Goal: Information Seeking & Learning: Check status

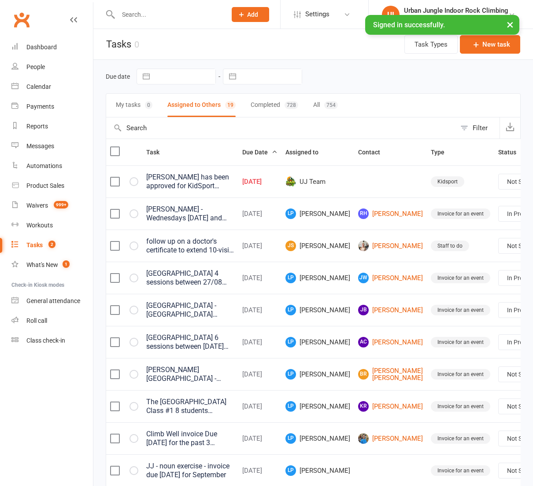
select select "started"
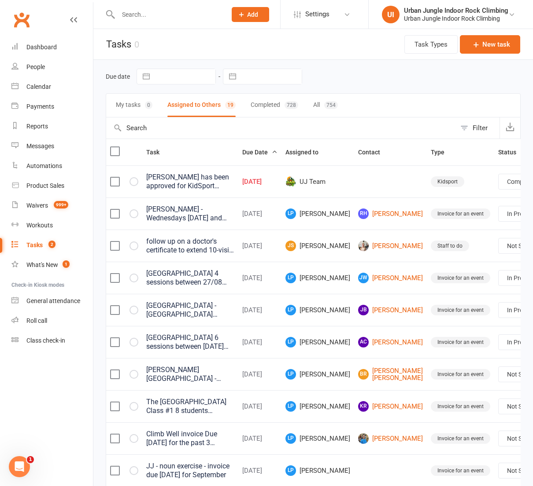
select select "unstarted"
select select "started"
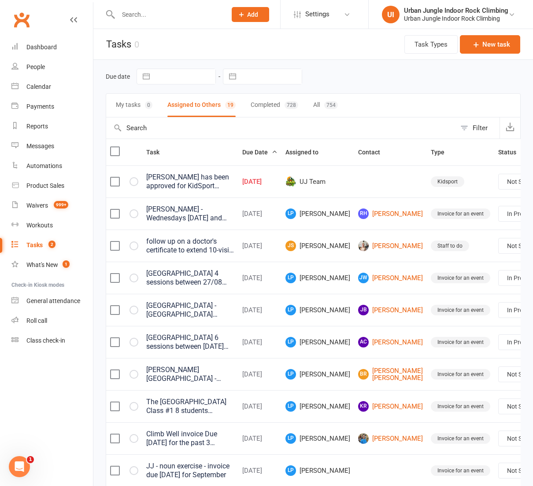
select select "started"
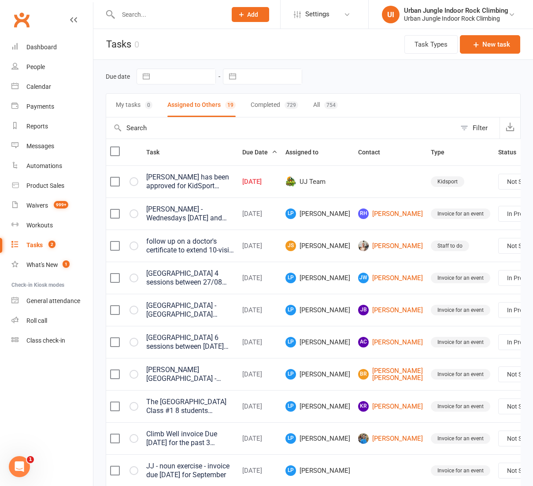
select select "started"
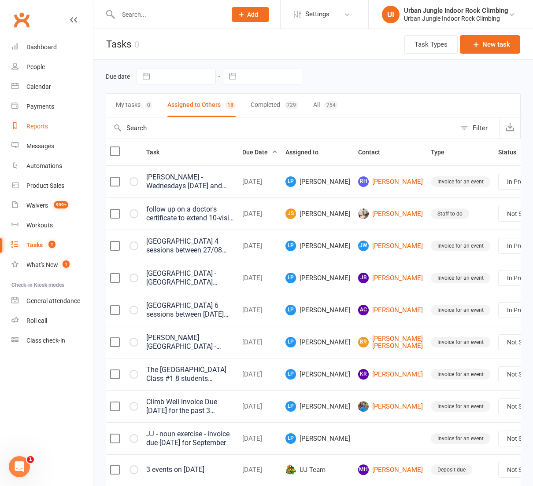
click at [41, 128] on div "Reports" at bounding box center [37, 126] width 22 height 7
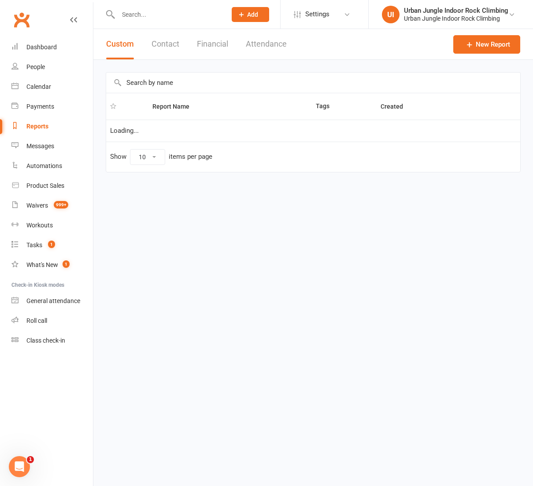
select select "100"
click at [210, 44] on button "Financial" at bounding box center [212, 44] width 31 height 30
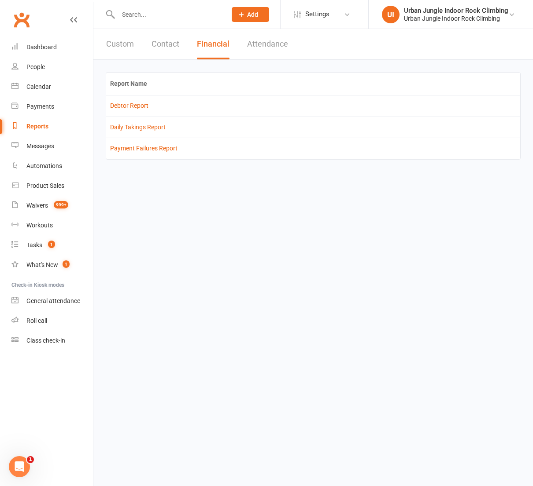
click at [141, 126] on link "Daily Takings Report" at bounding box center [137, 127] width 55 height 7
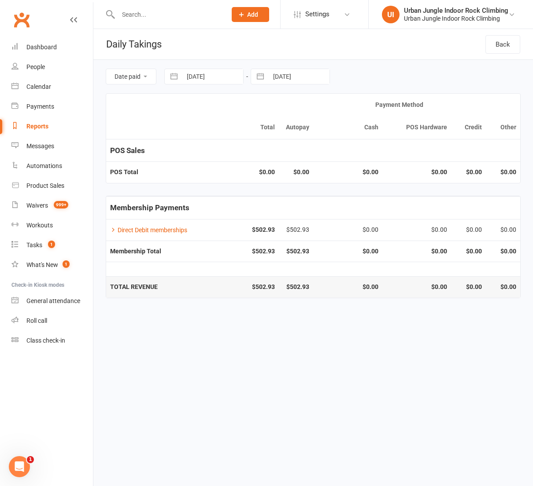
click at [188, 76] on input "[DATE]" at bounding box center [212, 76] width 61 height 15
select select "7"
select select "2025"
select select "8"
select select "2025"
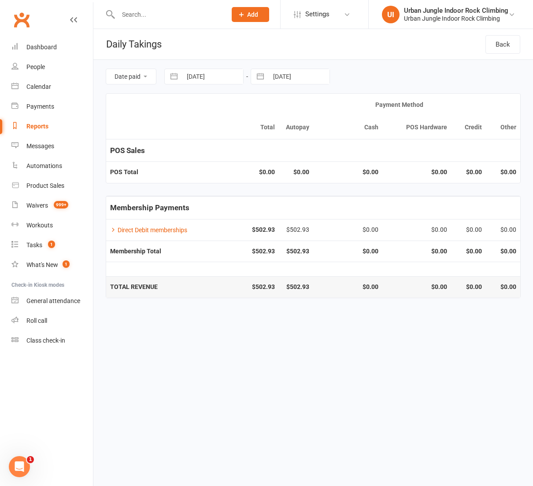
select select "9"
select select "2025"
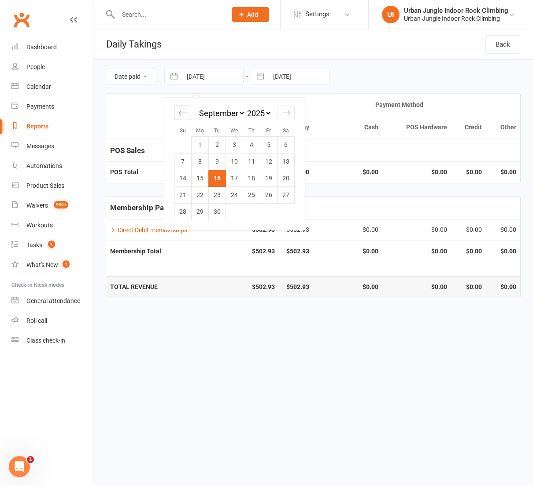
click at [182, 114] on icon "Move backward to switch to the previous month." at bounding box center [182, 113] width 8 height 8
select select "6"
select select "2025"
click at [182, 114] on icon "Move backward to switch to the previous month." at bounding box center [182, 113] width 8 height 8
select select "5"
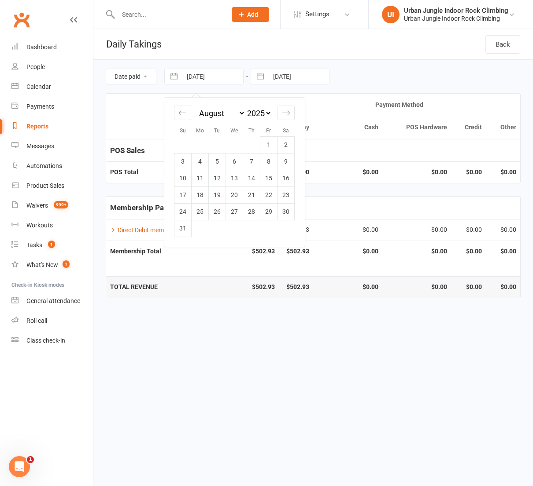
select select "2025"
drag, startPoint x: 215, startPoint y: 144, endPoint x: 252, endPoint y: 99, distance: 57.5
click at [219, 140] on td "1" at bounding box center [217, 144] width 17 height 17
type input "[DATE]"
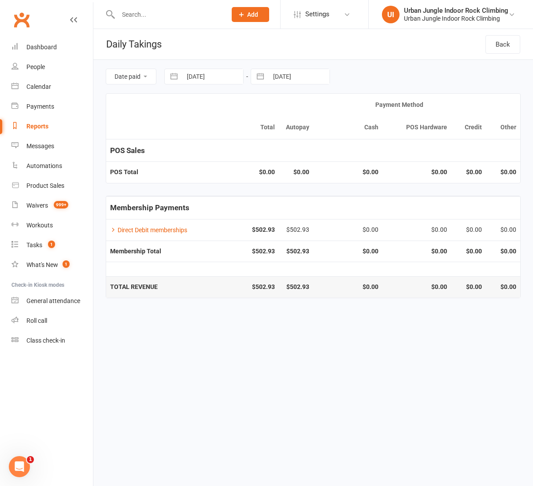
click at [267, 80] on button "button" at bounding box center [260, 76] width 16 height 15
select select "7"
select select "2025"
select select "8"
select select "2025"
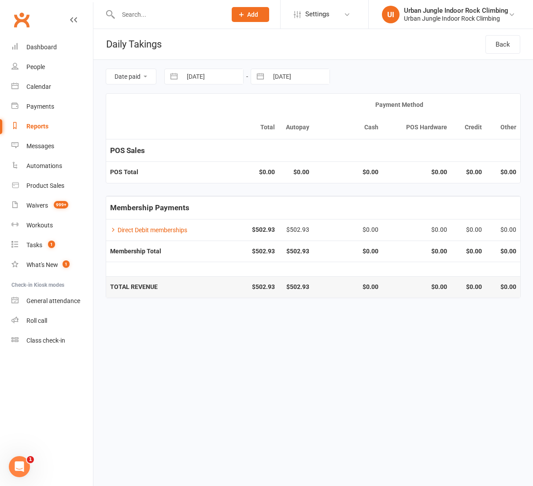
select select "9"
select select "2025"
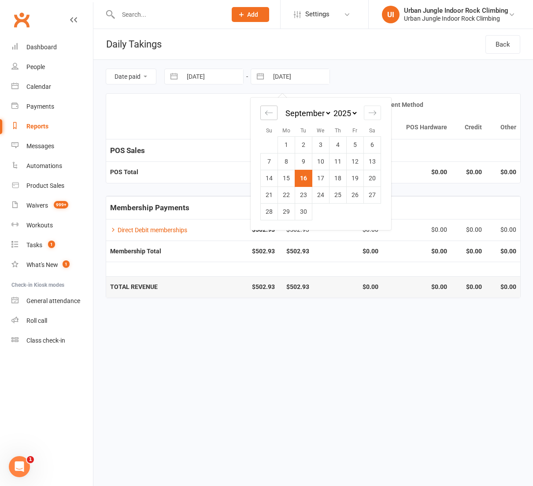
click at [276, 117] on div "Move backward to switch to the previous month." at bounding box center [268, 113] width 17 height 15
select select "6"
select select "2025"
drag, startPoint x: 273, startPoint y: 116, endPoint x: 286, endPoint y: 143, distance: 29.7
click at [273, 116] on div "Move backward to switch to the previous month." at bounding box center [268, 113] width 17 height 15
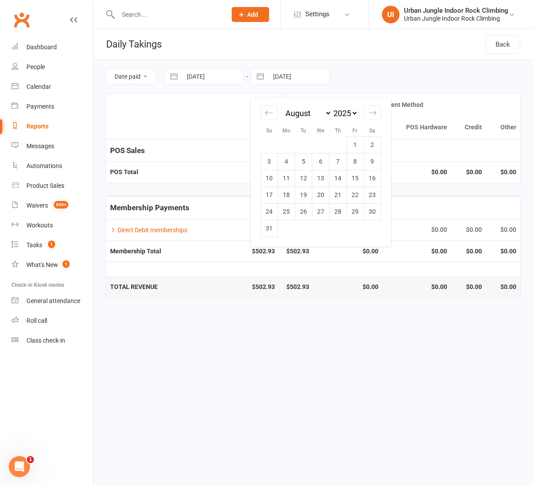
select select "5"
select select "2025"
click at [339, 213] on td "31" at bounding box center [337, 211] width 17 height 17
type input "[DATE]"
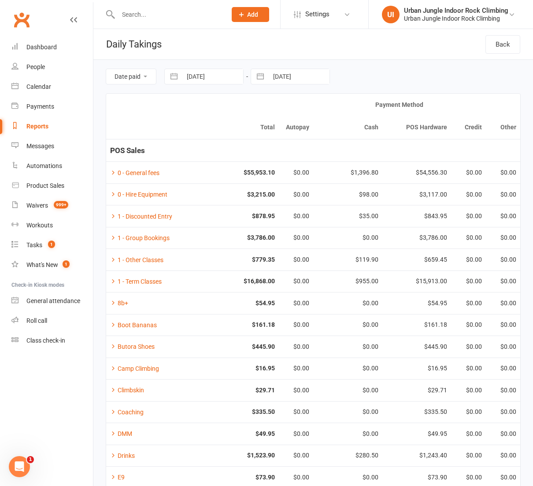
click at [182, 74] on input "[DATE]" at bounding box center [212, 76] width 61 height 15
select select "5"
select select "2025"
select select "6"
select select "2025"
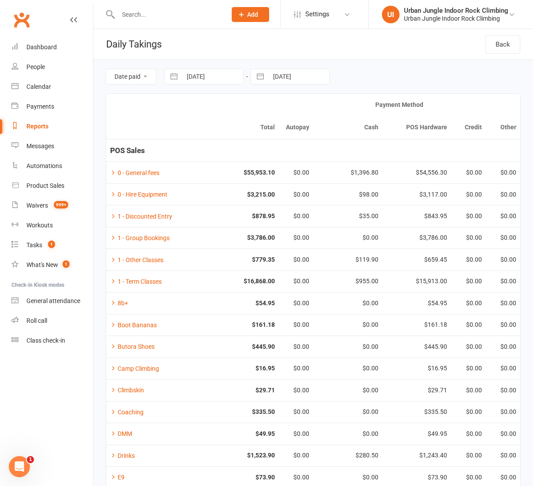
select select "7"
select select "2025"
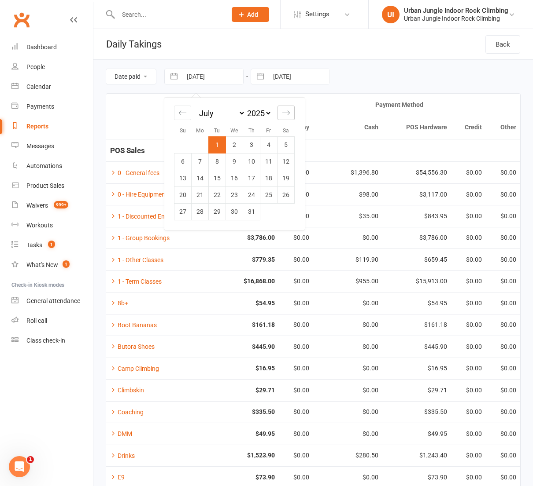
click at [284, 111] on icon "Move forward to switch to the next month." at bounding box center [286, 113] width 8 height 8
select select "8"
select select "2025"
drag, startPoint x: 265, startPoint y: 146, endPoint x: 257, endPoint y: 103, distance: 43.9
click at [265, 145] on td "1" at bounding box center [268, 144] width 17 height 17
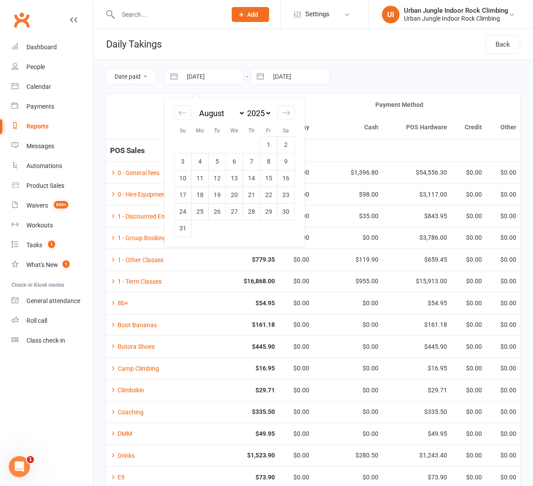
type input "[DATE]"
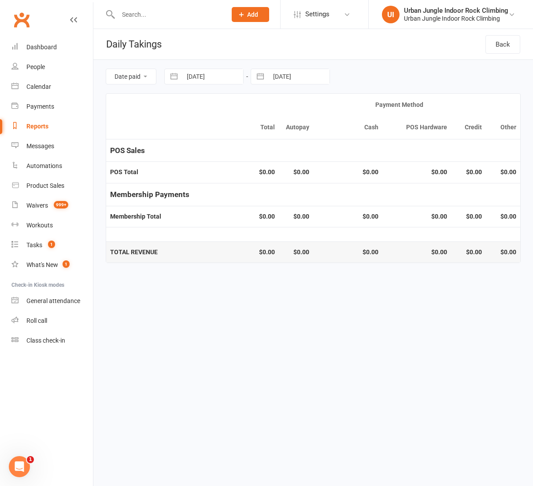
click at [260, 75] on button "button" at bounding box center [260, 76] width 16 height 15
select select "5"
select select "2025"
select select "6"
select select "2025"
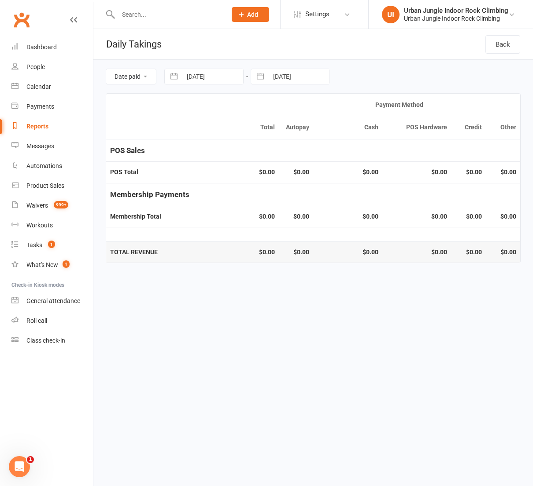
select select "7"
select select "2025"
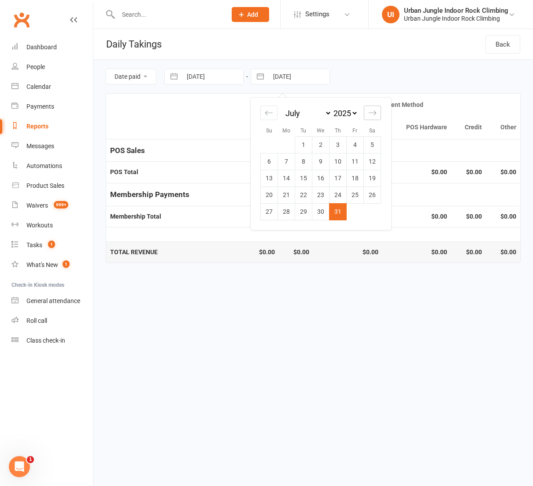
drag, startPoint x: 373, startPoint y: 111, endPoint x: 351, endPoint y: 139, distance: 35.3
click at [373, 111] on icon "Move forward to switch to the next month." at bounding box center [372, 113] width 8 height 8
select select "8"
select select "2025"
click at [266, 227] on td "31" at bounding box center [269, 228] width 17 height 17
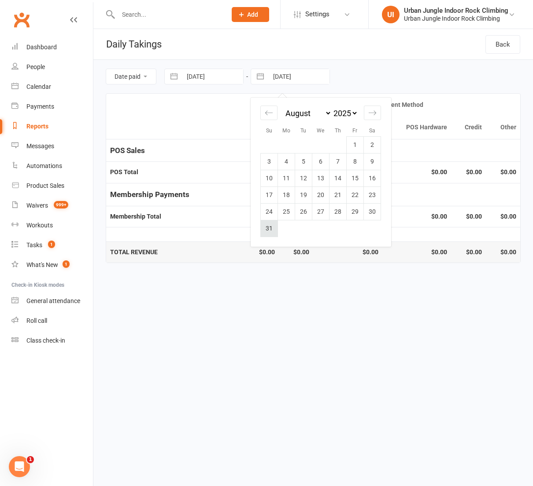
type input "[DATE]"
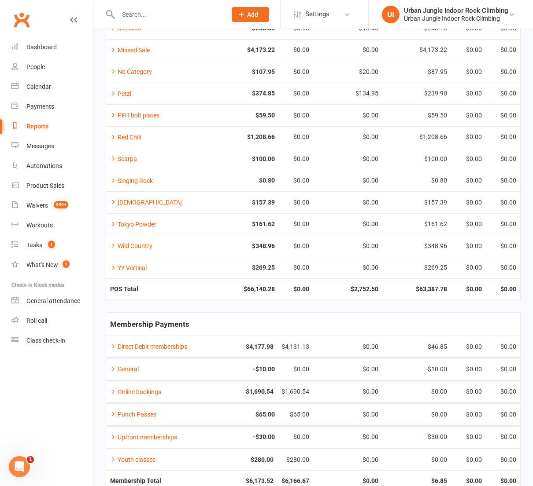
scroll to position [525, 0]
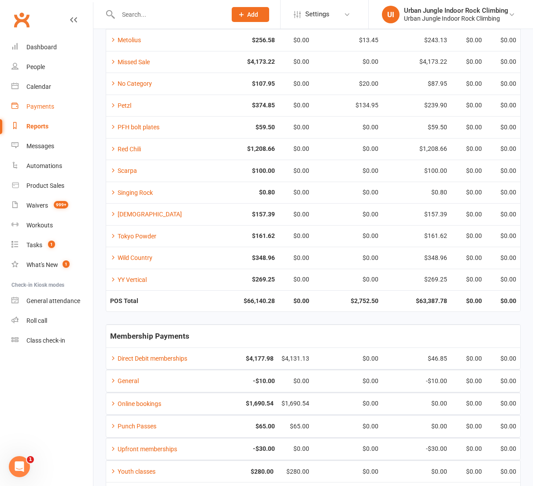
click at [42, 109] on div "Payments" at bounding box center [40, 106] width 28 height 7
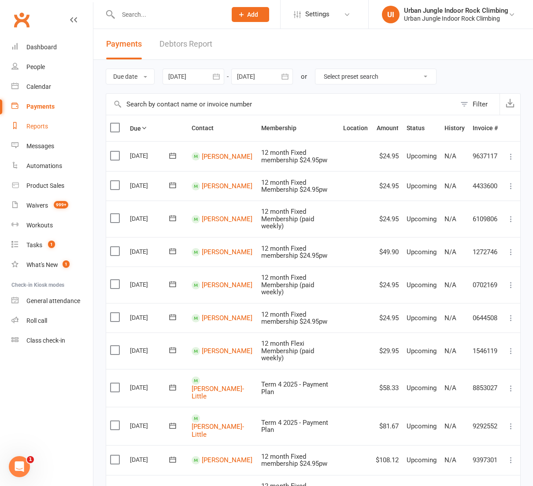
click at [44, 130] on link "Reports" at bounding box center [51, 127] width 81 height 20
select select "100"
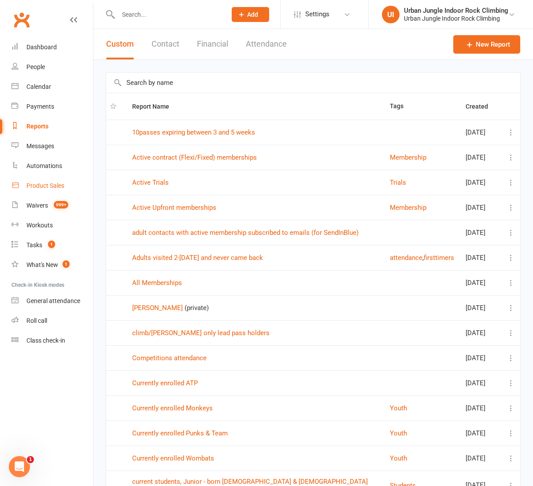
click at [52, 185] on div "Product Sales" at bounding box center [45, 185] width 38 height 7
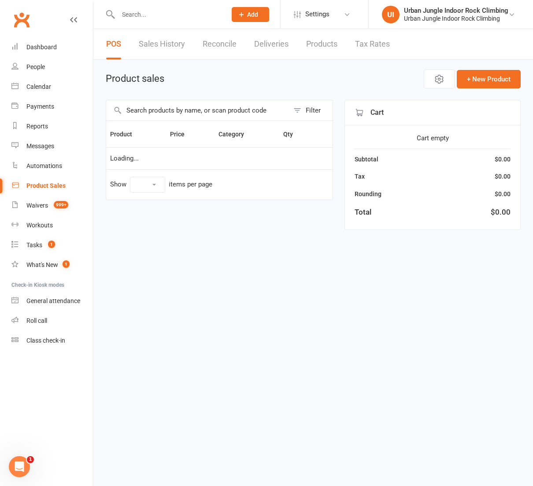
select select "100"
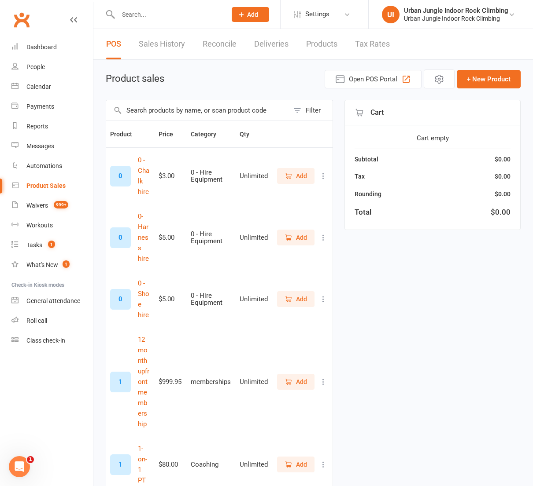
click at [166, 46] on link "Sales History" at bounding box center [162, 44] width 46 height 30
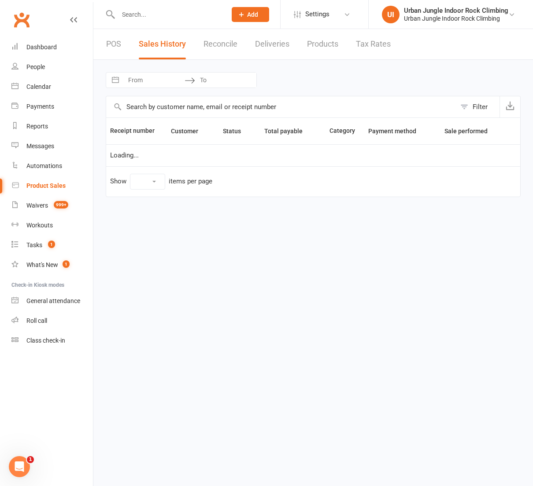
select select "100"
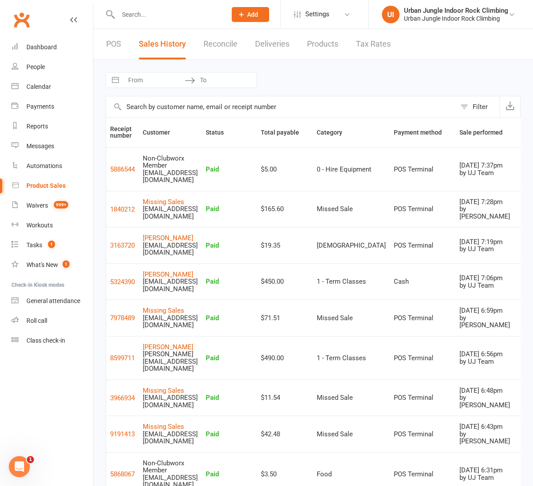
click at [129, 81] on input "From" at bounding box center [153, 80] width 61 height 15
select select "7"
select select "2025"
select select "8"
select select "2025"
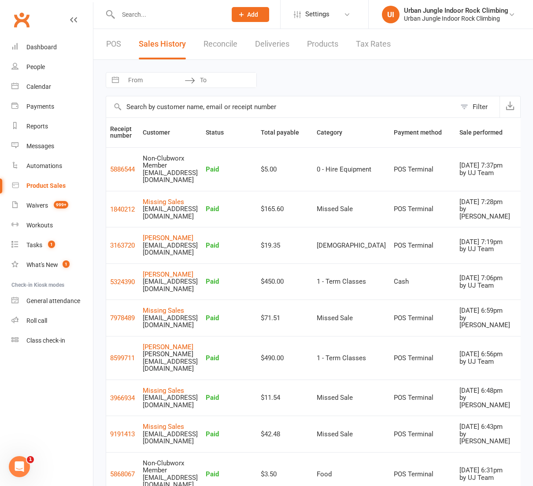
select select "9"
select select "2025"
select select "10"
select select "2025"
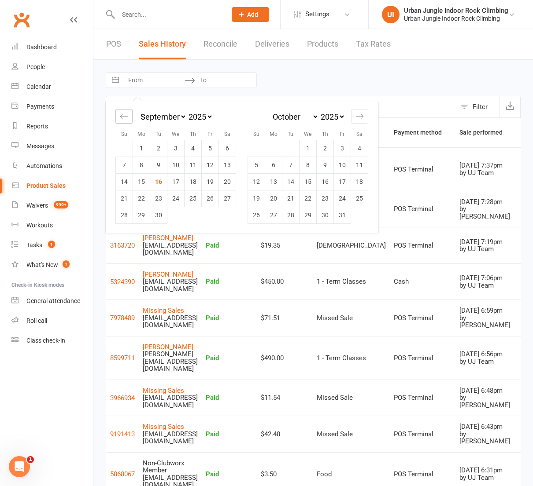
click at [128, 120] on div "Move backward to switch to the previous month." at bounding box center [123, 116] width 17 height 15
select select "6"
select select "2025"
drag, startPoint x: 209, startPoint y: 146, endPoint x: 203, endPoint y: 98, distance: 47.8
click at [209, 146] on td "1" at bounding box center [210, 148] width 17 height 17
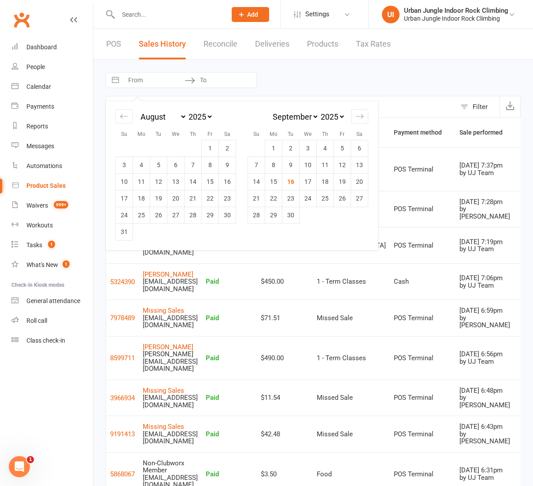
type input "[DATE]"
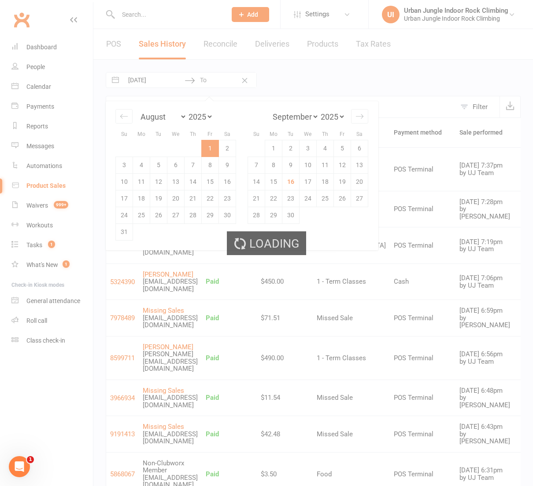
click at [126, 230] on div "Loading" at bounding box center [266, 243] width 533 height 486
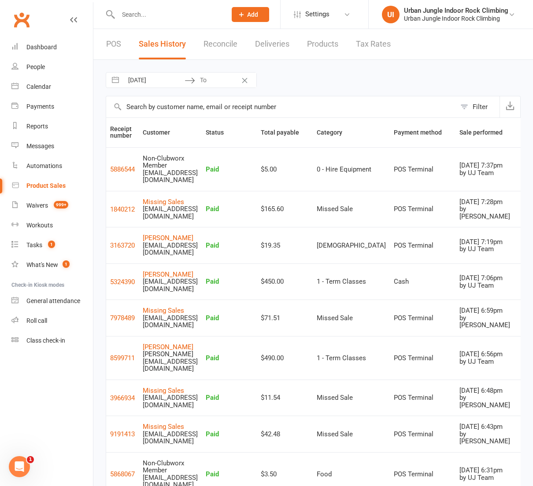
select select "6"
select select "2025"
select select "7"
select select "2025"
select select "8"
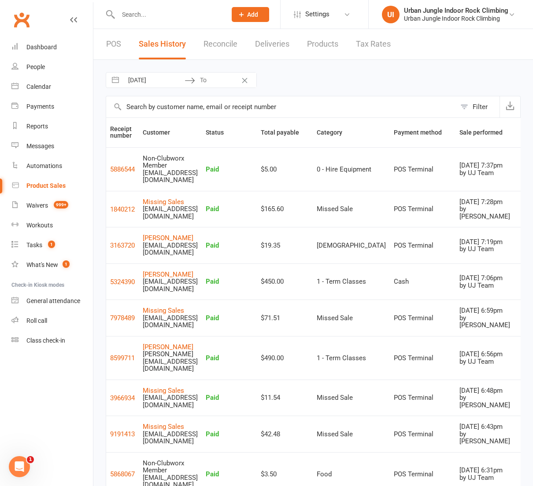
select select "2025"
select select "9"
select select "2025"
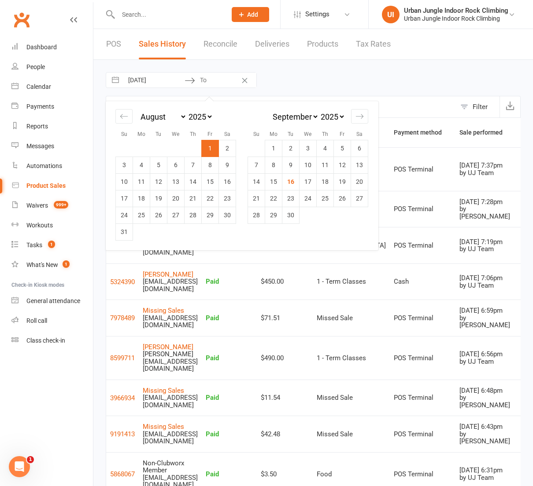
click at [202, 80] on input "To" at bounding box center [225, 80] width 61 height 15
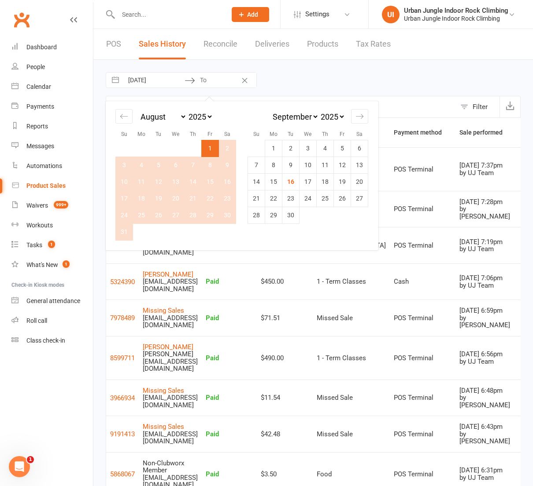
click at [126, 231] on td "31" at bounding box center [124, 232] width 17 height 17
type input "[DATE]"
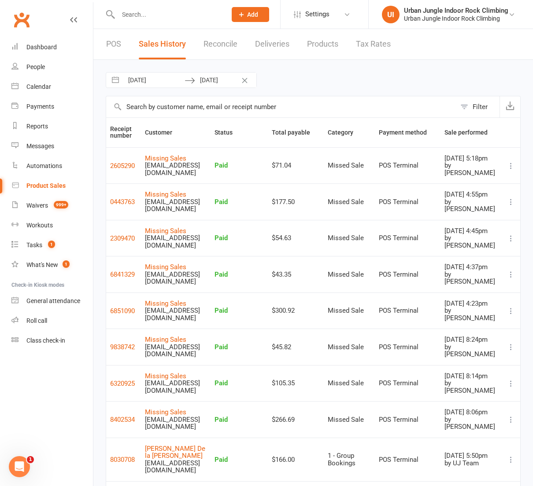
click at [151, 102] on input "text" at bounding box center [281, 106] width 350 height 21
click at [476, 104] on div "Filter" at bounding box center [479, 107] width 15 height 11
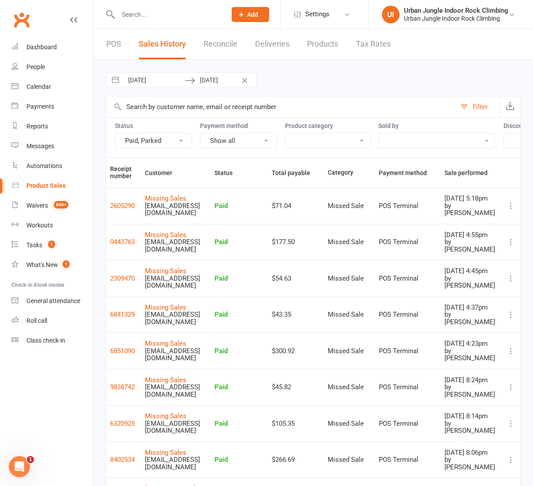
click at [176, 138] on button "Paid, Parked" at bounding box center [153, 141] width 77 height 16
drag, startPoint x: 147, startPoint y: 195, endPoint x: 152, endPoint y: 166, distance: 29.5
click at [147, 193] on link "Parked" at bounding box center [158, 196] width 87 height 18
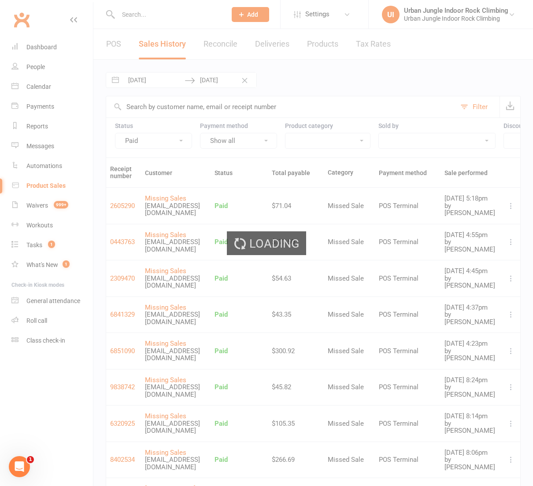
click at [233, 142] on div "Loading" at bounding box center [266, 243] width 533 height 486
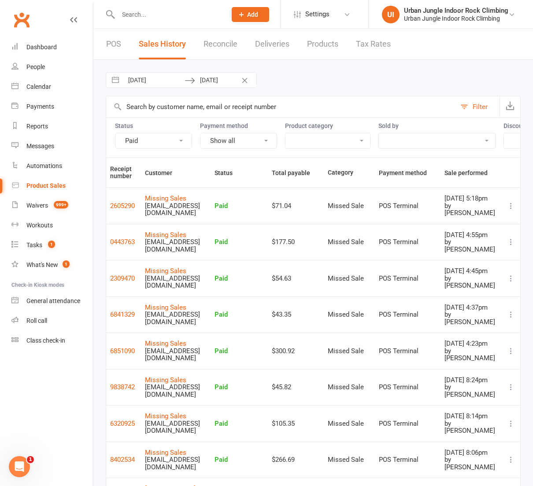
click at [237, 142] on button "Show all" at bounding box center [238, 141] width 77 height 16
click at [229, 193] on link "Cash" at bounding box center [243, 196] width 87 height 18
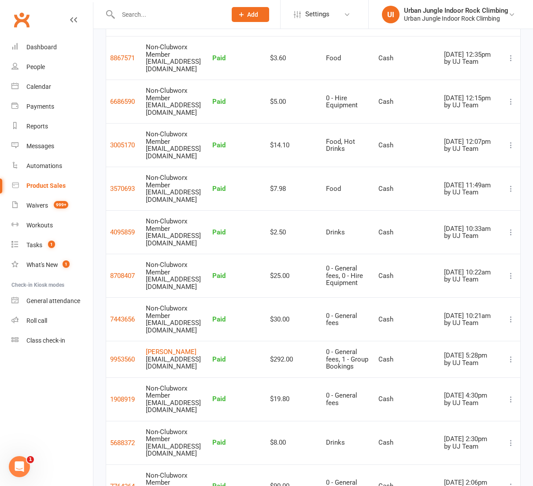
scroll to position [221, 0]
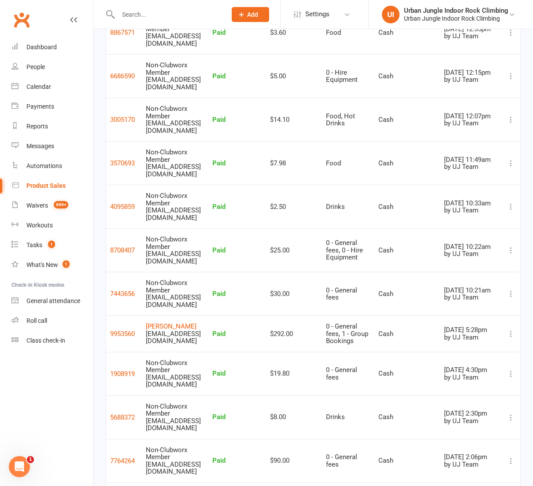
click at [510, 246] on icon at bounding box center [510, 250] width 9 height 9
click at [457, 256] on link "Remove sale" at bounding box center [468, 255] width 95 height 18
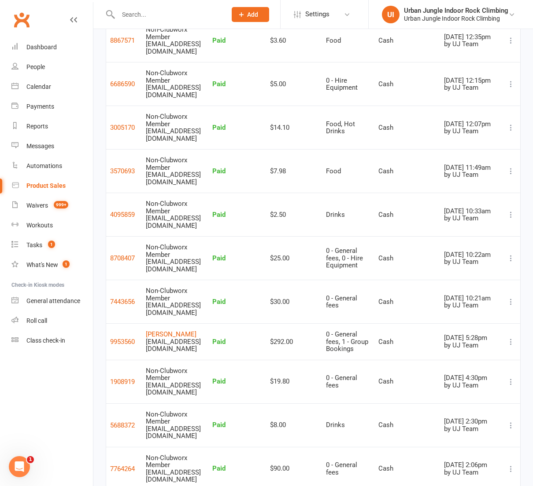
scroll to position [209, 0]
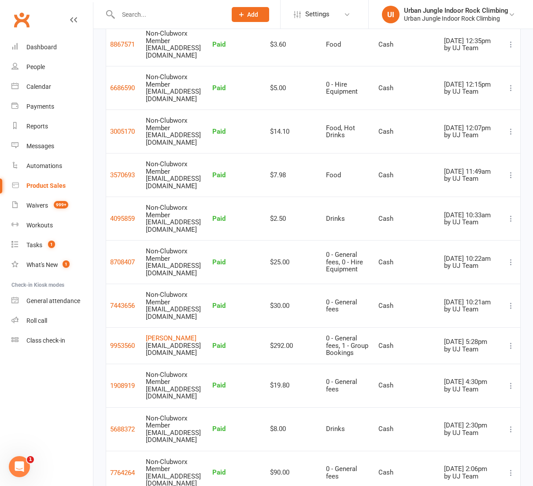
click at [511, 302] on icon at bounding box center [510, 306] width 9 height 9
click at [468, 309] on link "Remove sale" at bounding box center [468, 306] width 95 height 18
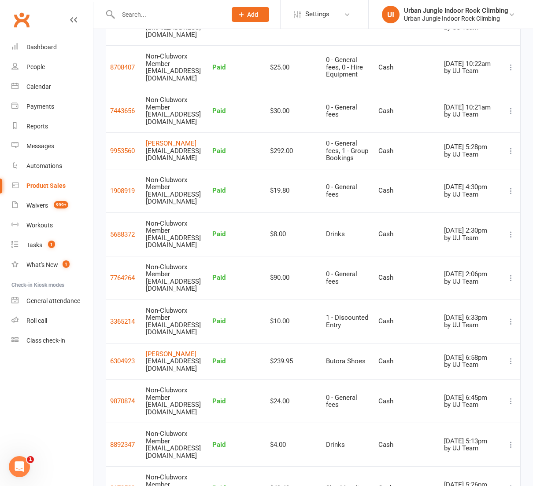
scroll to position [405, 0]
click at [512, 273] on icon at bounding box center [510, 277] width 9 height 9
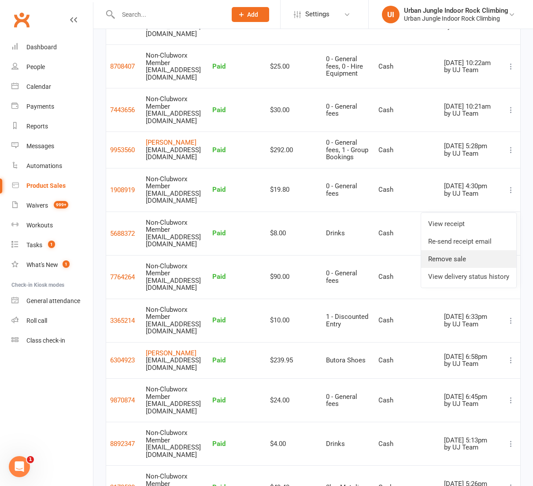
click at [476, 260] on link "Remove sale" at bounding box center [468, 259] width 95 height 18
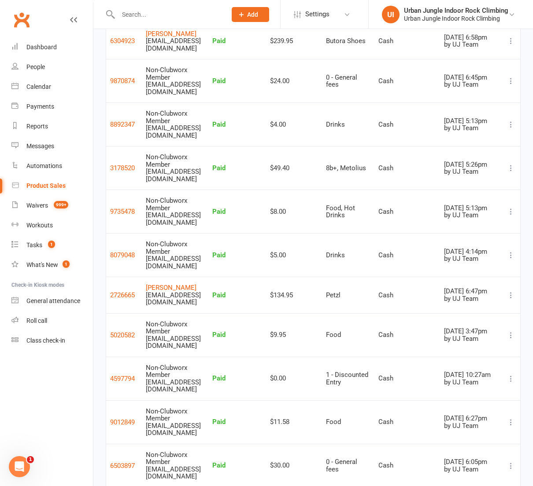
scroll to position [738, 0]
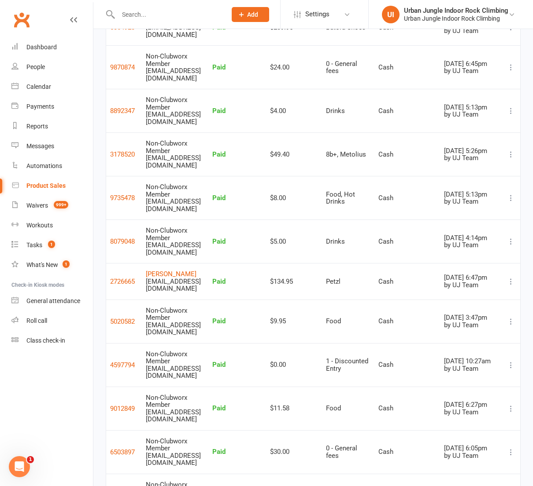
click at [511, 448] on icon at bounding box center [510, 452] width 9 height 9
click at [457, 352] on link "Remove sale" at bounding box center [468, 354] width 95 height 18
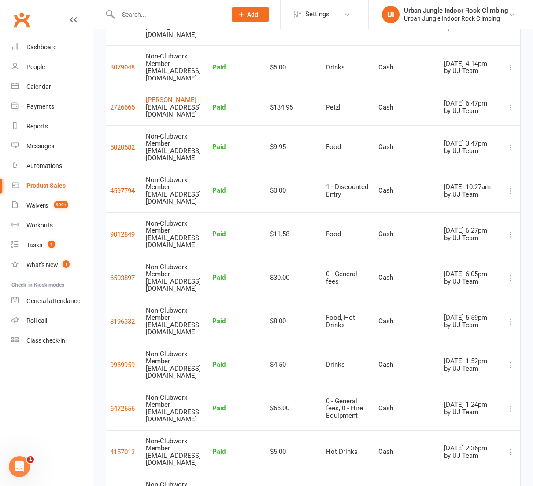
scroll to position [913, 0]
click at [512, 404] on icon at bounding box center [510, 408] width 9 height 9
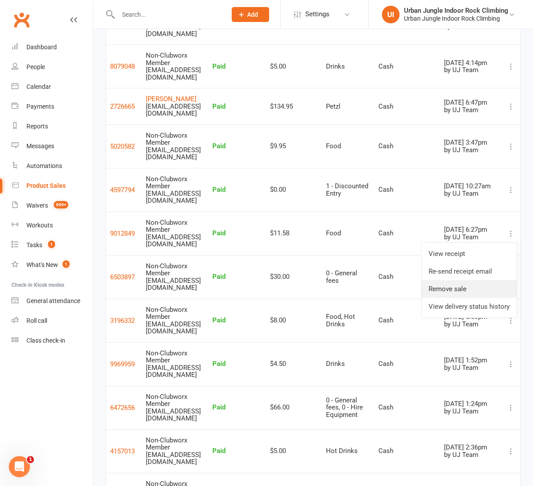
click at [460, 291] on link "Remove sale" at bounding box center [468, 289] width 95 height 18
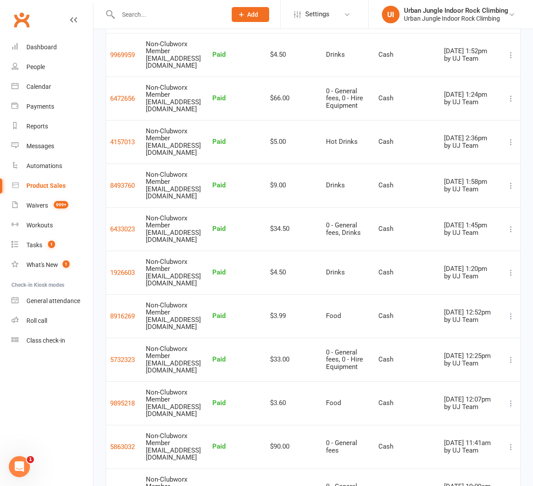
scroll to position [1223, 0]
click at [512, 442] on icon at bounding box center [510, 446] width 9 height 9
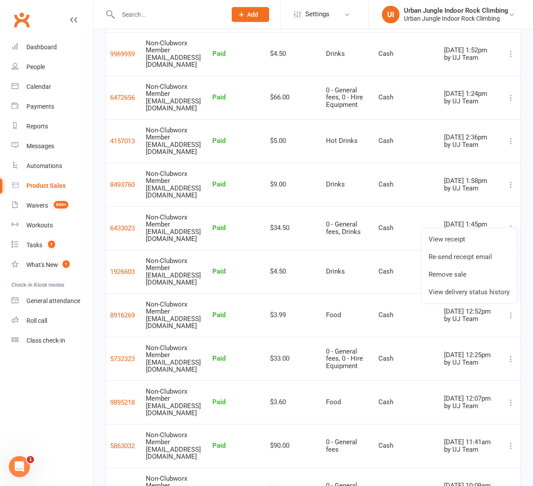
click at [454, 272] on link "Remove sale" at bounding box center [468, 275] width 95 height 18
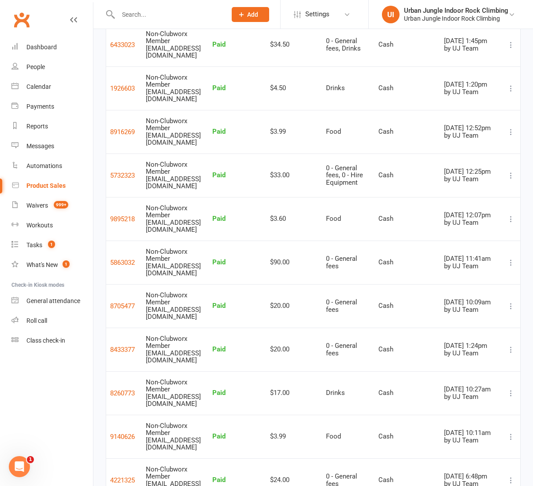
scroll to position [0, 1]
click at [511, 476] on icon at bounding box center [510, 480] width 9 height 9
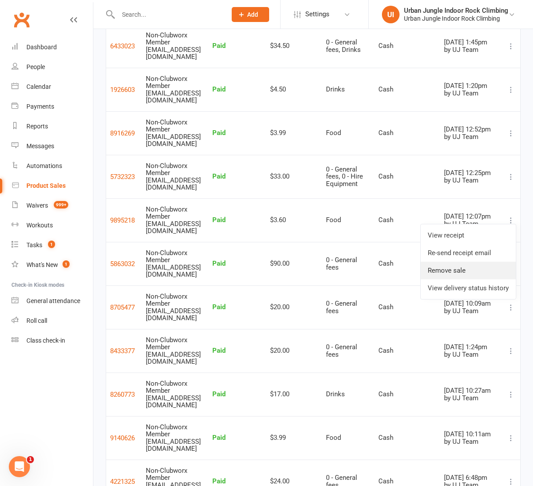
click at [452, 269] on link "Remove sale" at bounding box center [467, 271] width 95 height 18
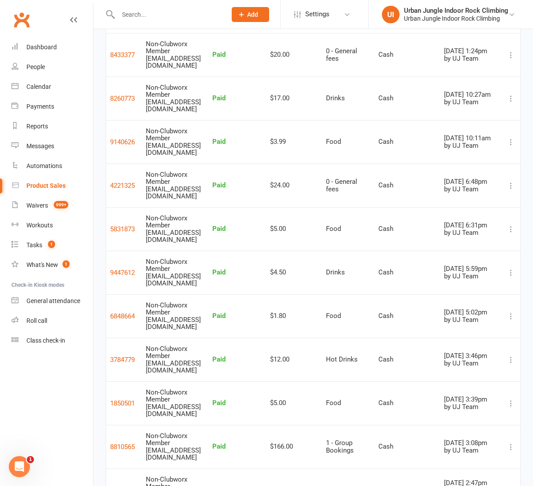
scroll to position [1705, 0]
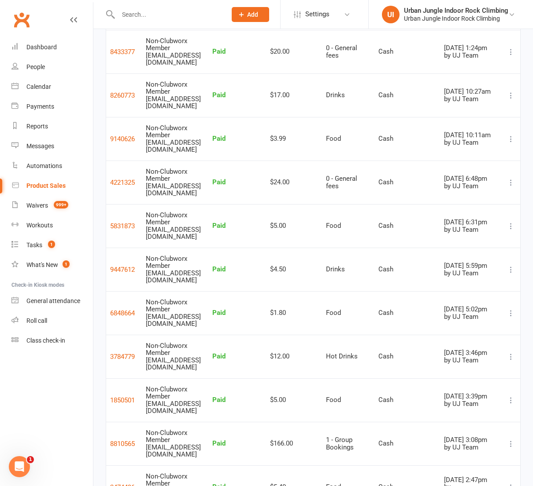
click at [452, 298] on link "Remove sale" at bounding box center [467, 300] width 95 height 18
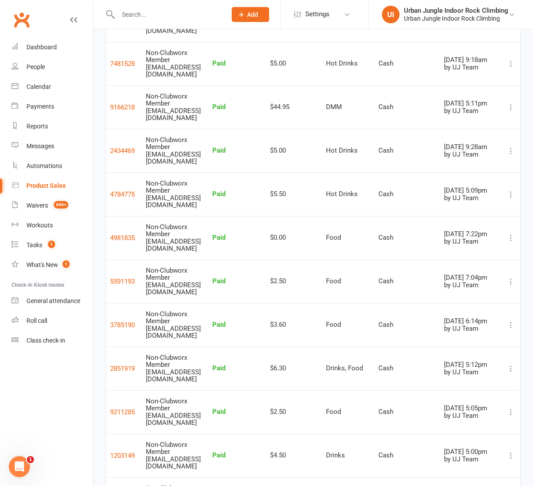
scroll to position [2348, 0]
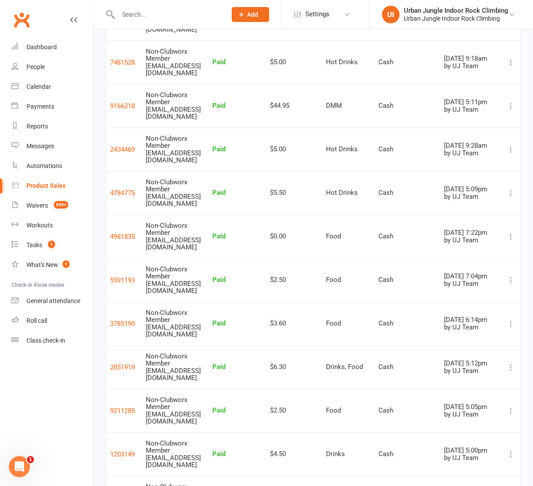
click at [459, 379] on link "Remove sale" at bounding box center [467, 380] width 95 height 18
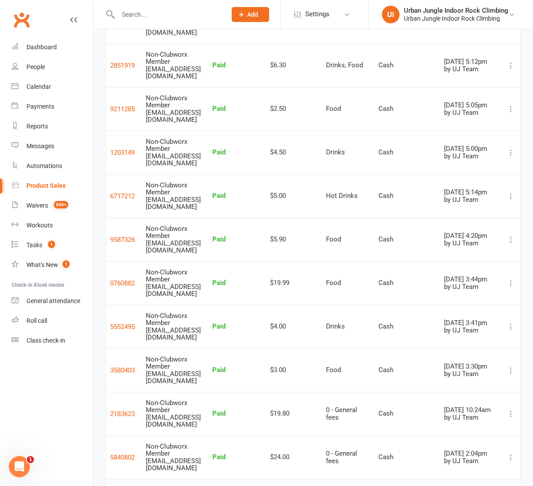
scroll to position [2651, 0]
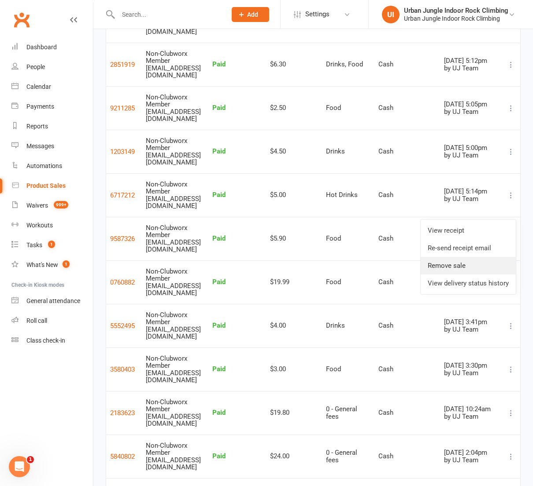
click at [466, 267] on link "Remove sale" at bounding box center [467, 266] width 95 height 18
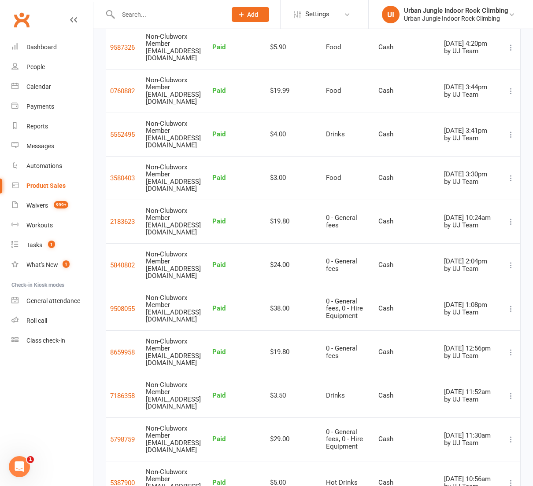
scroll to position [2844, 0]
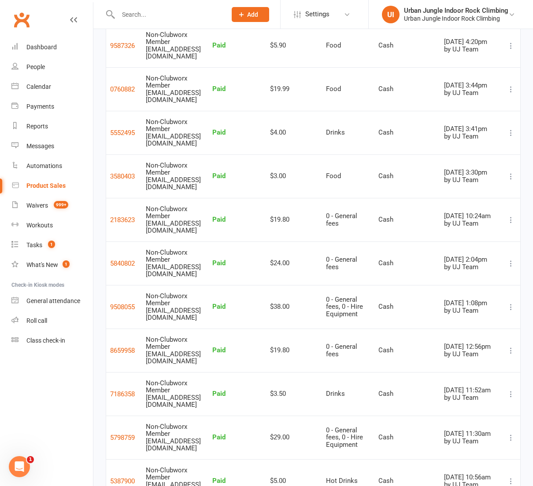
click at [441, 329] on link "Remove sale" at bounding box center [468, 329] width 95 height 18
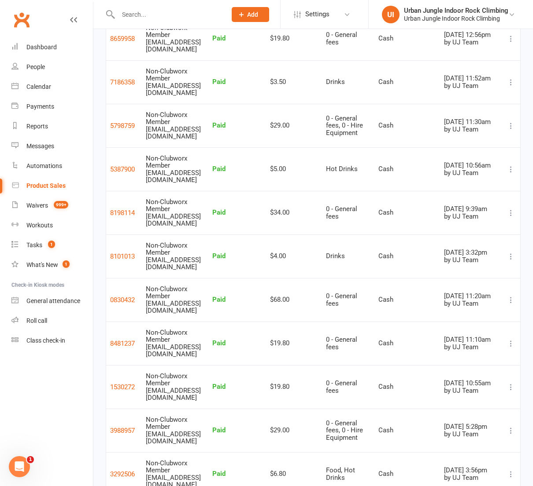
scroll to position [3169, 0]
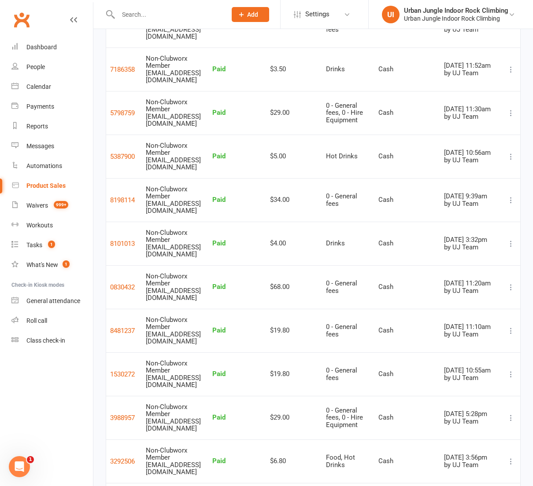
click at [442, 329] on link "Remove sale" at bounding box center [468, 329] width 95 height 18
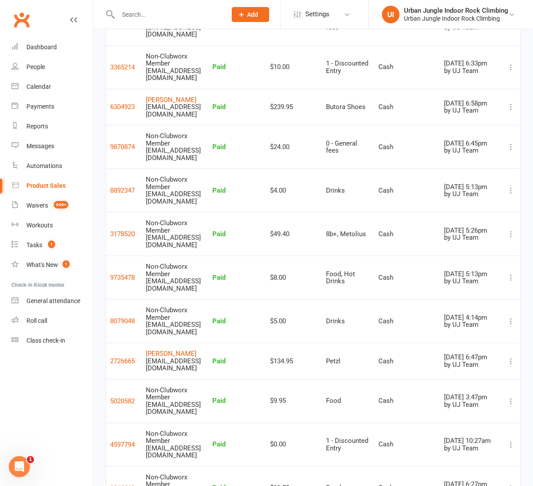
scroll to position [660, 0]
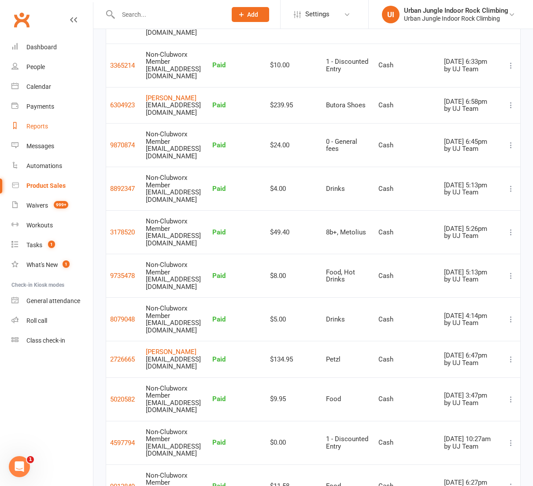
click at [37, 125] on div "Reports" at bounding box center [37, 126] width 22 height 7
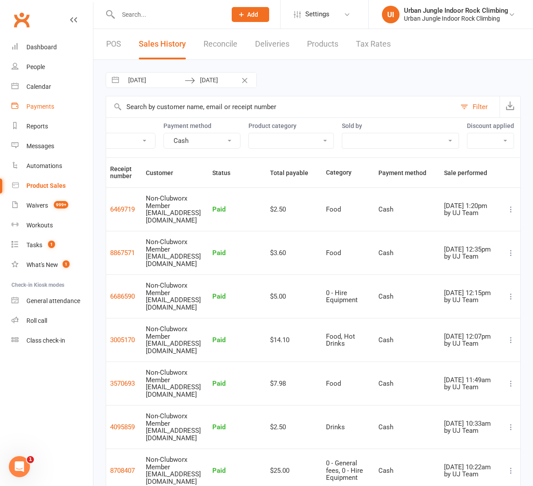
select select "100"
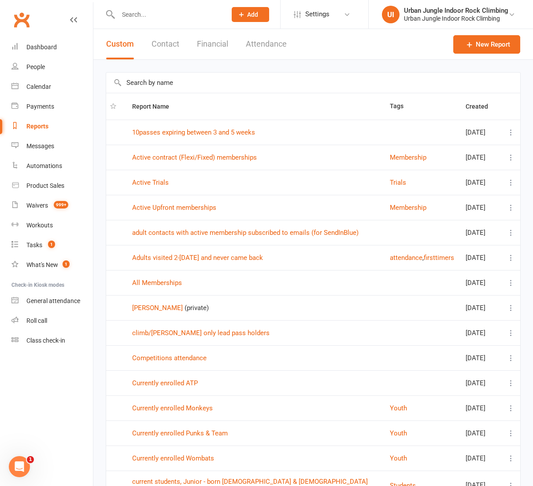
click at [209, 44] on button "Financial" at bounding box center [212, 44] width 31 height 30
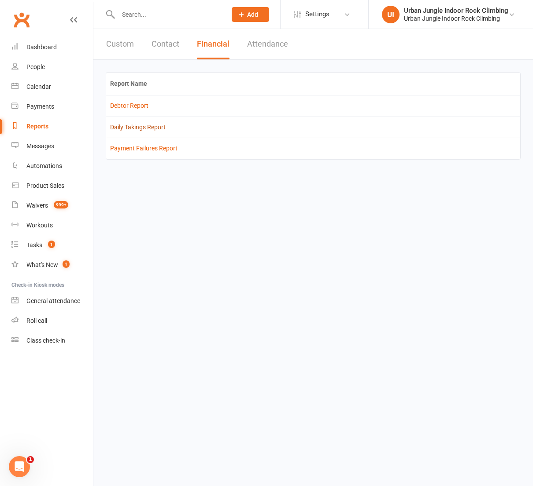
click at [124, 129] on link "Daily Takings Report" at bounding box center [137, 127] width 55 height 7
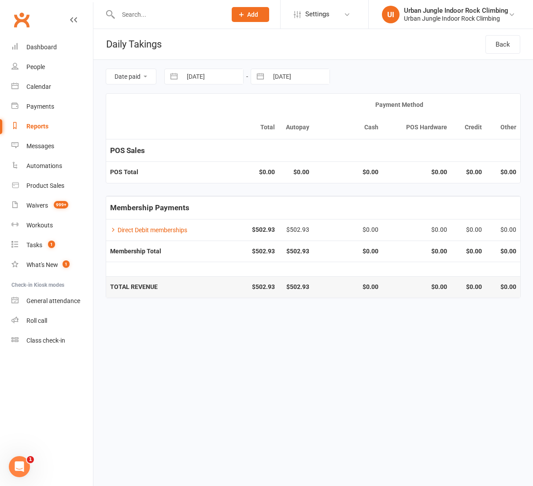
click at [205, 78] on input "[DATE]" at bounding box center [212, 76] width 61 height 15
select select "7"
select select "2025"
select select "8"
select select "2025"
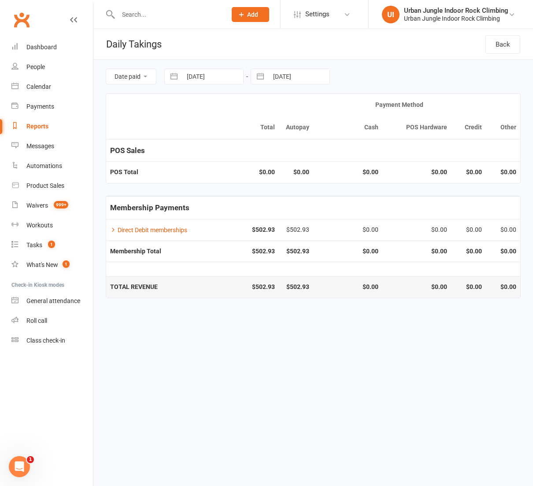
select select "9"
select select "2025"
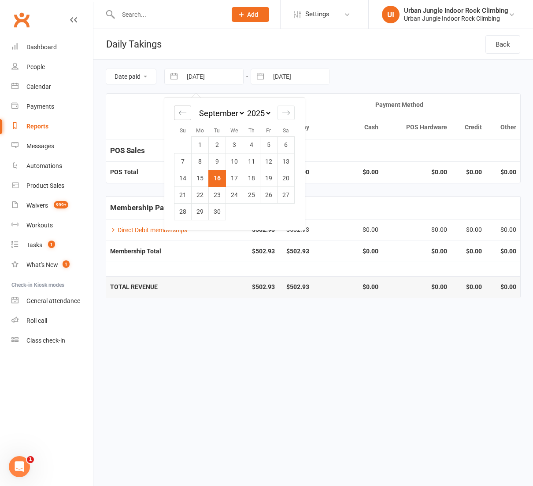
click at [182, 111] on icon "Move backward to switch to the previous month." at bounding box center [182, 113] width 8 height 8
select select "6"
select select "2025"
click at [267, 141] on td "1" at bounding box center [268, 144] width 17 height 17
type input "[DATE]"
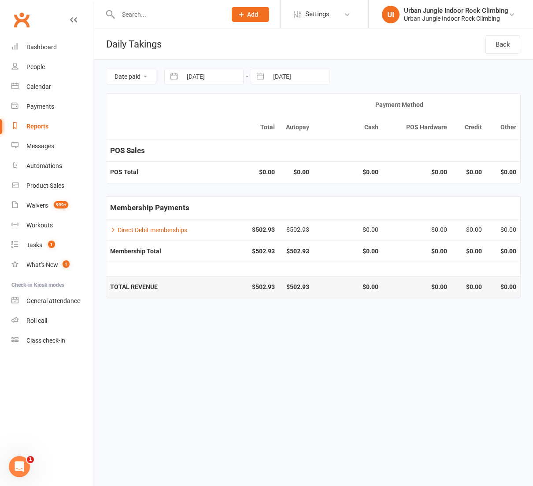
click at [267, 78] on button "button" at bounding box center [260, 76] width 16 height 15
select select "7"
select select "2025"
select select "8"
select select "2025"
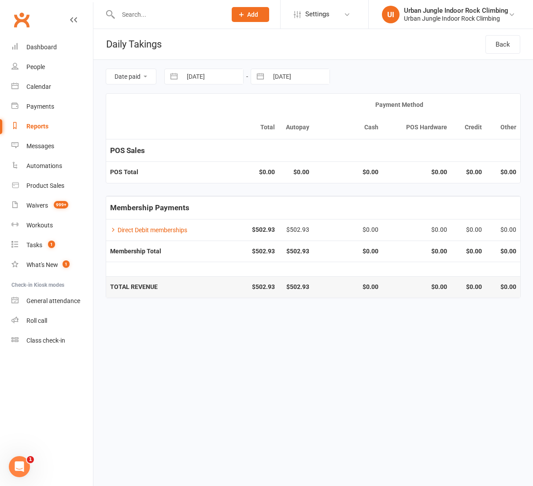
select select "9"
select select "2025"
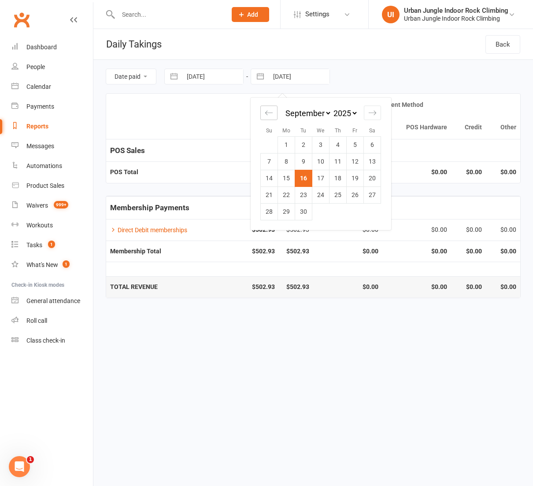
click at [269, 109] on icon "Move backward to switch to the previous month." at bounding box center [269, 113] width 8 height 8
select select "6"
select select "2025"
click at [361, 143] on td "1" at bounding box center [354, 144] width 17 height 17
type input "[DATE]"
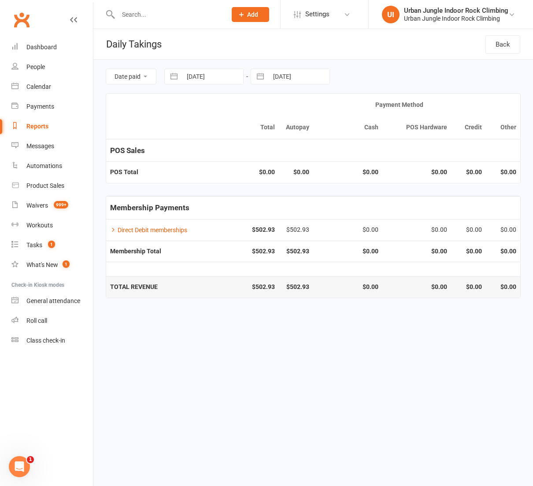
click at [71, 20] on icon at bounding box center [73, 19] width 7 height 7
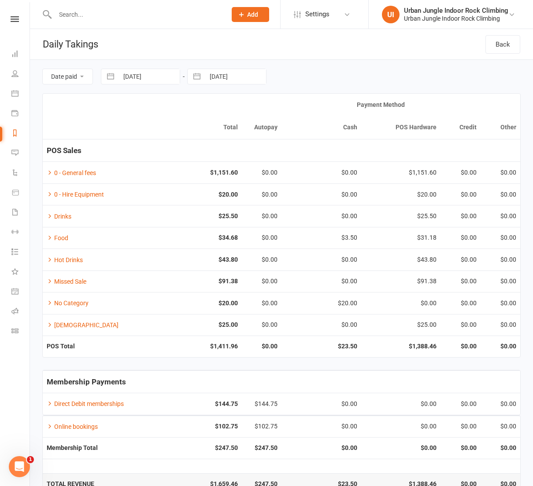
click at [197, 78] on button "button" at bounding box center [197, 76] width 16 height 15
select select "6"
select select "2025"
select select "7"
select select "2025"
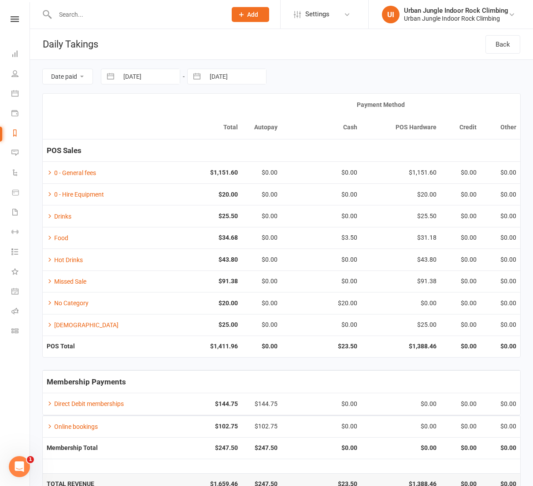
select select "8"
select select "2025"
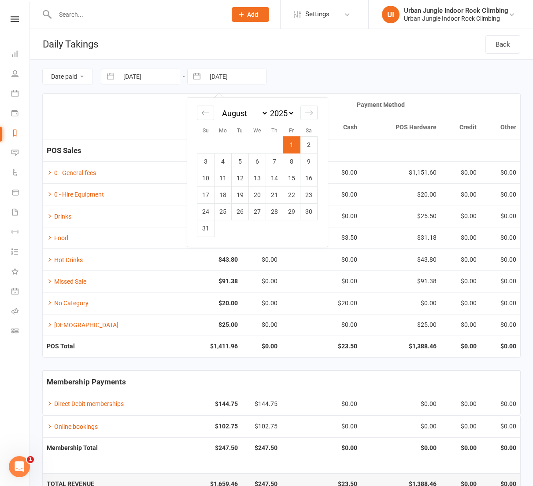
click at [206, 226] on td "31" at bounding box center [205, 228] width 17 height 17
type input "[DATE]"
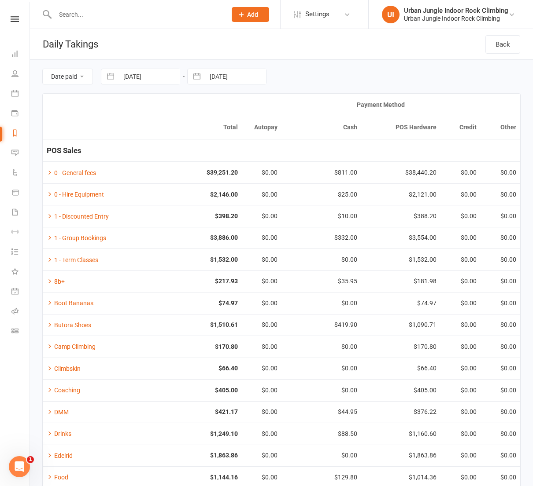
click at [199, 75] on button "button" at bounding box center [197, 76] width 16 height 15
select select "6"
select select "2025"
select select "7"
select select "2025"
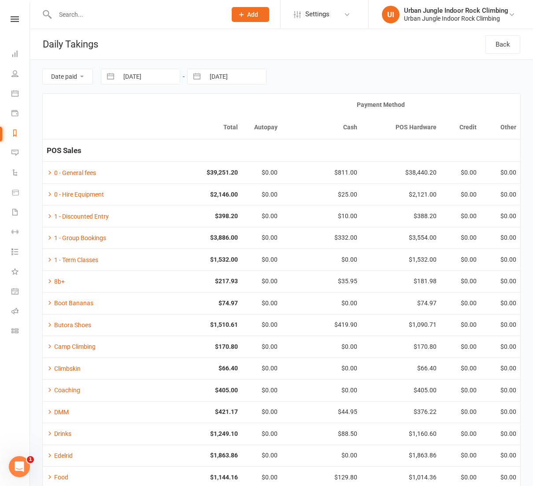
select select "8"
select select "2025"
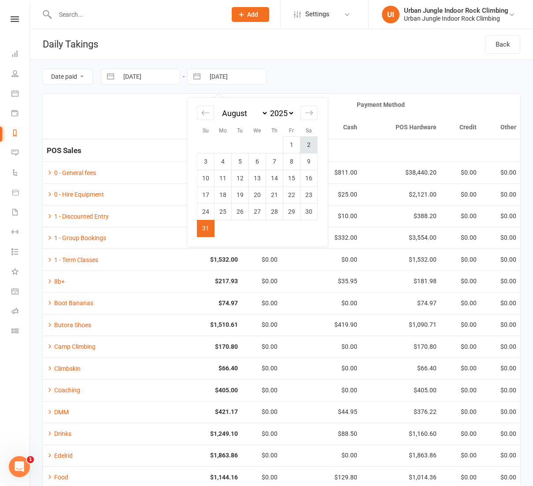
click at [311, 146] on td "2" at bounding box center [308, 144] width 17 height 17
type input "[DATE]"
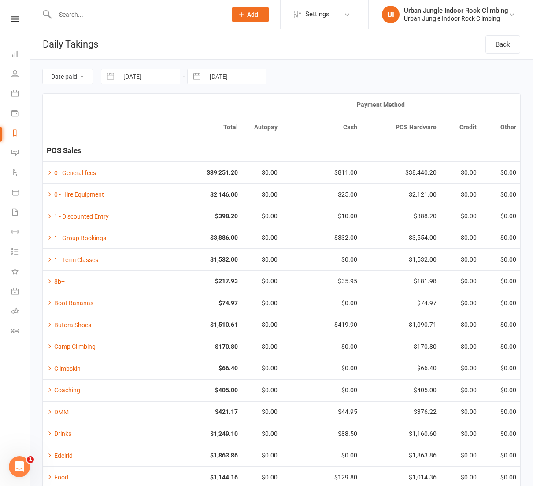
click at [134, 74] on input "[DATE]" at bounding box center [148, 76] width 61 height 15
select select "6"
select select "2025"
select select "7"
select select "2025"
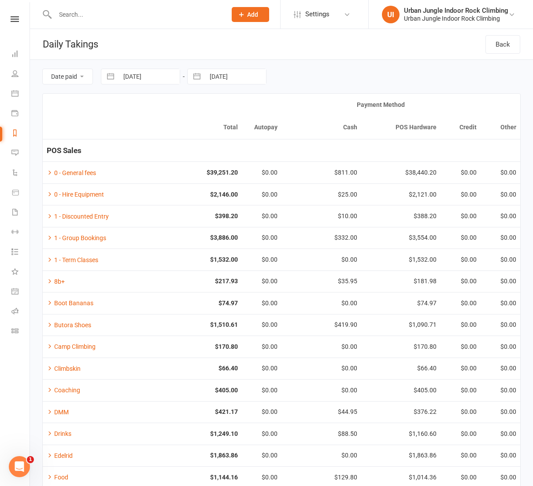
select select "8"
select select "2025"
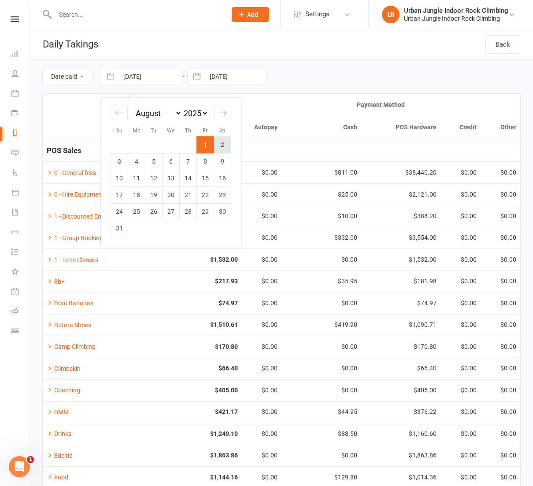
click at [218, 142] on td "2" at bounding box center [222, 144] width 17 height 17
type input "[DATE]"
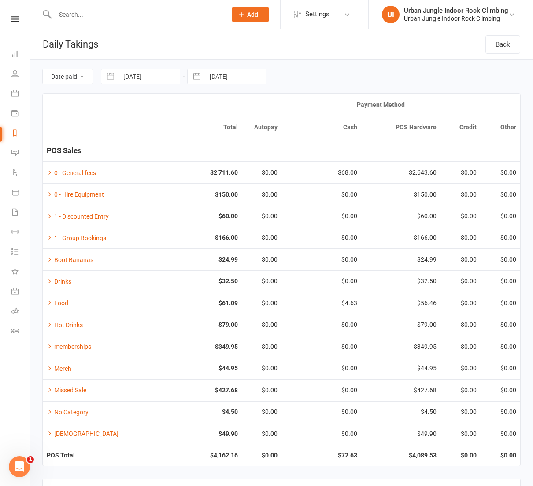
select select "6"
select select "2025"
select select "7"
select select "2025"
select select "8"
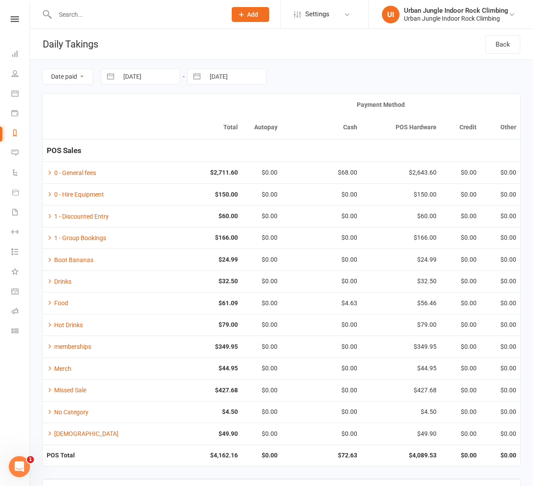
select select "2025"
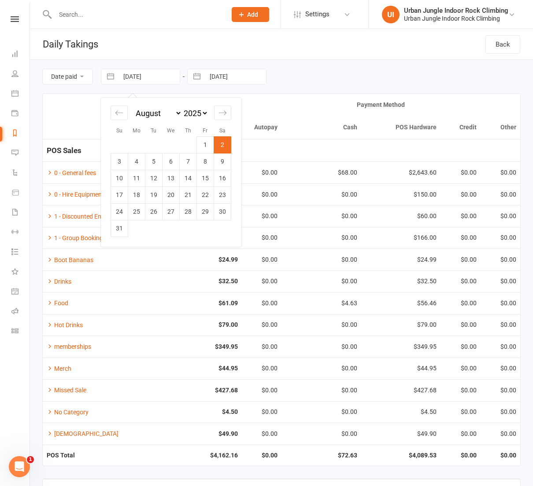
click at [137, 77] on input "[DATE]" at bounding box center [148, 76] width 61 height 15
drag, startPoint x: 120, startPoint y: 164, endPoint x: 152, endPoint y: 136, distance: 42.1
click at [121, 163] on td "3" at bounding box center [119, 161] width 17 height 17
type input "[DATE]"
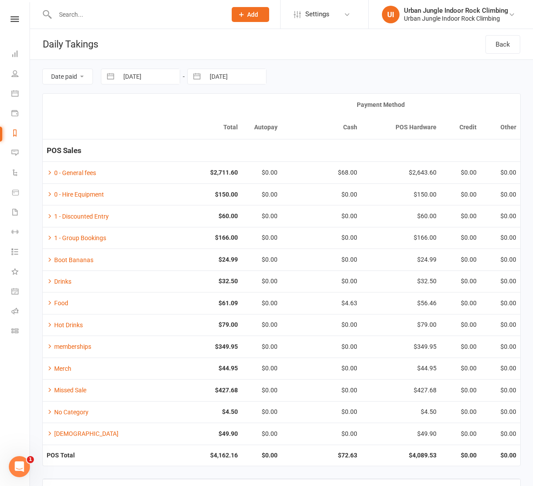
click at [204, 81] on button "button" at bounding box center [197, 76] width 16 height 15
select select "6"
select select "2025"
select select "7"
select select "2025"
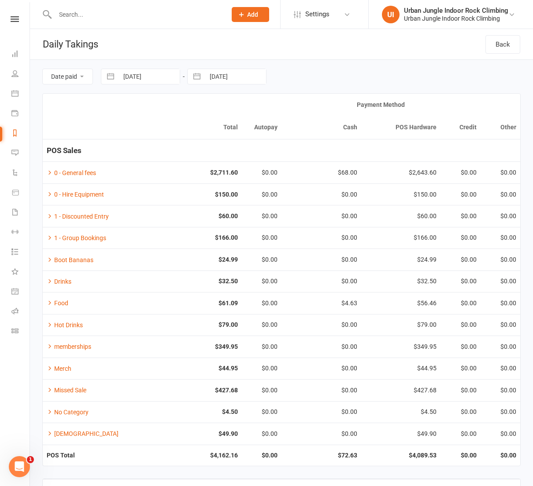
select select "8"
select select "2025"
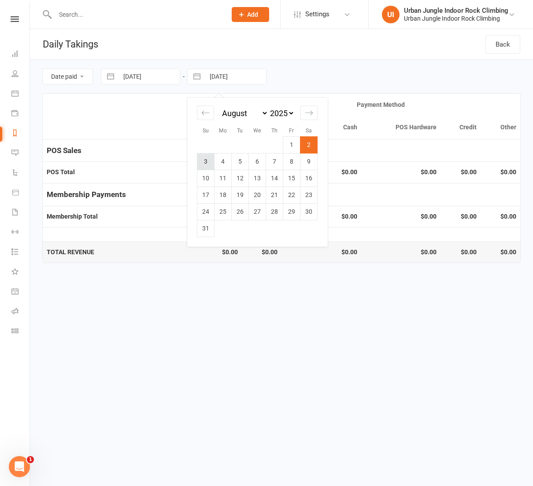
click at [206, 162] on td "3" at bounding box center [205, 161] width 17 height 17
type input "[DATE]"
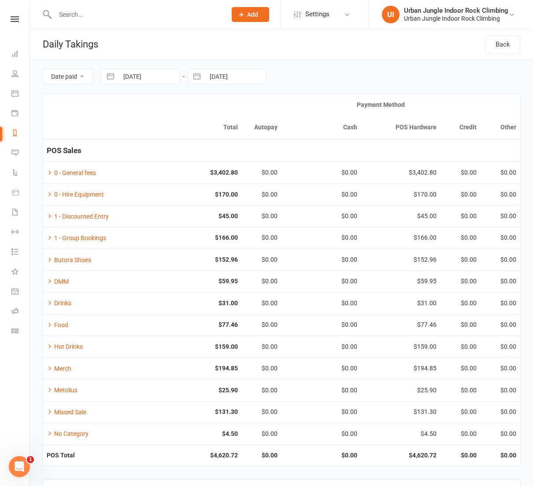
click at [122, 77] on input "[DATE]" at bounding box center [148, 76] width 61 height 15
select select "6"
select select "2025"
select select "7"
select select "2025"
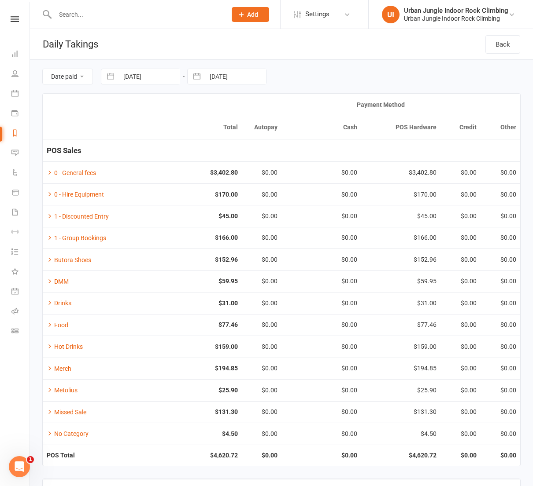
select select "8"
select select "2025"
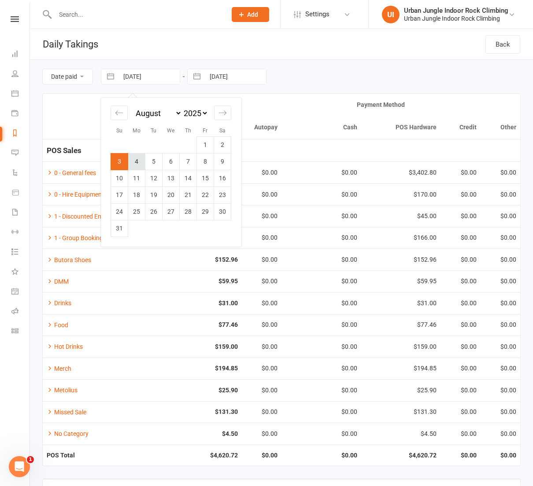
click at [139, 159] on td "4" at bounding box center [136, 161] width 17 height 17
type input "[DATE]"
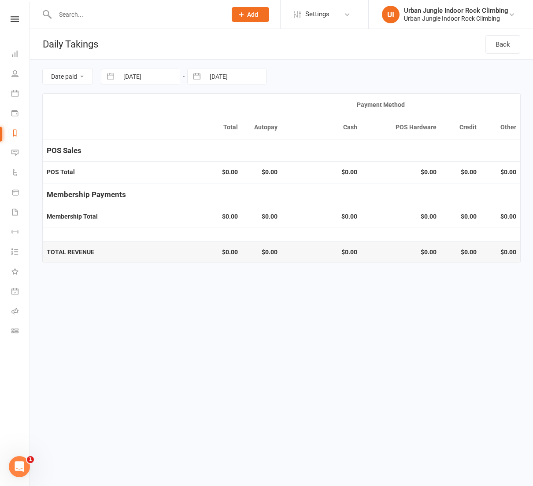
click at [217, 77] on input "[DATE]" at bounding box center [235, 76] width 61 height 15
select select "6"
select select "2025"
select select "7"
select select "2025"
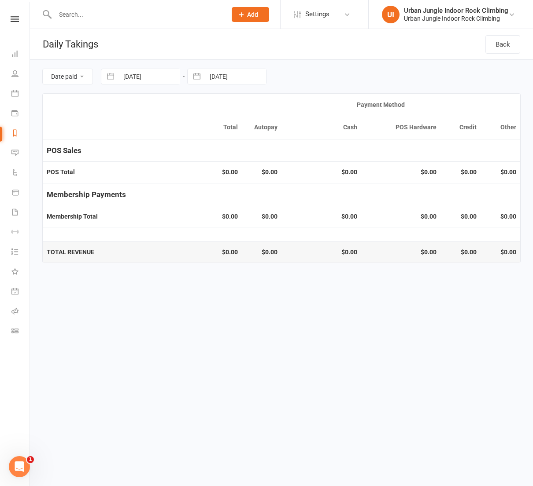
select select "8"
select select "2025"
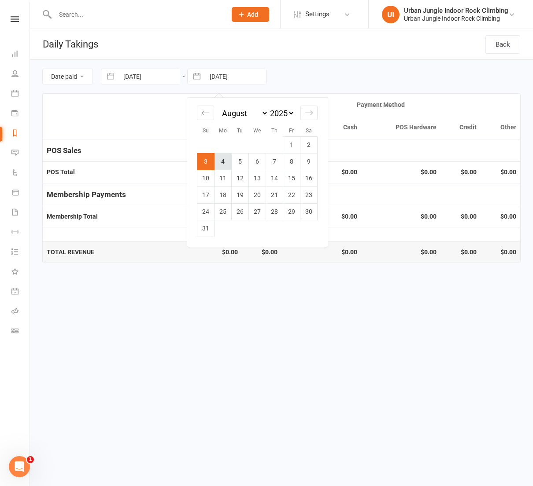
click at [230, 160] on td "4" at bounding box center [222, 161] width 17 height 17
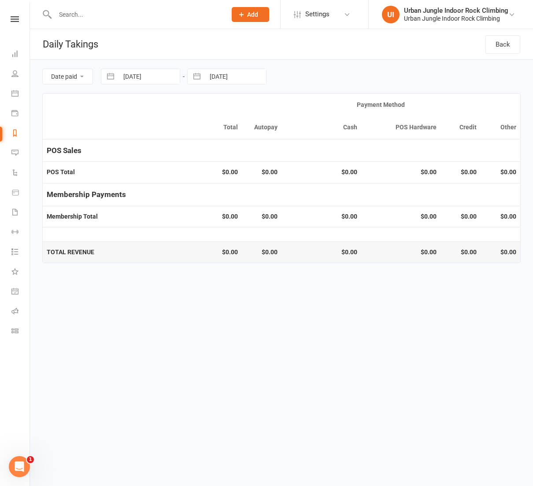
type input "[DATE]"
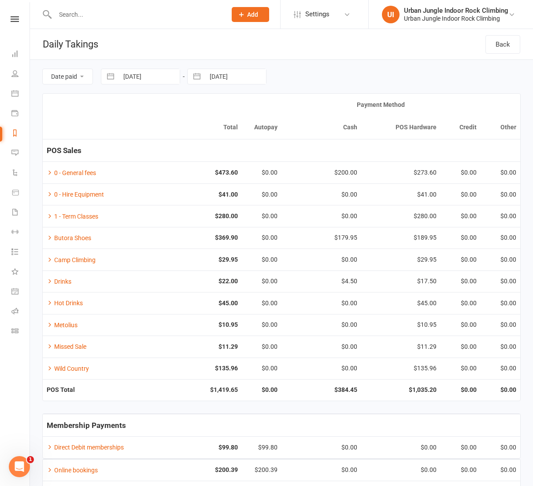
click at [121, 77] on input "[DATE]" at bounding box center [148, 76] width 61 height 15
select select "6"
select select "2025"
select select "7"
select select "2025"
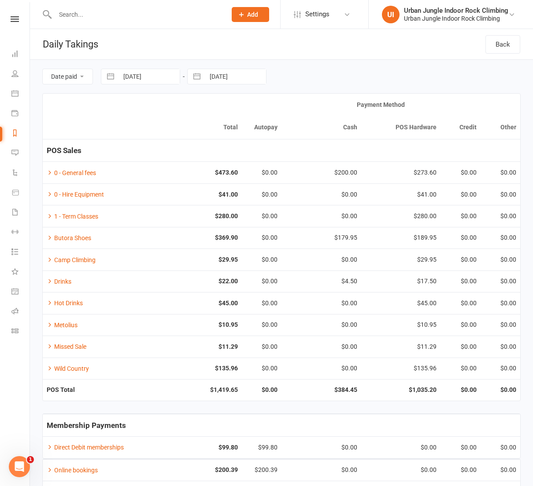
select select "8"
select select "2025"
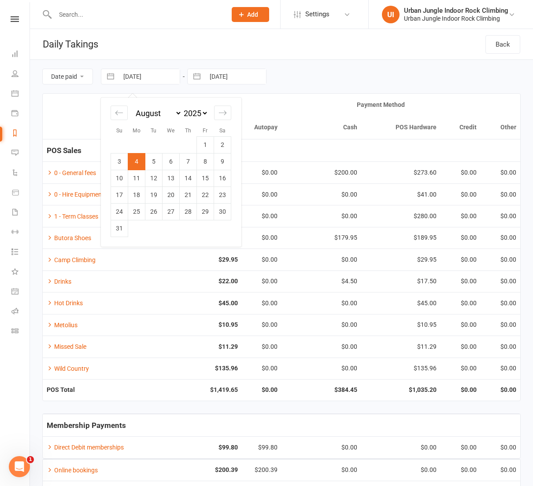
drag, startPoint x: 154, startPoint y: 160, endPoint x: 203, endPoint y: 90, distance: 85.0
click at [154, 159] on td "5" at bounding box center [153, 161] width 17 height 17
type input "[DATE]"
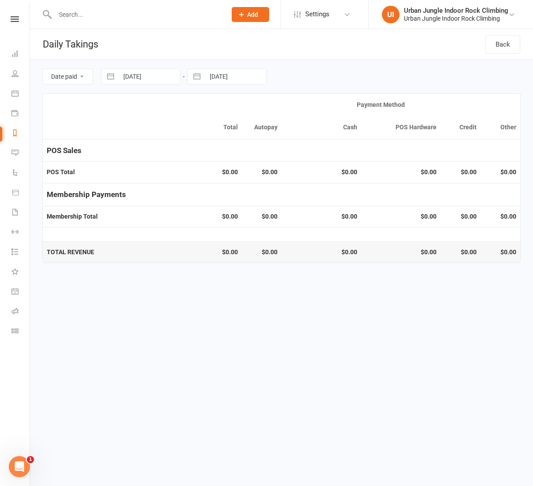
click at [210, 77] on input "[DATE]" at bounding box center [235, 76] width 61 height 15
select select "6"
select select "2025"
select select "7"
select select "2025"
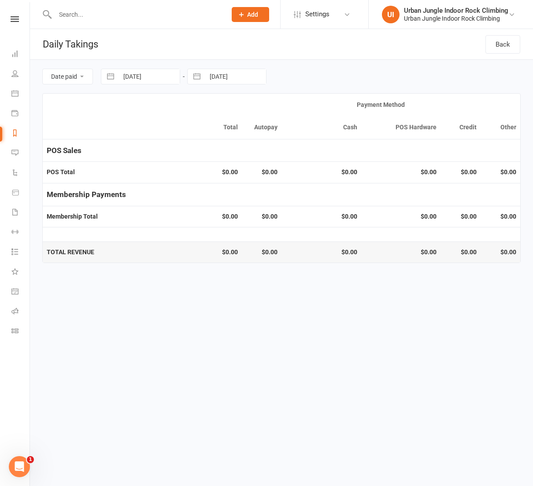
select select "8"
select select "2025"
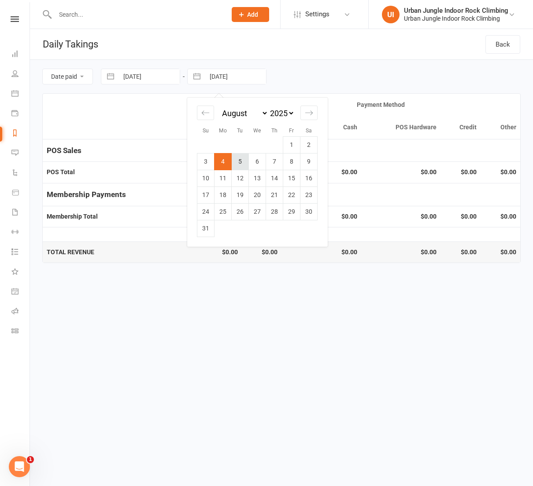
click at [242, 163] on td "5" at bounding box center [240, 161] width 17 height 17
type input "[DATE]"
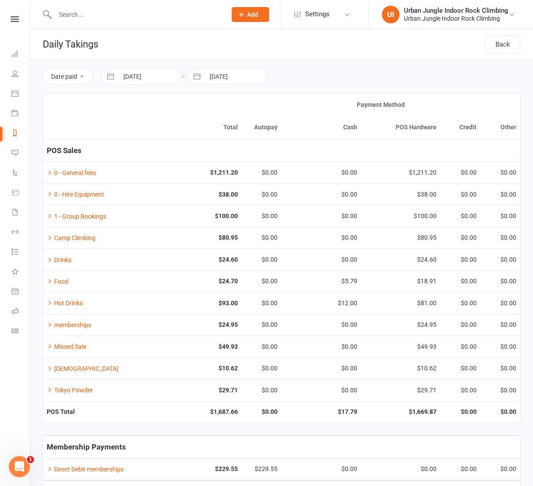
click at [117, 77] on button "button" at bounding box center [111, 76] width 16 height 15
select select "6"
select select "2025"
select select "7"
select select "2025"
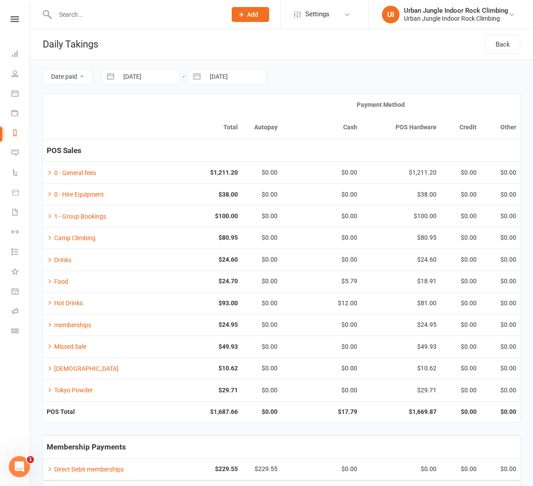
select select "8"
select select "2025"
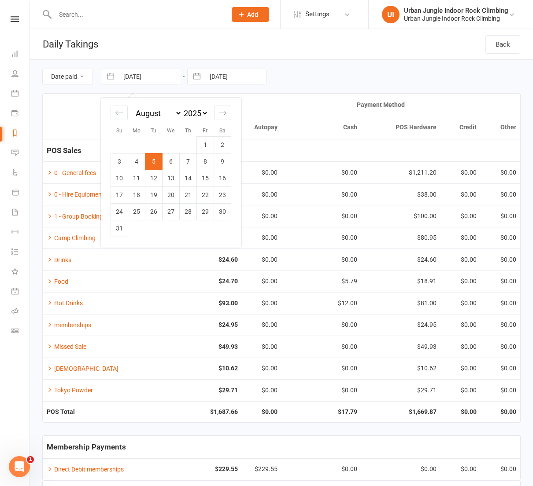
drag, startPoint x: 169, startPoint y: 161, endPoint x: 173, endPoint y: 156, distance: 5.6
click at [170, 160] on td "6" at bounding box center [170, 161] width 17 height 17
type input "[DATE]"
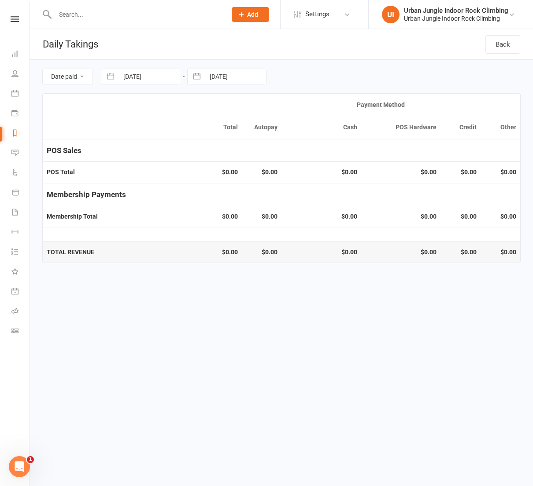
click at [199, 75] on button "button" at bounding box center [197, 76] width 16 height 15
select select "6"
select select "2025"
select select "7"
select select "2025"
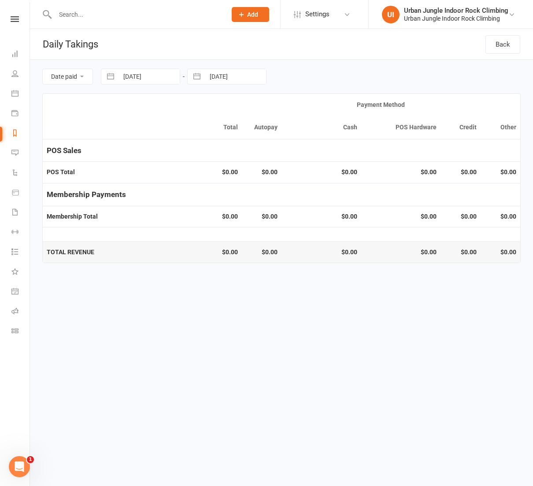
select select "8"
select select "2025"
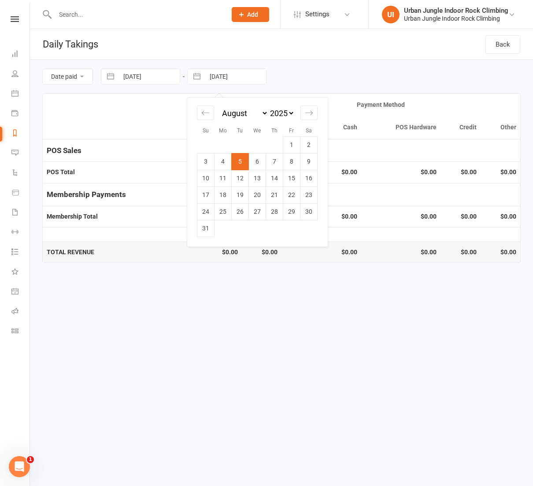
click at [255, 159] on td "6" at bounding box center [257, 161] width 17 height 17
type input "[DATE]"
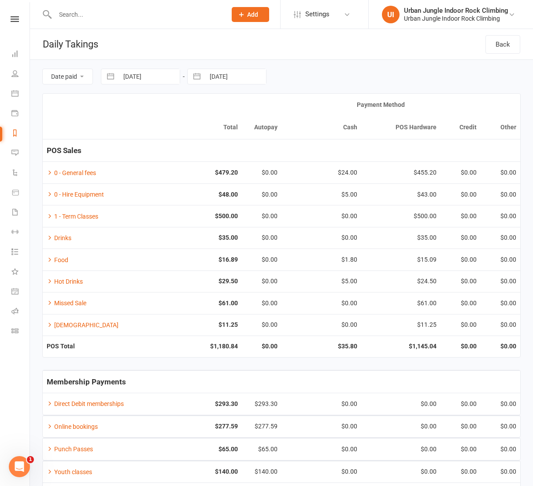
click at [121, 76] on input "[DATE]" at bounding box center [148, 76] width 61 height 15
select select "6"
select select "2025"
select select "7"
select select "2025"
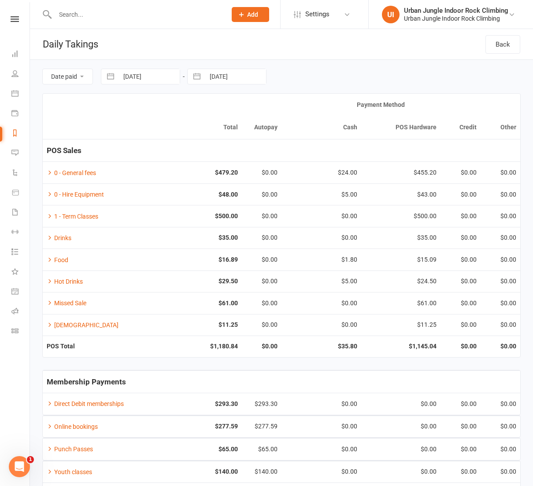
select select "8"
select select "2025"
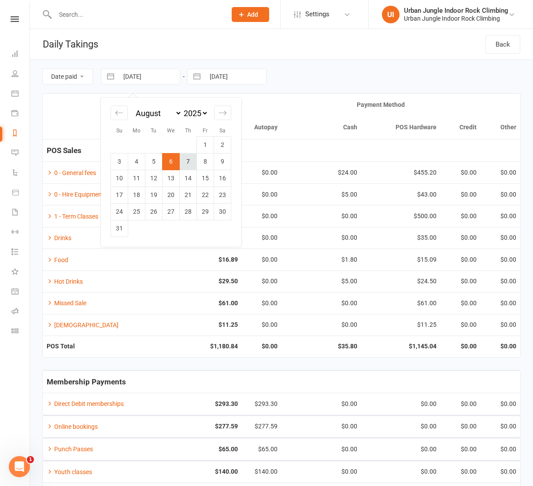
click at [190, 160] on td "7" at bounding box center [188, 161] width 17 height 17
type input "[DATE]"
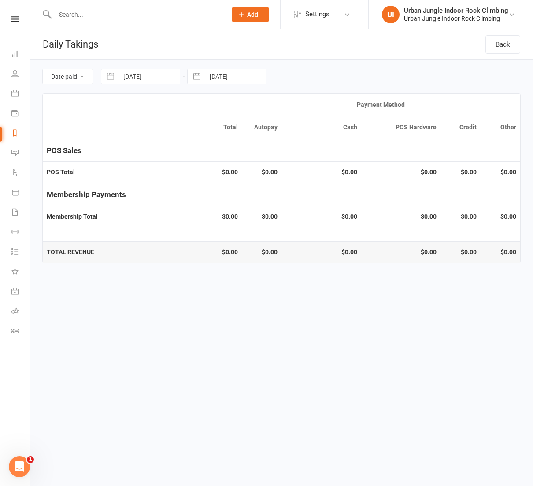
click at [202, 73] on button "button" at bounding box center [197, 76] width 16 height 15
select select "6"
select select "2025"
select select "7"
select select "2025"
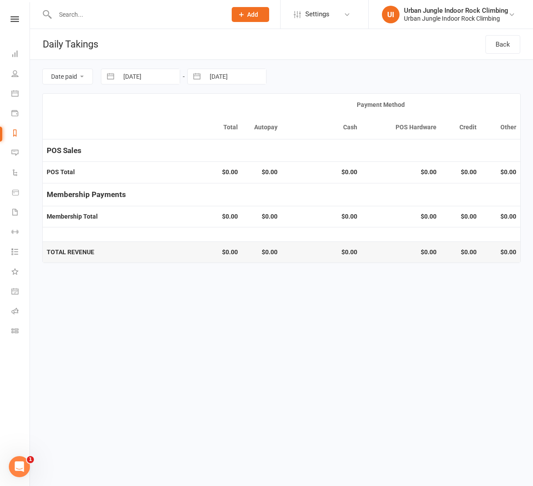
select select "8"
select select "2025"
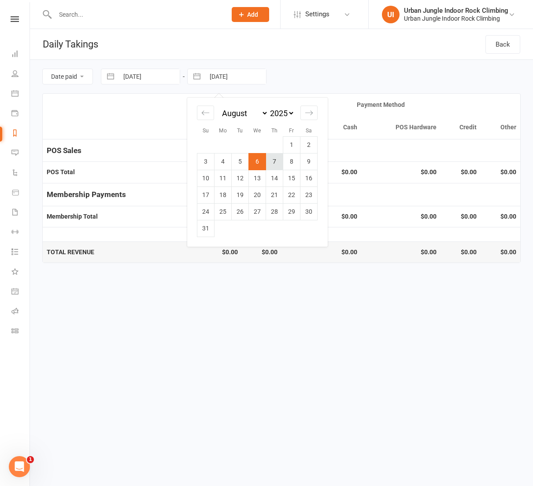
click at [275, 162] on td "7" at bounding box center [274, 161] width 17 height 17
type input "[DATE]"
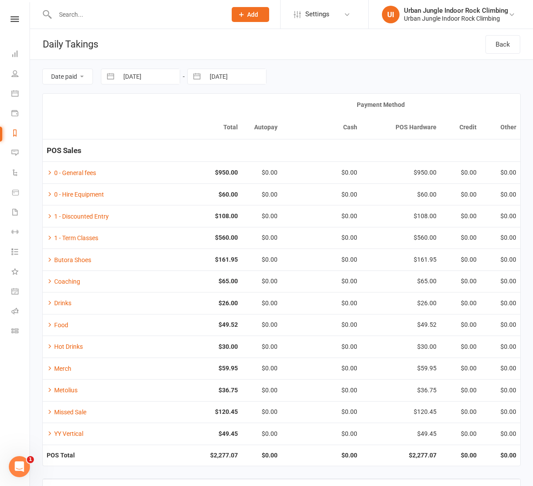
click at [120, 76] on input "[DATE]" at bounding box center [148, 76] width 61 height 15
select select "6"
select select "2025"
select select "7"
select select "2025"
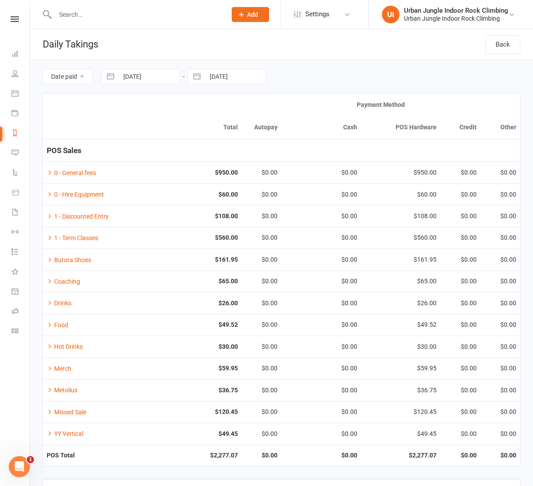
select select "8"
select select "2025"
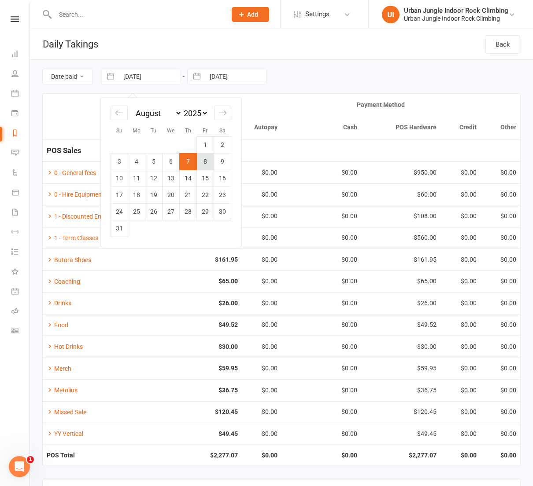
click at [204, 155] on td "8" at bounding box center [205, 161] width 17 height 17
type input "[DATE]"
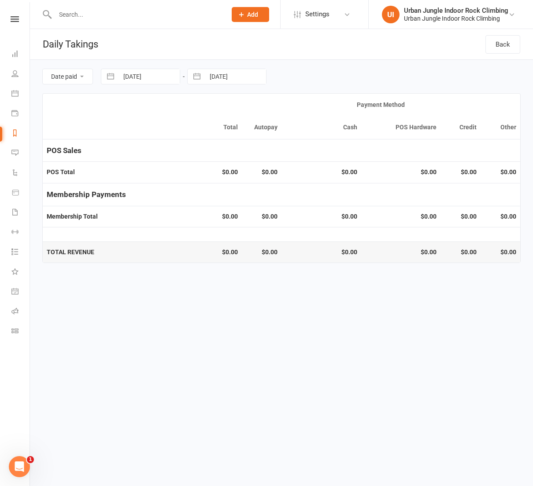
click at [200, 75] on button "button" at bounding box center [197, 76] width 16 height 15
select select "6"
select select "2025"
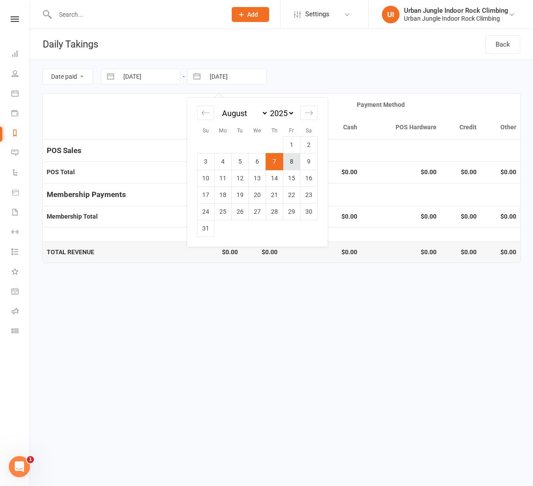
click at [292, 160] on td "8" at bounding box center [291, 161] width 17 height 17
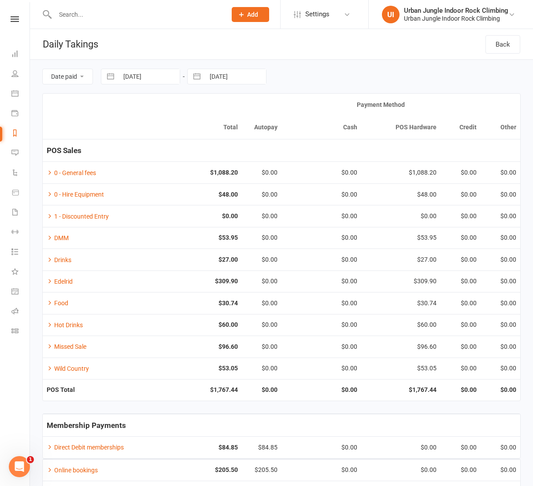
click at [125, 73] on input "[DATE]" at bounding box center [148, 76] width 61 height 15
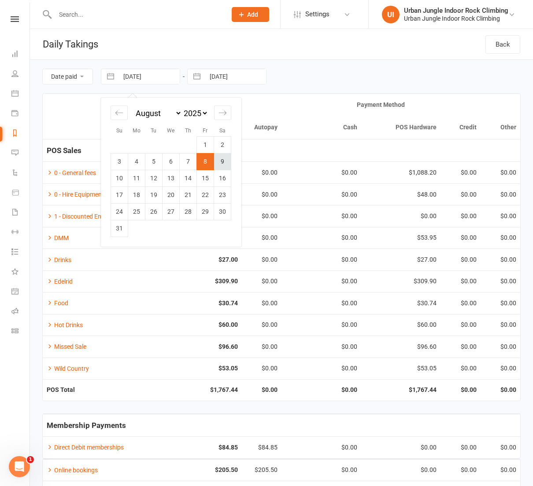
click at [225, 162] on td "9" at bounding box center [222, 161] width 17 height 17
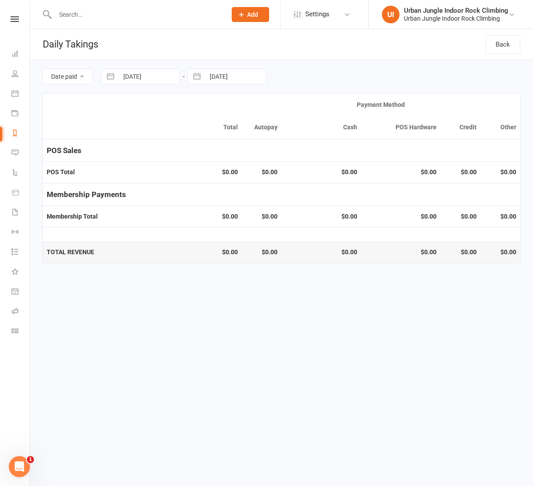
click at [196, 78] on button "button" at bounding box center [197, 76] width 16 height 15
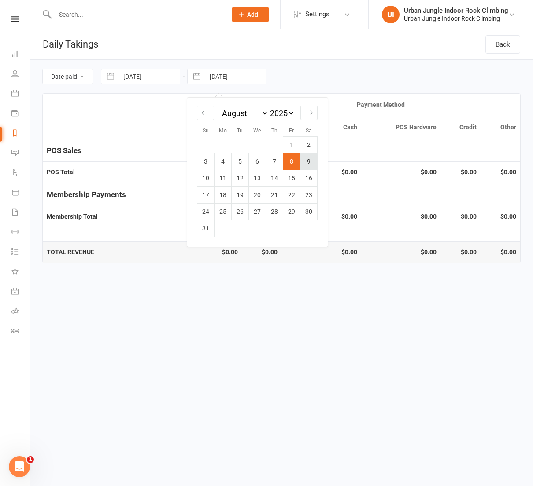
click at [307, 160] on td "9" at bounding box center [308, 161] width 17 height 17
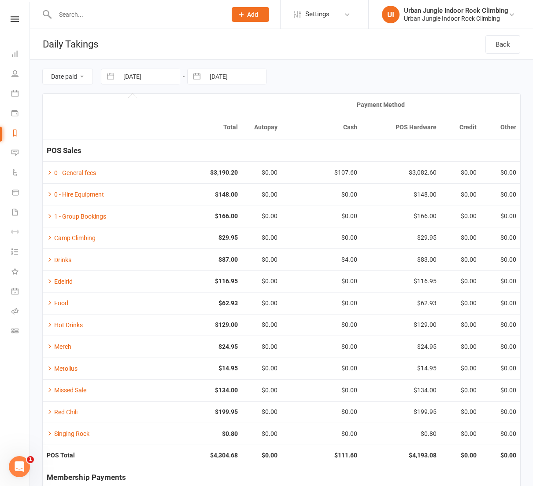
click at [123, 82] on input "[DATE]" at bounding box center [148, 76] width 61 height 15
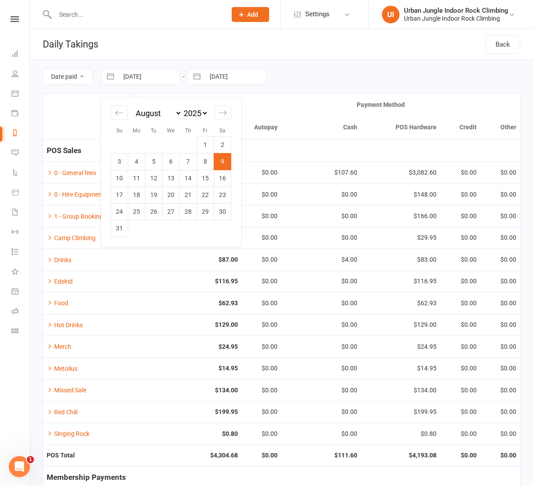
drag, startPoint x: 114, startPoint y: 180, endPoint x: 150, endPoint y: 152, distance: 44.6
click at [116, 178] on td "10" at bounding box center [119, 178] width 17 height 17
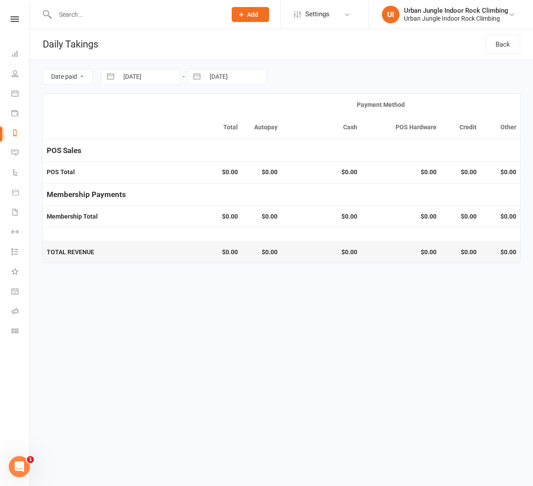
click at [204, 75] on button "button" at bounding box center [197, 76] width 16 height 15
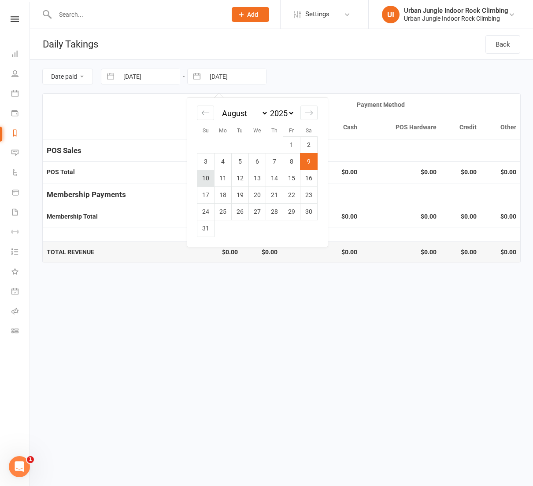
click at [204, 179] on td "10" at bounding box center [205, 178] width 17 height 17
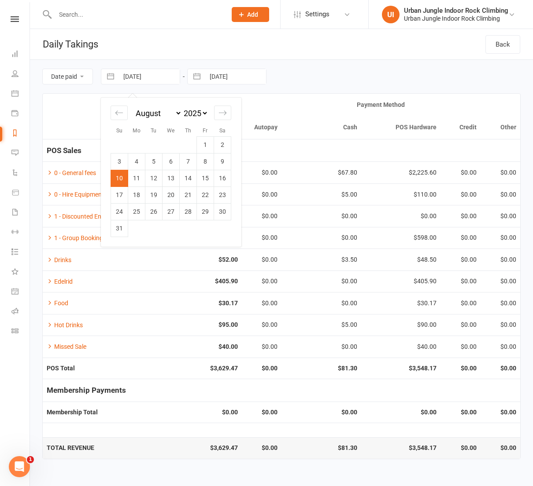
click at [129, 77] on input "[DATE]" at bounding box center [148, 76] width 61 height 15
drag, startPoint x: 136, startPoint y: 180, endPoint x: 179, endPoint y: 130, distance: 65.6
click at [137, 180] on td "11" at bounding box center [136, 178] width 17 height 17
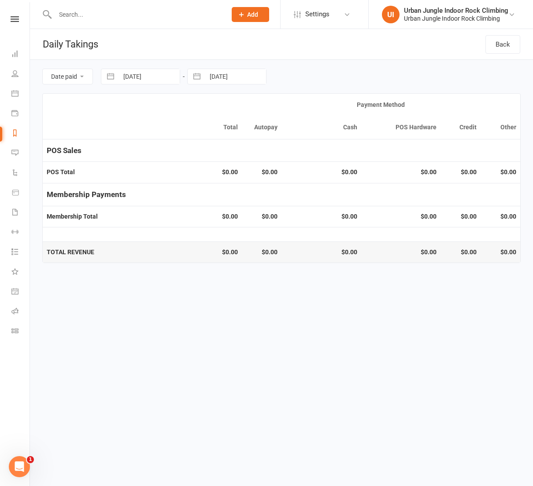
click at [207, 74] on input "[DATE]" at bounding box center [235, 76] width 61 height 15
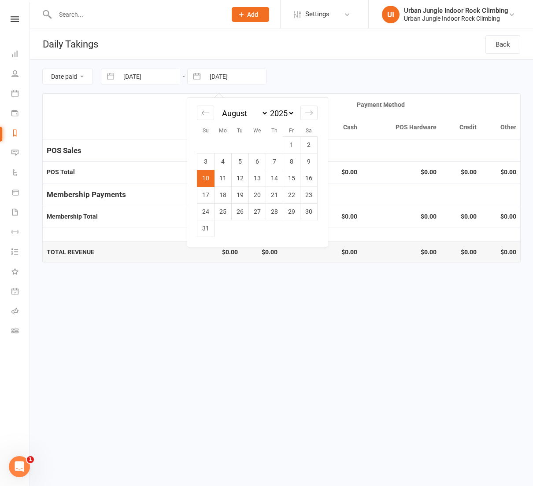
drag, startPoint x: 223, startPoint y: 181, endPoint x: 161, endPoint y: 171, distance: 62.5
click at [223, 181] on td "11" at bounding box center [222, 178] width 17 height 17
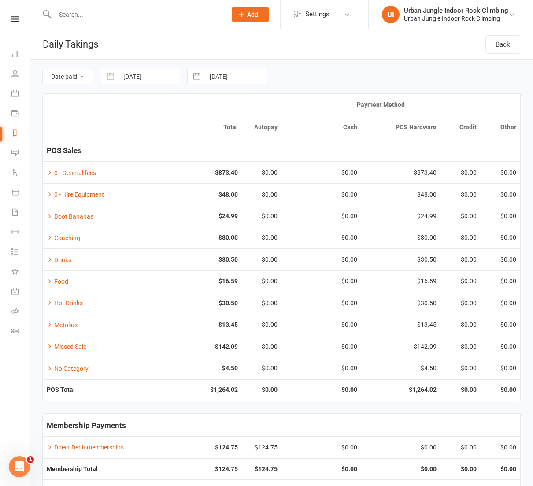
click at [108, 76] on button "button" at bounding box center [111, 76] width 16 height 15
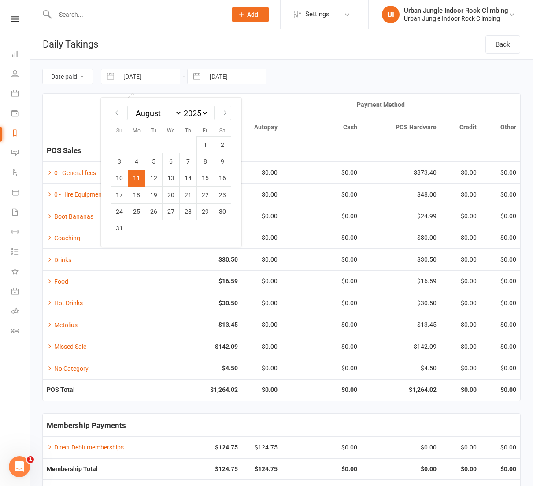
drag, startPoint x: 157, startPoint y: 177, endPoint x: 180, endPoint y: 134, distance: 49.3
click at [158, 176] on td "12" at bounding box center [153, 178] width 17 height 17
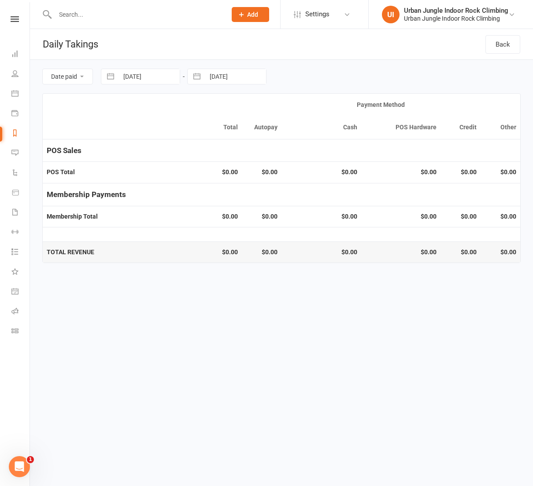
click at [201, 78] on button "button" at bounding box center [197, 76] width 16 height 15
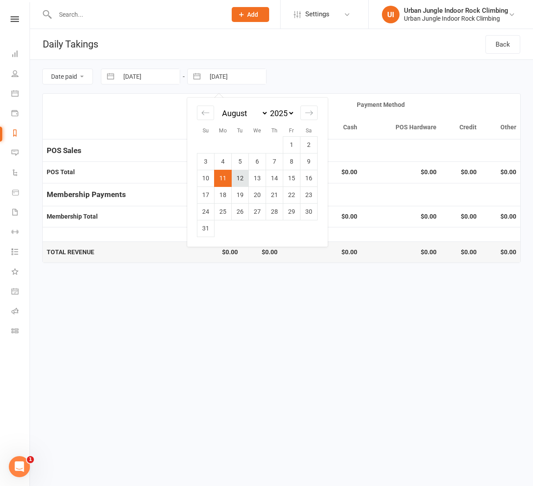
click at [242, 177] on td "12" at bounding box center [240, 178] width 17 height 17
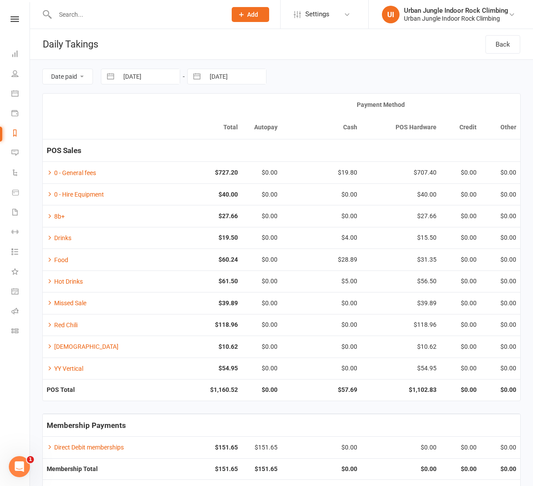
click at [114, 79] on button "button" at bounding box center [111, 76] width 16 height 15
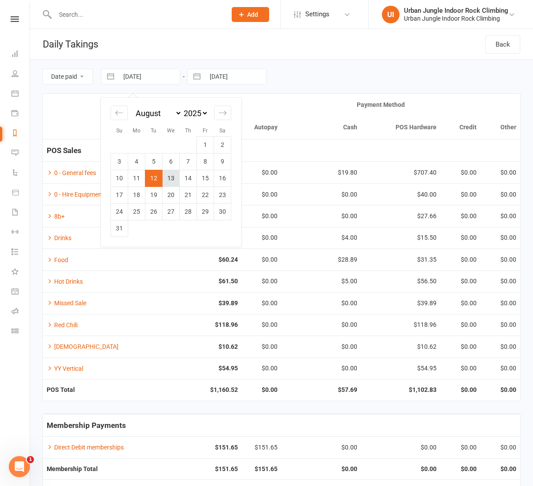
click at [173, 181] on td "13" at bounding box center [170, 178] width 17 height 17
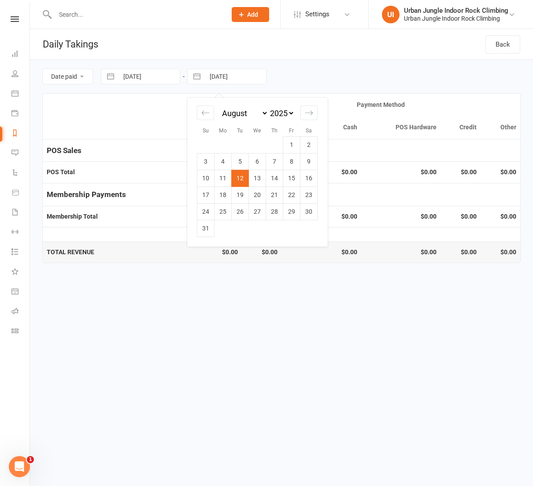
click at [216, 80] on input "[DATE]" at bounding box center [235, 76] width 61 height 15
click at [256, 182] on td "13" at bounding box center [257, 178] width 17 height 17
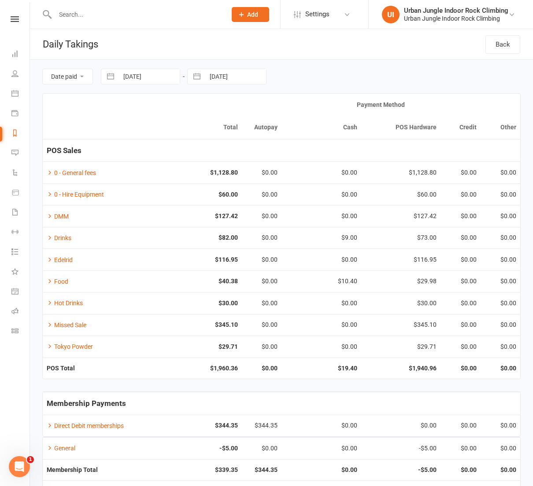
click at [126, 79] on input "[DATE]" at bounding box center [148, 76] width 61 height 15
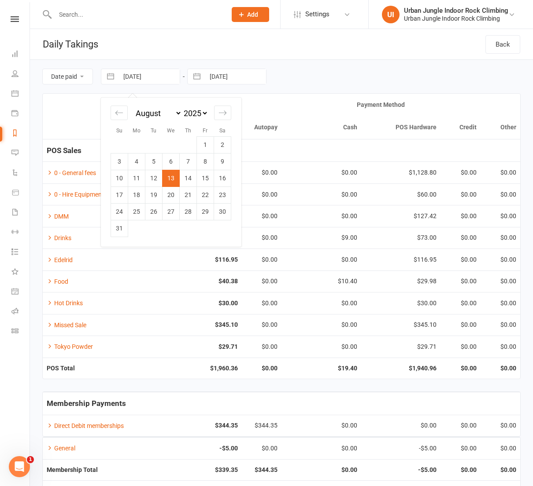
drag, startPoint x: 188, startPoint y: 177, endPoint x: 206, endPoint y: 135, distance: 46.4
click at [189, 176] on td "14" at bounding box center [188, 178] width 17 height 17
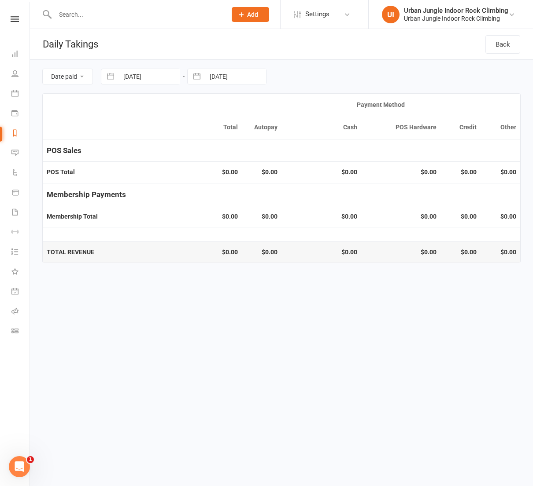
click at [211, 78] on input "[DATE]" at bounding box center [235, 76] width 61 height 15
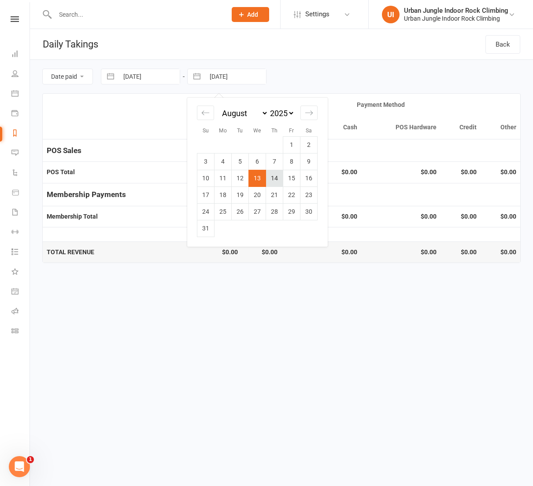
click at [268, 177] on td "14" at bounding box center [274, 178] width 17 height 17
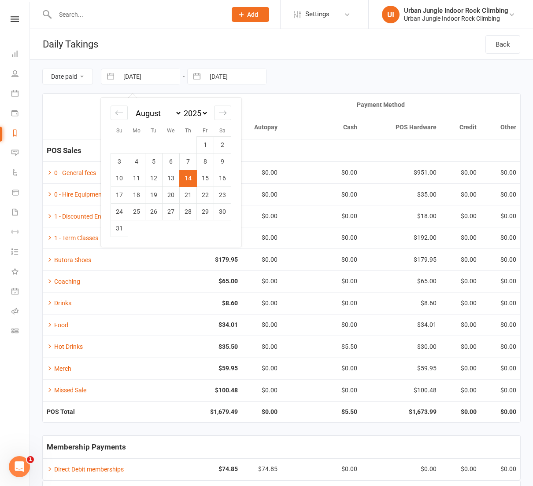
click at [123, 81] on input "[DATE]" at bounding box center [148, 76] width 61 height 15
drag, startPoint x: 201, startPoint y: 177, endPoint x: 207, endPoint y: 126, distance: 51.4
click at [201, 177] on td "15" at bounding box center [205, 178] width 17 height 17
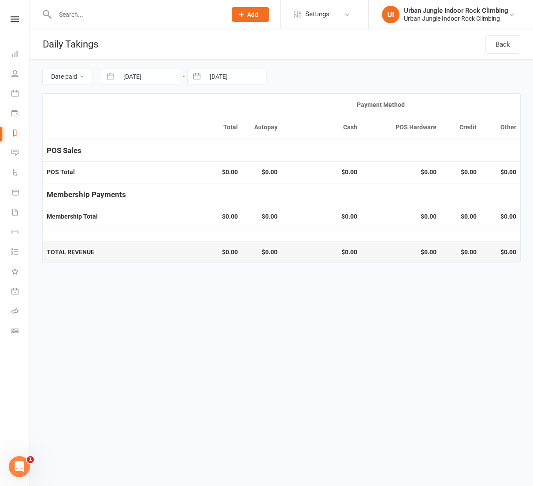
click at [209, 76] on input "[DATE]" at bounding box center [235, 76] width 61 height 15
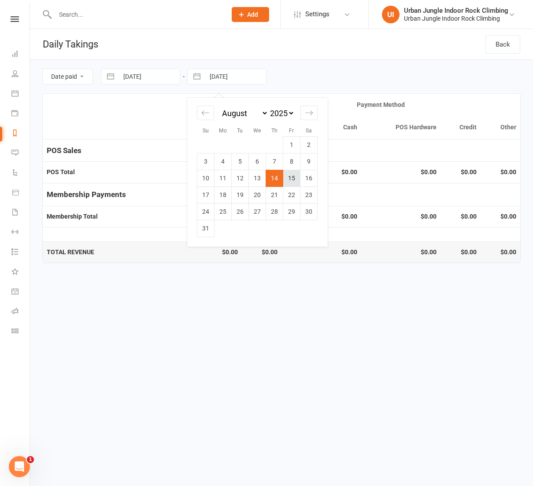
click at [289, 178] on td "15" at bounding box center [291, 178] width 17 height 17
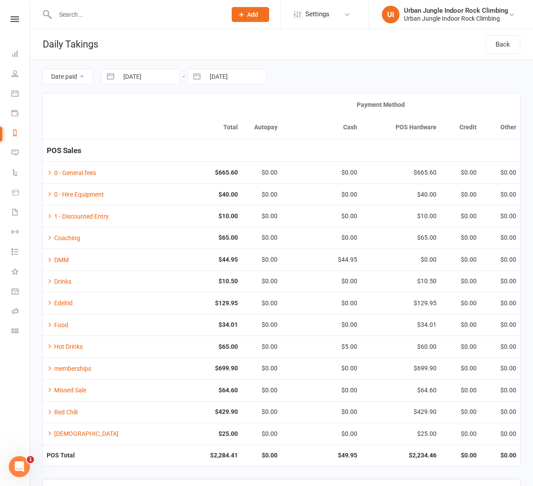
click at [125, 76] on input "[DATE]" at bounding box center [148, 76] width 61 height 15
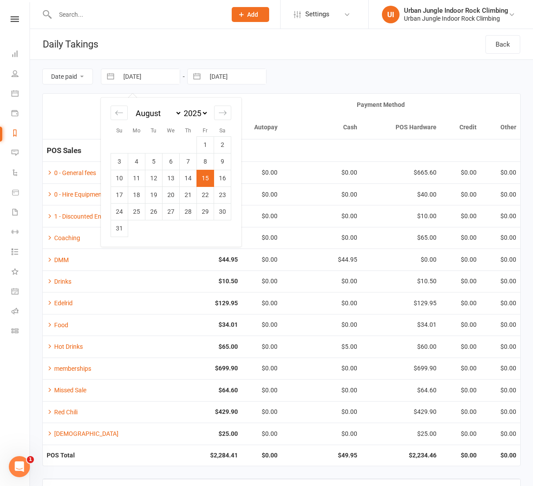
drag, startPoint x: 221, startPoint y: 177, endPoint x: 220, endPoint y: 117, distance: 60.3
click at [224, 174] on td "16" at bounding box center [222, 178] width 17 height 17
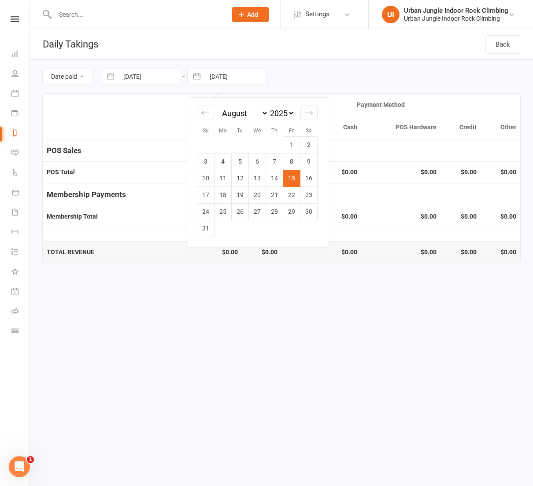
click at [208, 80] on input "[DATE]" at bounding box center [235, 76] width 61 height 15
click at [304, 183] on td "16" at bounding box center [308, 178] width 17 height 17
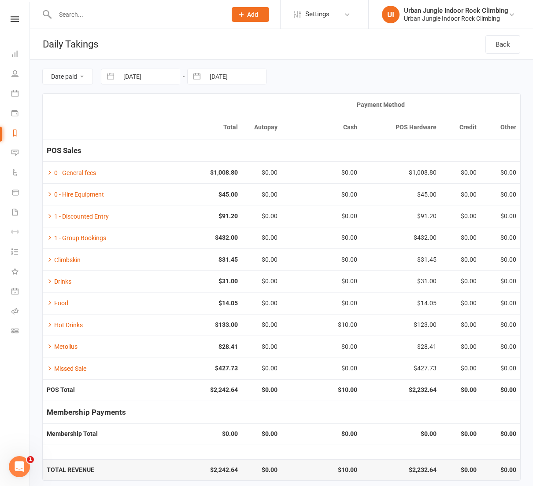
click at [122, 77] on input "[DATE]" at bounding box center [148, 76] width 61 height 15
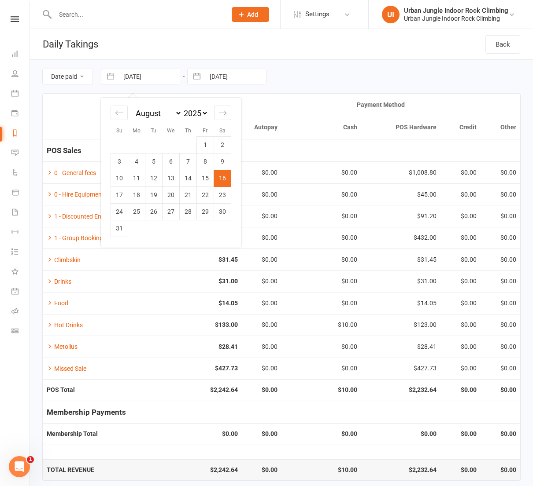
click at [119, 195] on td "17" at bounding box center [119, 195] width 17 height 17
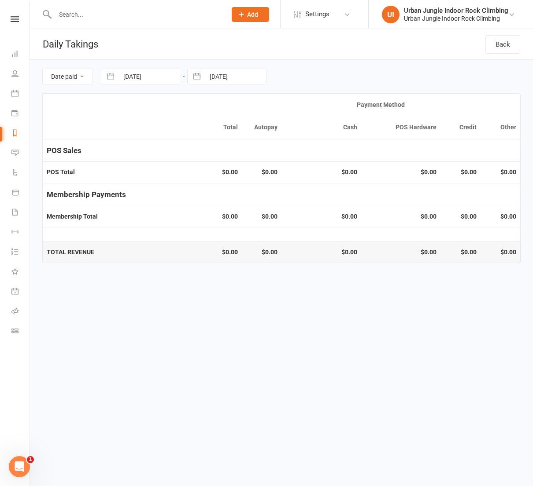
click at [206, 74] on input "[DATE]" at bounding box center [235, 76] width 61 height 15
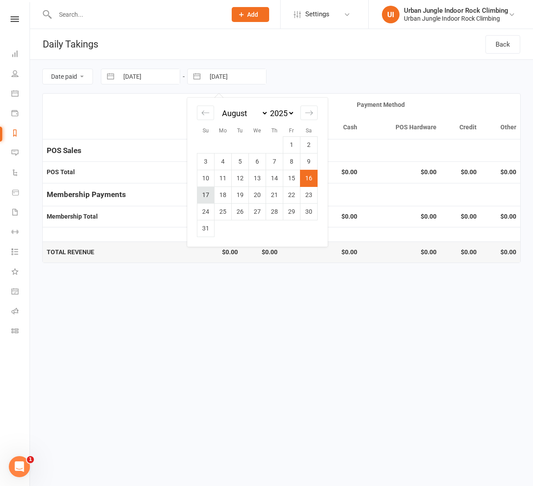
click at [207, 193] on td "17" at bounding box center [205, 195] width 17 height 17
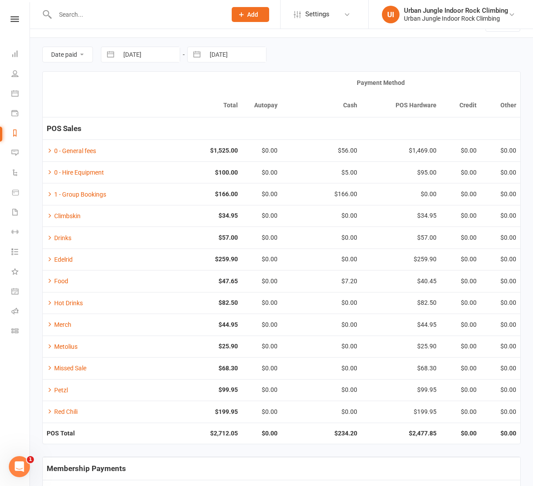
scroll to position [23, 0]
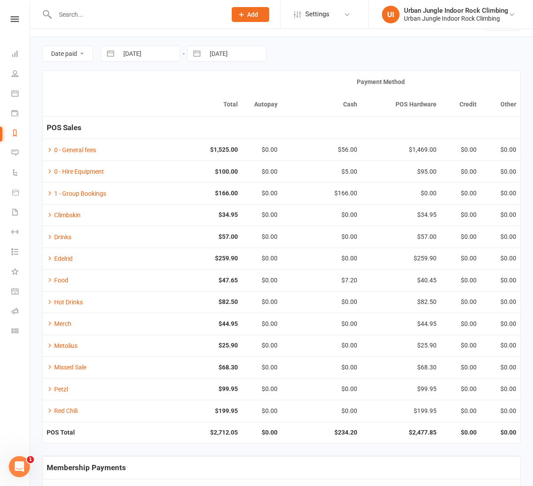
click at [120, 53] on input "[DATE]" at bounding box center [148, 53] width 61 height 15
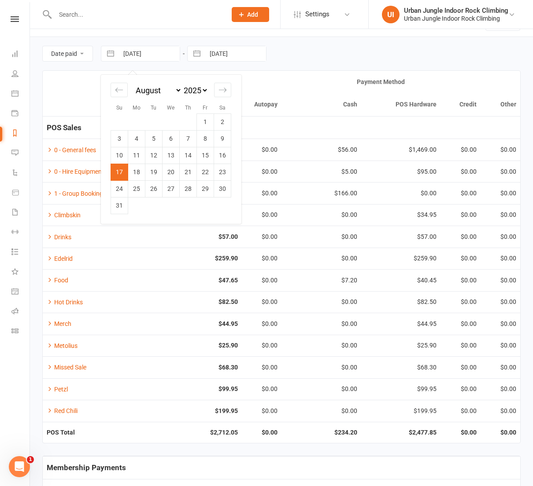
drag, startPoint x: 135, startPoint y: 175, endPoint x: 136, endPoint y: 166, distance: 8.9
click at [136, 174] on td "18" at bounding box center [136, 172] width 17 height 17
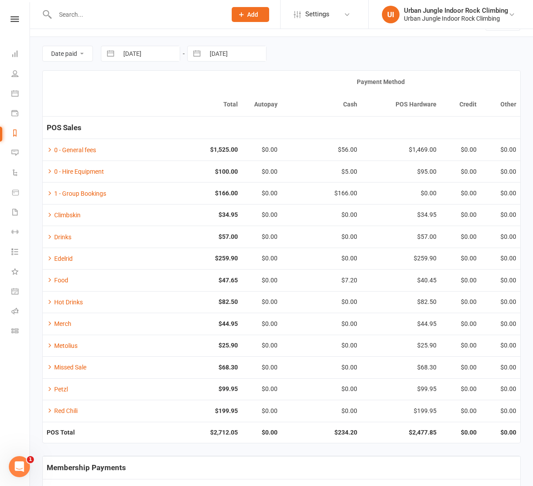
scroll to position [0, 0]
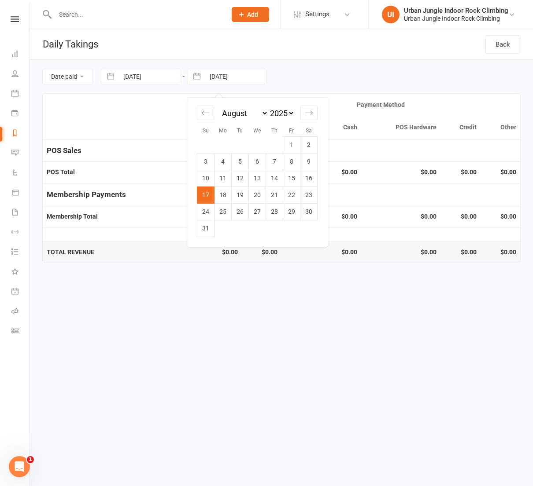
drag, startPoint x: 209, startPoint y: 73, endPoint x: 215, endPoint y: 78, distance: 8.5
click at [209, 73] on input "[DATE]" at bounding box center [235, 76] width 61 height 15
click at [225, 191] on td "18" at bounding box center [222, 195] width 17 height 17
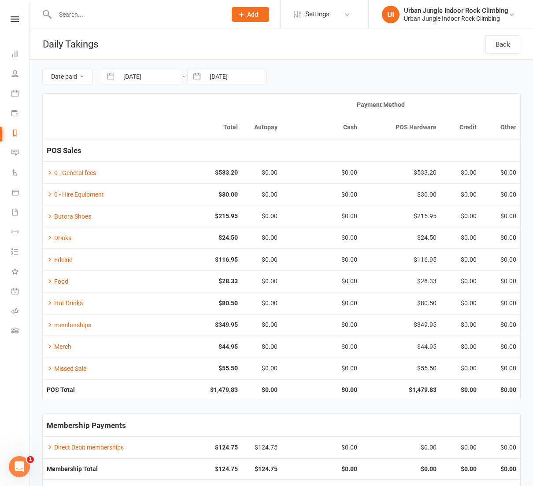
click at [118, 76] on button "button" at bounding box center [111, 76] width 16 height 15
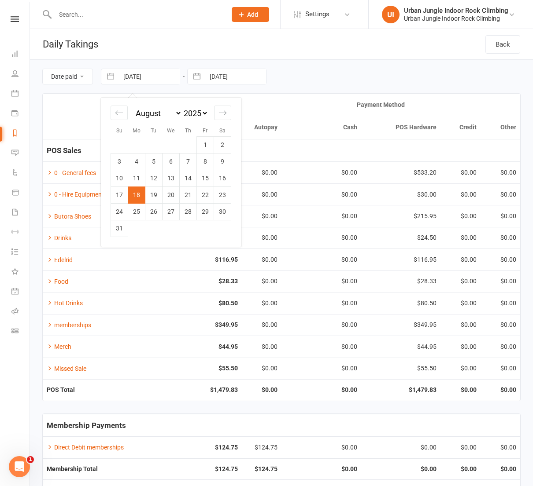
click at [155, 195] on td "19" at bounding box center [153, 195] width 17 height 17
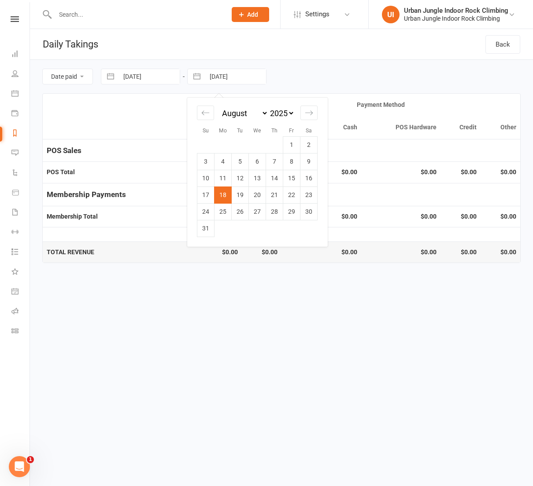
click at [208, 77] on input "[DATE]" at bounding box center [235, 76] width 61 height 15
click at [239, 194] on td "19" at bounding box center [240, 195] width 17 height 17
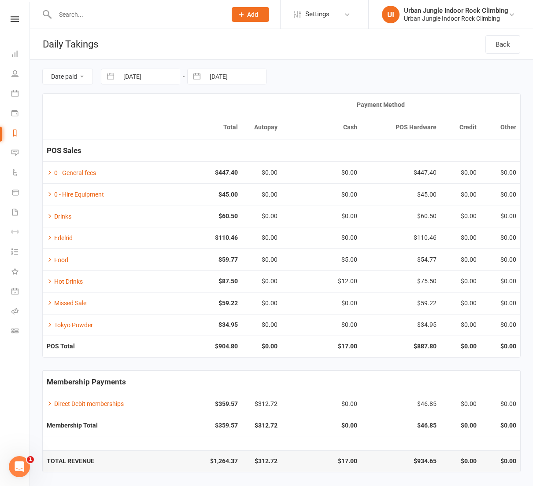
scroll to position [4, 0]
click at [134, 72] on input "[DATE]" at bounding box center [148, 76] width 61 height 15
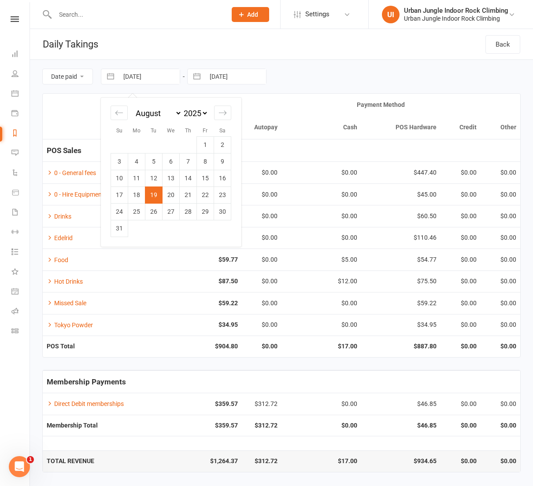
drag, startPoint x: 171, startPoint y: 187, endPoint x: 178, endPoint y: 178, distance: 11.6
click at [172, 187] on td "20" at bounding box center [170, 195] width 17 height 17
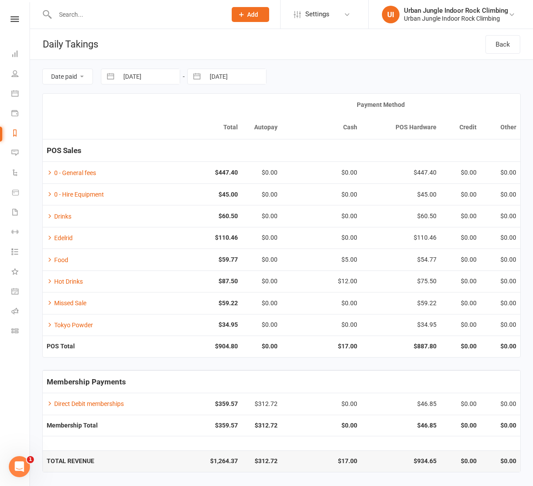
scroll to position [0, 0]
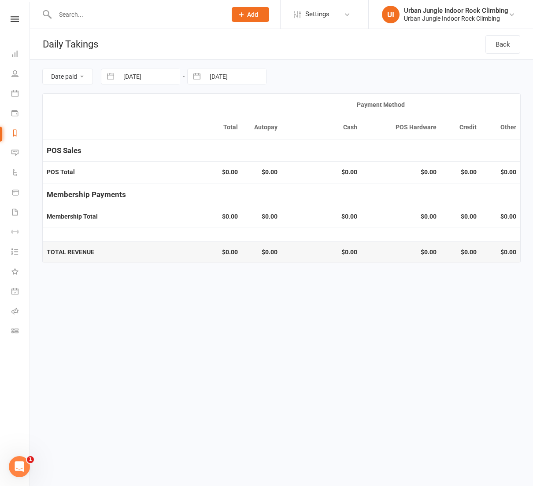
click at [213, 70] on input "[DATE]" at bounding box center [235, 76] width 61 height 15
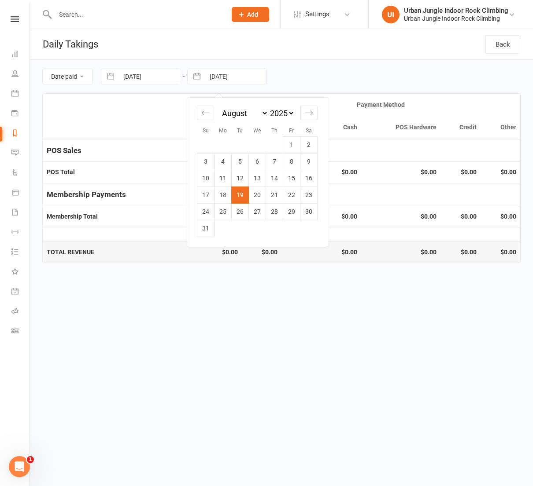
drag, startPoint x: 255, startPoint y: 192, endPoint x: 221, endPoint y: 190, distance: 34.0
click at [255, 192] on td "20" at bounding box center [257, 195] width 17 height 17
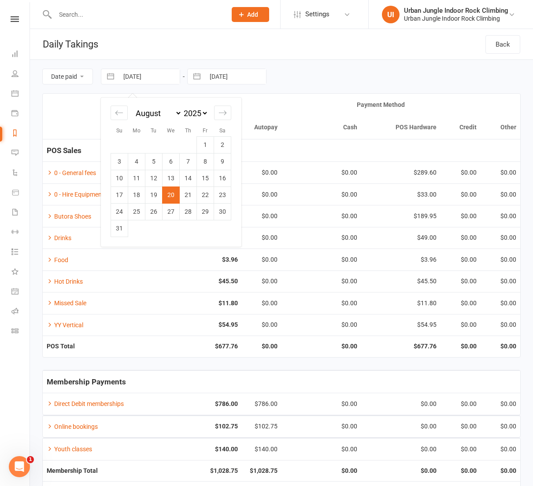
click at [124, 76] on input "[DATE]" at bounding box center [148, 76] width 61 height 15
click at [190, 193] on td "21" at bounding box center [188, 195] width 17 height 17
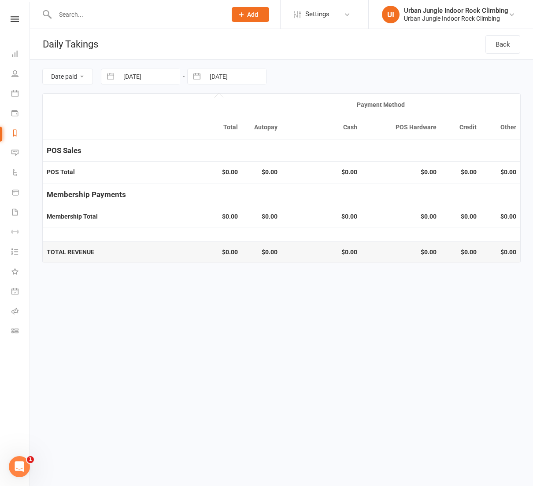
drag, startPoint x: 208, startPoint y: 74, endPoint x: 207, endPoint y: 83, distance: 8.8
click at [208, 75] on input "[DATE]" at bounding box center [235, 76] width 61 height 15
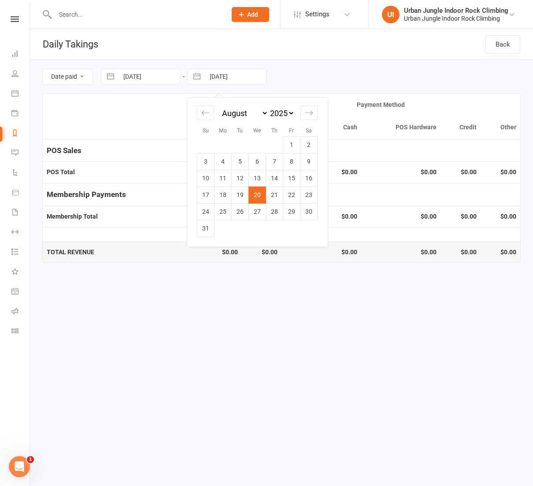
click at [268, 194] on td "21" at bounding box center [274, 195] width 17 height 17
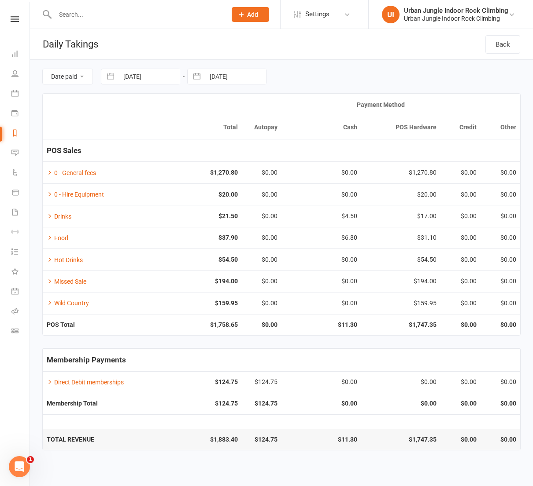
click at [138, 78] on input "[DATE]" at bounding box center [148, 76] width 61 height 15
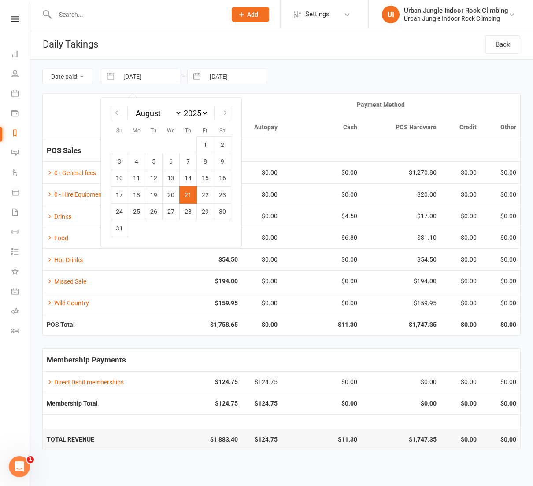
drag, startPoint x: 203, startPoint y: 193, endPoint x: 204, endPoint y: 185, distance: 8.0
click at [203, 193] on td "22" at bounding box center [205, 195] width 17 height 17
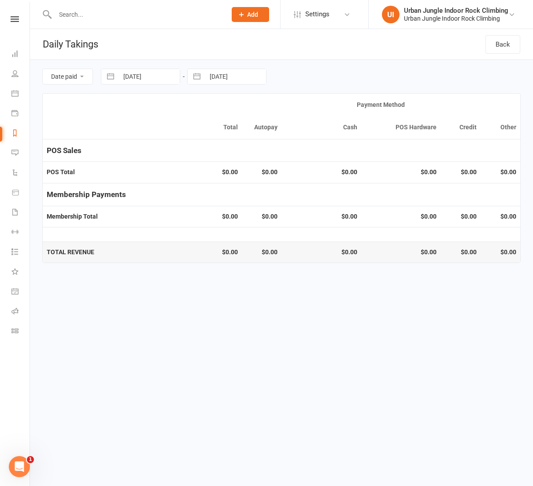
click at [211, 82] on input "[DATE]" at bounding box center [235, 76] width 61 height 15
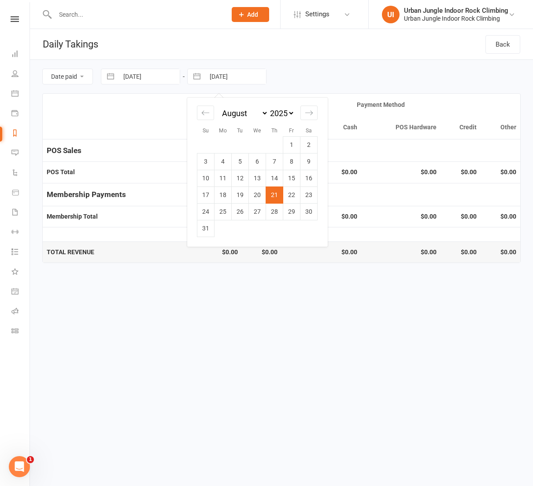
click at [294, 194] on td "22" at bounding box center [291, 195] width 17 height 17
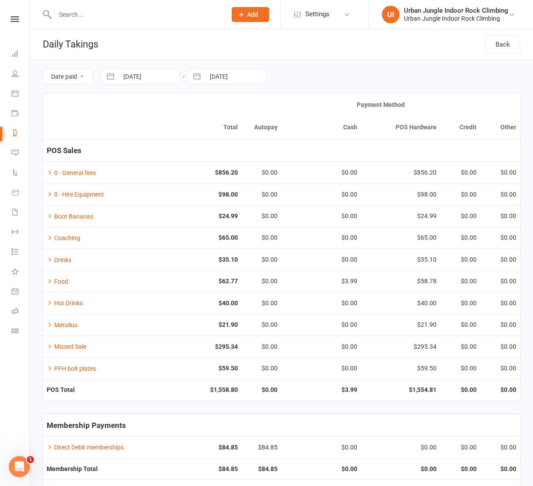
click at [115, 72] on button "button" at bounding box center [111, 76] width 16 height 15
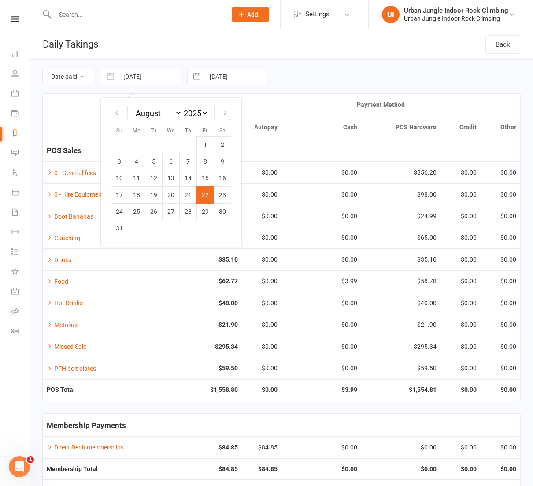
click at [223, 197] on td "23" at bounding box center [222, 195] width 17 height 17
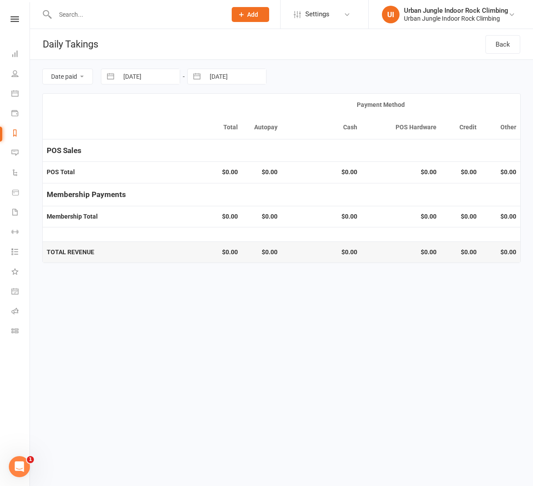
click at [198, 76] on button "button" at bounding box center [197, 76] width 16 height 15
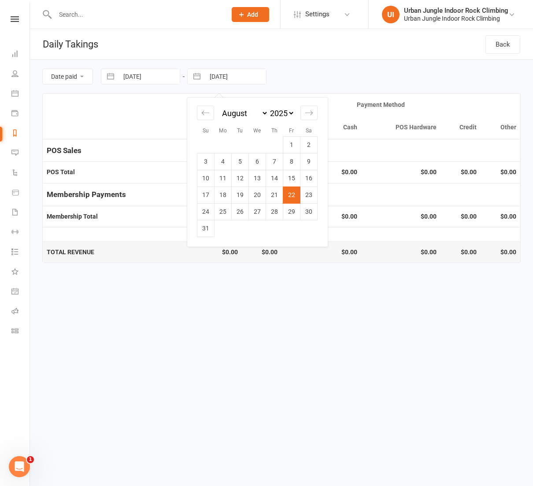
click at [312, 190] on td "23" at bounding box center [308, 195] width 17 height 17
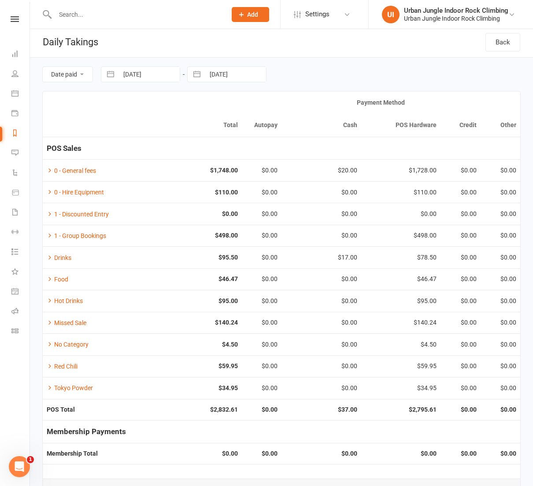
scroll to position [2, 0]
click at [121, 74] on input "[DATE]" at bounding box center [148, 74] width 61 height 15
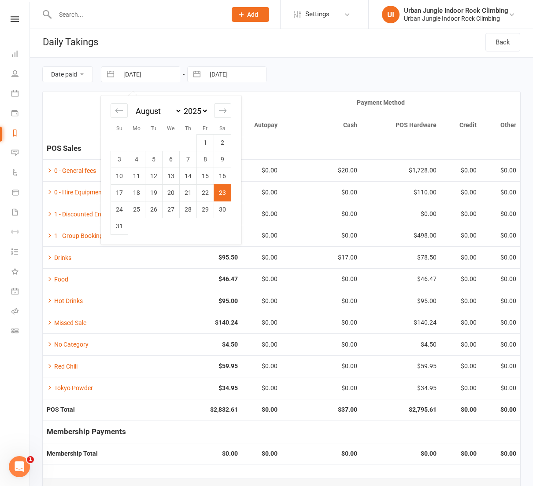
drag, startPoint x: 116, startPoint y: 206, endPoint x: 124, endPoint y: 199, distance: 10.7
click at [117, 205] on td "24" at bounding box center [119, 209] width 17 height 17
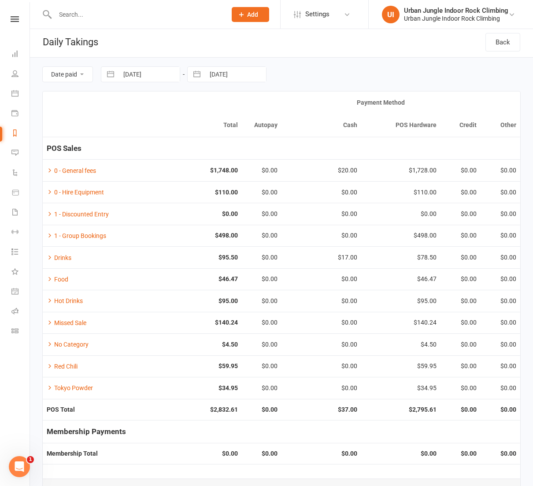
scroll to position [0, 0]
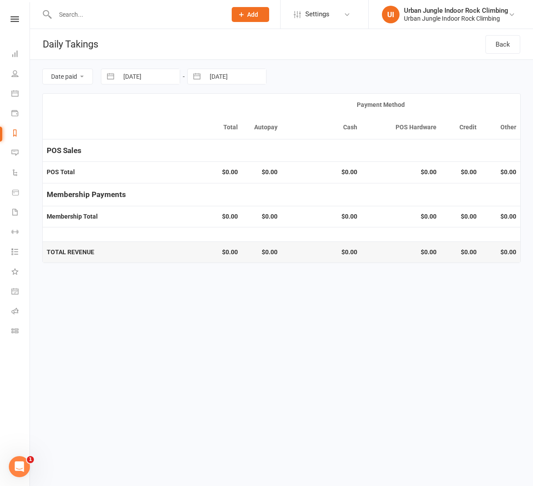
click at [219, 77] on input "[DATE]" at bounding box center [235, 76] width 61 height 15
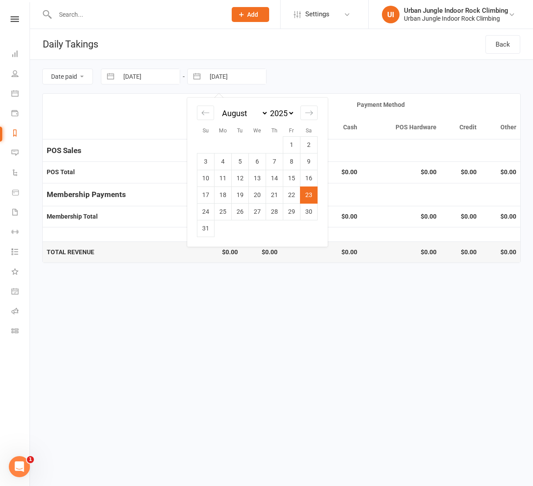
click at [210, 209] on td "24" at bounding box center [205, 211] width 17 height 17
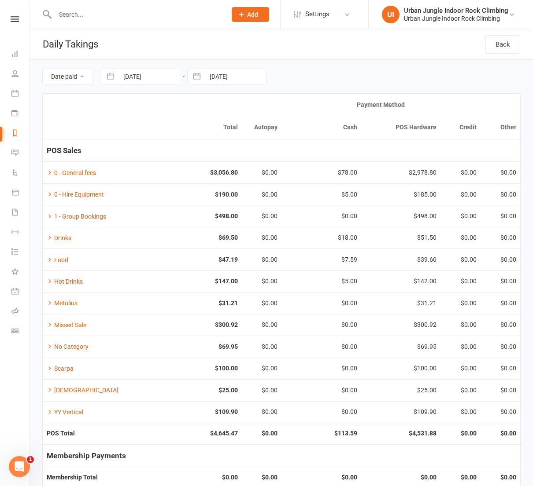
click at [136, 80] on input "[DATE]" at bounding box center [148, 76] width 61 height 15
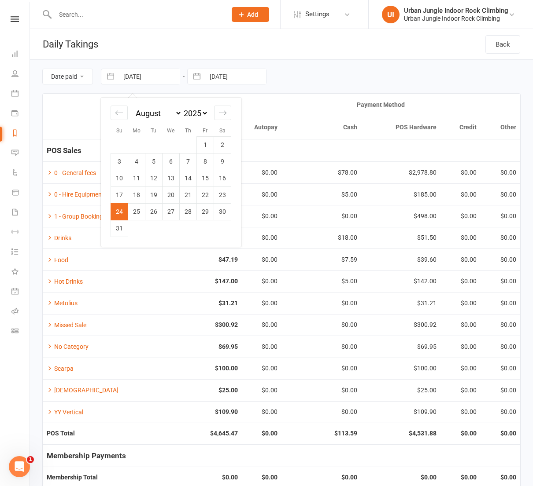
drag, startPoint x: 133, startPoint y: 211, endPoint x: 170, endPoint y: 162, distance: 61.0
click at [135, 210] on td "25" at bounding box center [136, 211] width 17 height 17
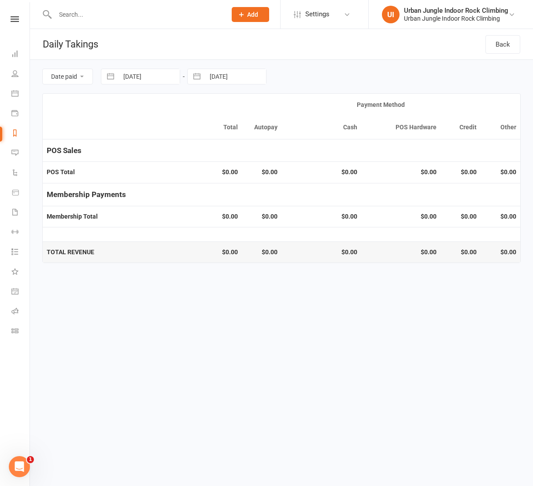
click at [207, 76] on input "[DATE]" at bounding box center [235, 76] width 61 height 15
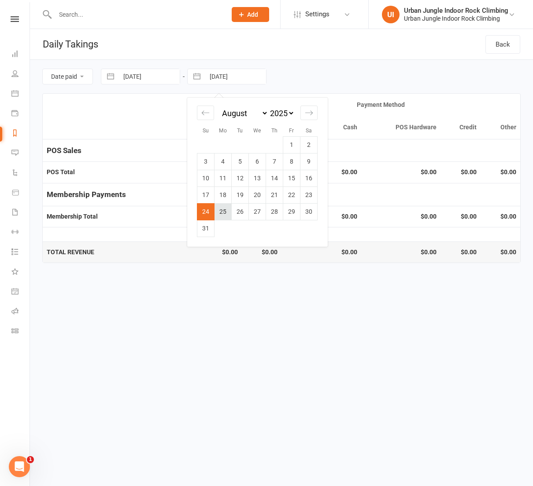
click at [219, 211] on td "25" at bounding box center [222, 211] width 17 height 17
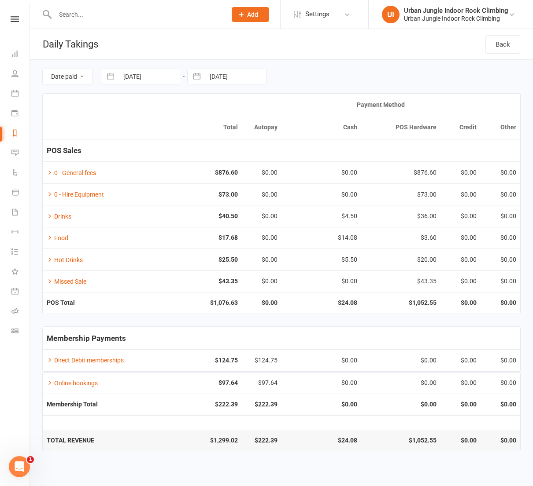
click at [118, 77] on button "button" at bounding box center [111, 76] width 16 height 15
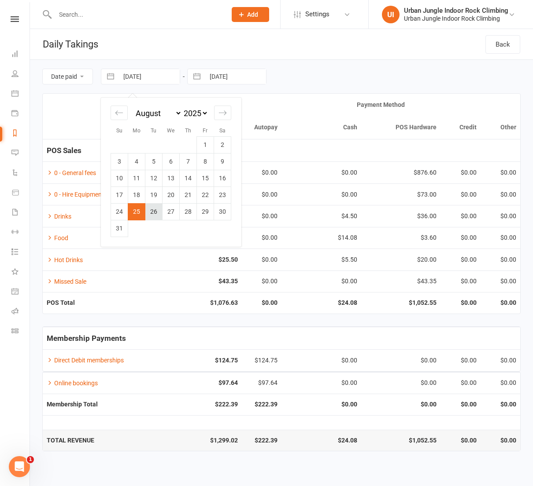
click at [151, 212] on td "26" at bounding box center [153, 211] width 17 height 17
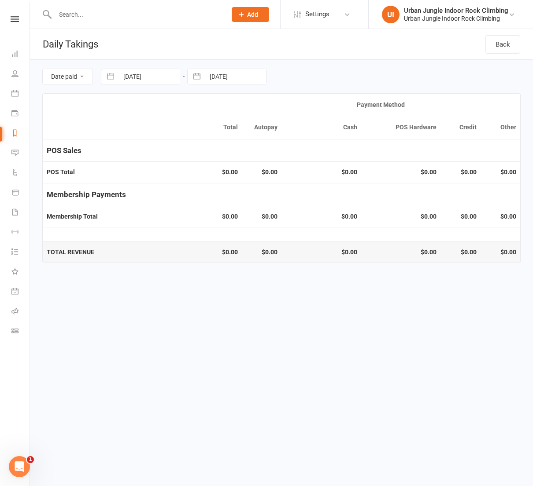
click at [198, 72] on button "button" at bounding box center [197, 76] width 16 height 15
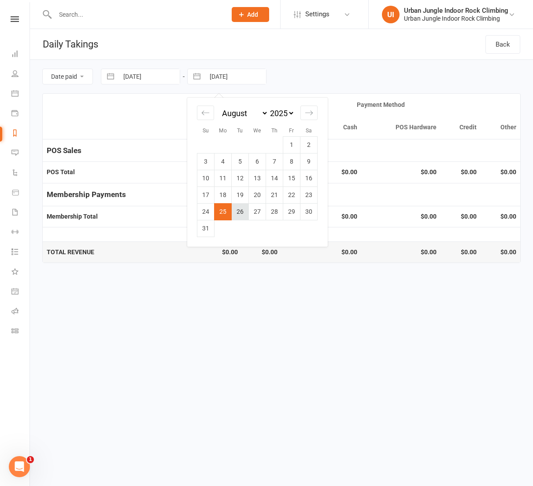
click at [244, 211] on td "26" at bounding box center [240, 211] width 17 height 17
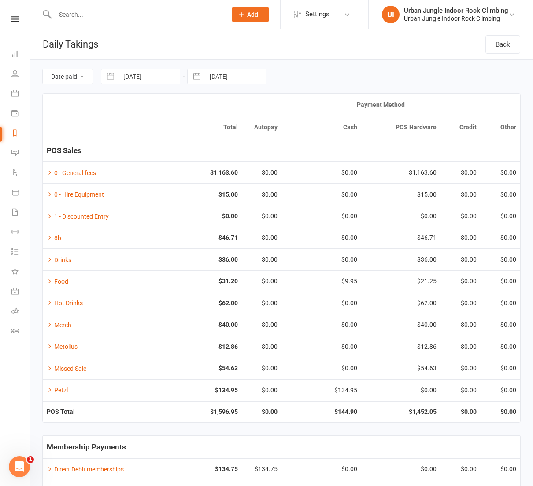
click at [114, 74] on button "button" at bounding box center [111, 76] width 16 height 15
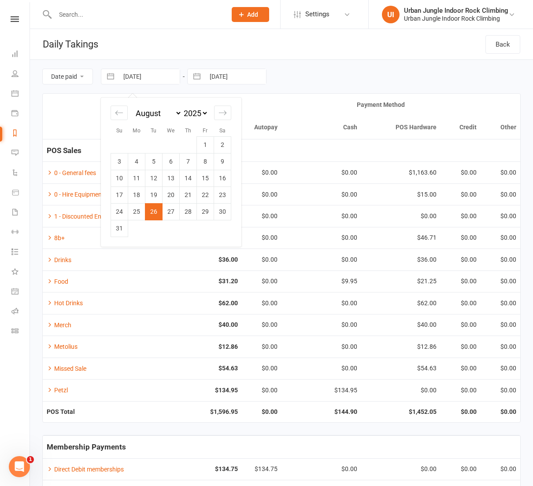
drag, startPoint x: 170, startPoint y: 213, endPoint x: 174, endPoint y: 208, distance: 6.3
click at [171, 212] on td "27" at bounding box center [170, 211] width 17 height 17
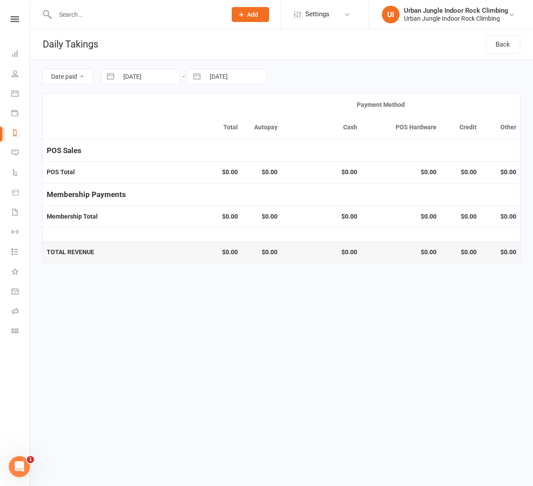
click at [212, 76] on input "[DATE]" at bounding box center [235, 76] width 61 height 15
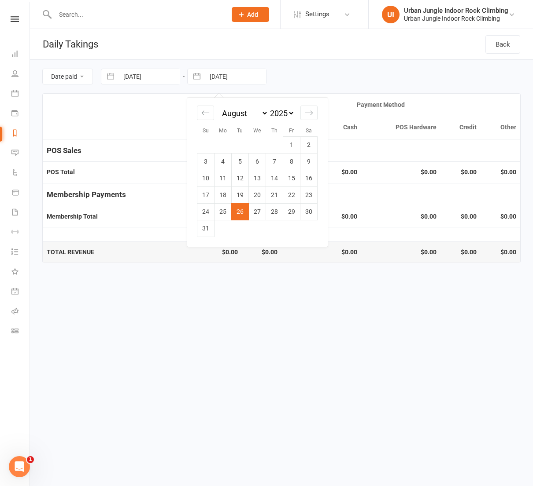
click at [254, 211] on td "27" at bounding box center [257, 211] width 17 height 17
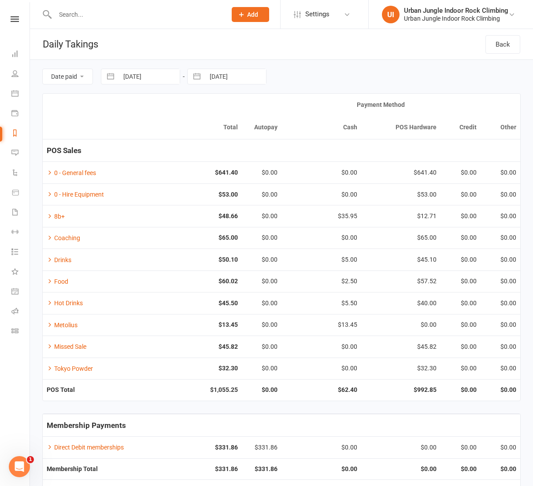
click at [118, 77] on button "button" at bounding box center [111, 76] width 16 height 15
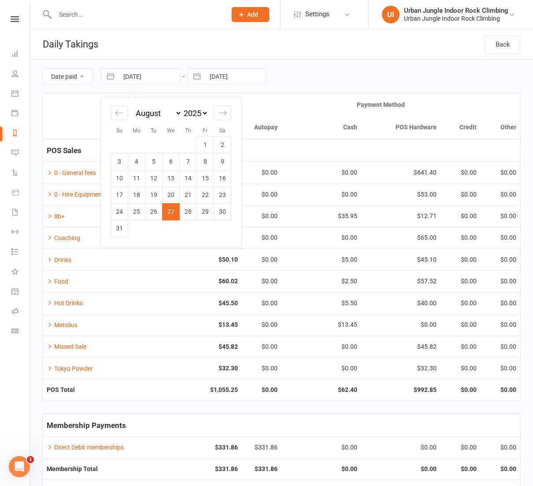
drag, startPoint x: 188, startPoint y: 210, endPoint x: 195, endPoint y: 196, distance: 15.2
click at [190, 207] on td "28" at bounding box center [188, 211] width 17 height 17
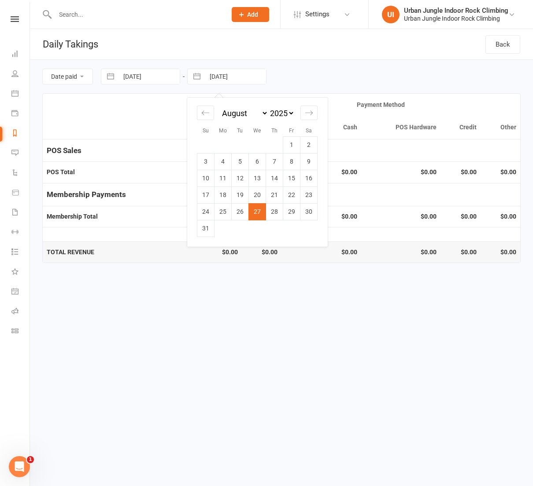
click at [209, 78] on input "[DATE]" at bounding box center [235, 76] width 61 height 15
click at [273, 215] on td "28" at bounding box center [274, 211] width 17 height 17
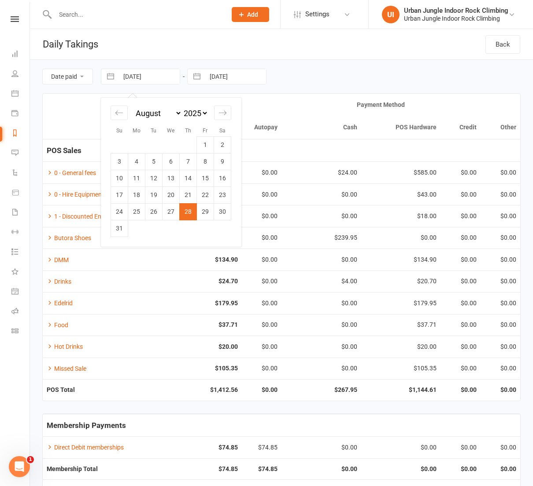
click at [135, 77] on input "[DATE]" at bounding box center [148, 76] width 61 height 15
drag, startPoint x: 204, startPoint y: 211, endPoint x: 206, endPoint y: 167, distance: 43.6
click at [206, 209] on td "29" at bounding box center [205, 211] width 17 height 17
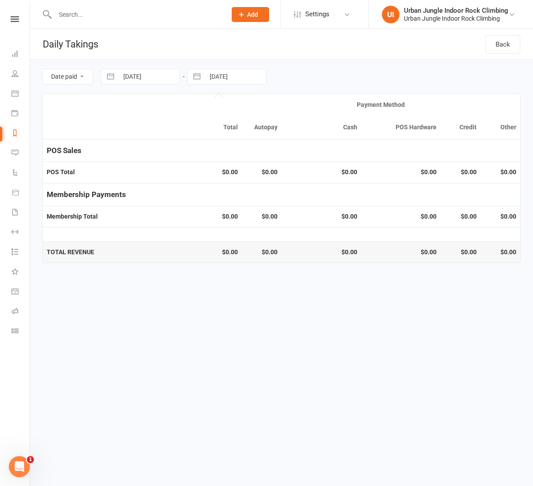
click at [208, 74] on input "[DATE]" at bounding box center [235, 76] width 61 height 15
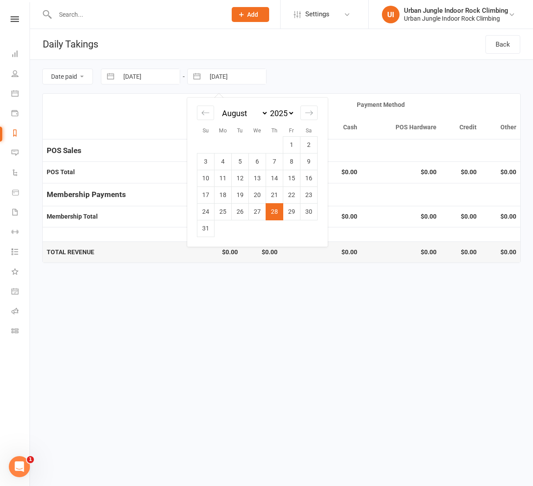
click at [286, 209] on td "29" at bounding box center [291, 211] width 17 height 17
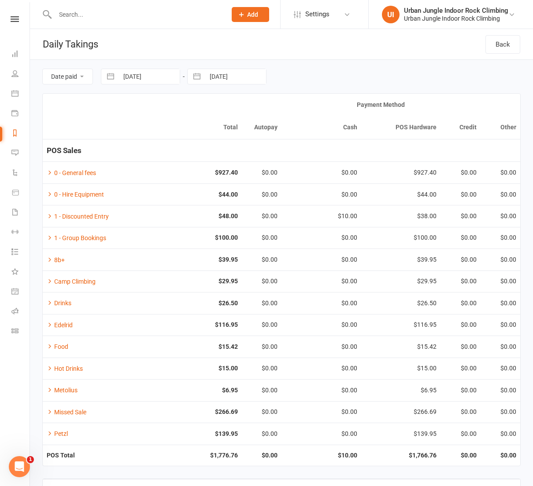
click at [118, 76] on button "button" at bounding box center [111, 76] width 16 height 15
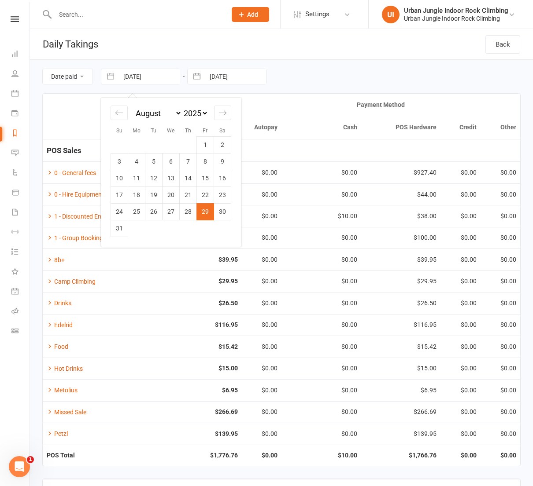
drag, startPoint x: 220, startPoint y: 213, endPoint x: 220, endPoint y: 176, distance: 37.4
click at [221, 212] on td "30" at bounding box center [222, 211] width 17 height 17
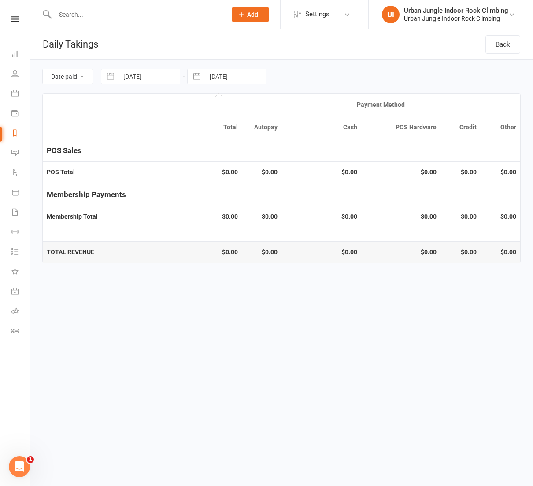
click at [210, 75] on input "[DATE]" at bounding box center [235, 76] width 61 height 15
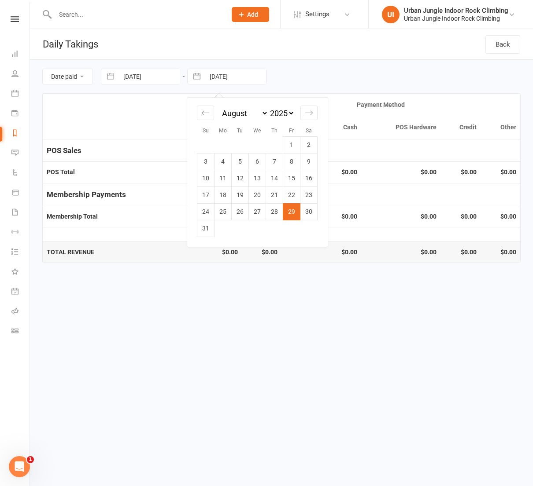
click at [307, 209] on td "30" at bounding box center [308, 211] width 17 height 17
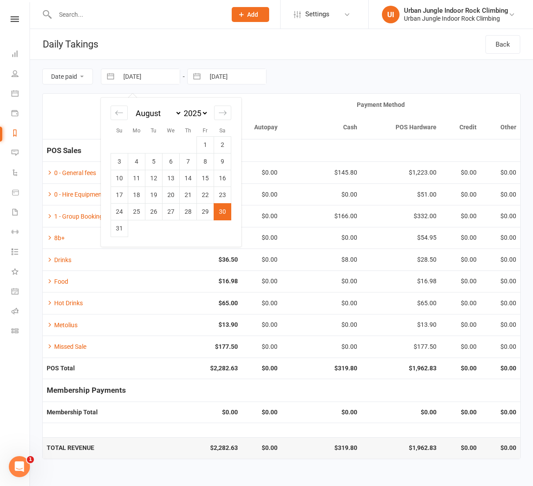
drag, startPoint x: 142, startPoint y: 72, endPoint x: 141, endPoint y: 77, distance: 5.0
click at [142, 72] on input "[DATE]" at bounding box center [148, 76] width 61 height 15
drag, startPoint x: 119, startPoint y: 226, endPoint x: 126, endPoint y: 218, distance: 10.3
click at [119, 226] on td "31" at bounding box center [119, 228] width 17 height 17
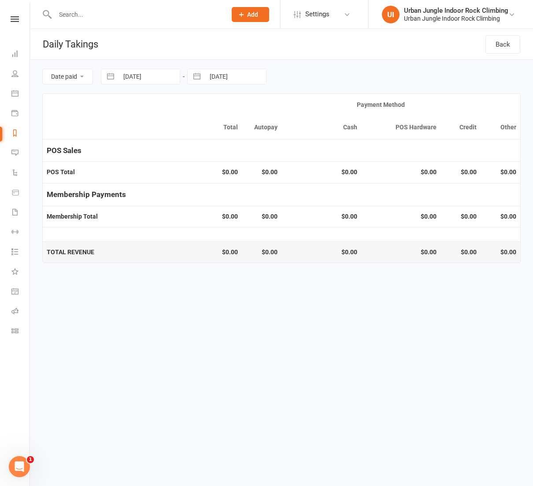
click at [206, 78] on input "[DATE]" at bounding box center [235, 76] width 61 height 15
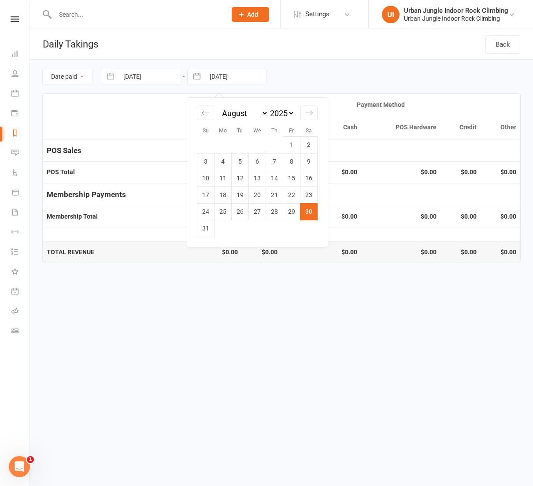
click at [208, 225] on td "31" at bounding box center [205, 228] width 17 height 17
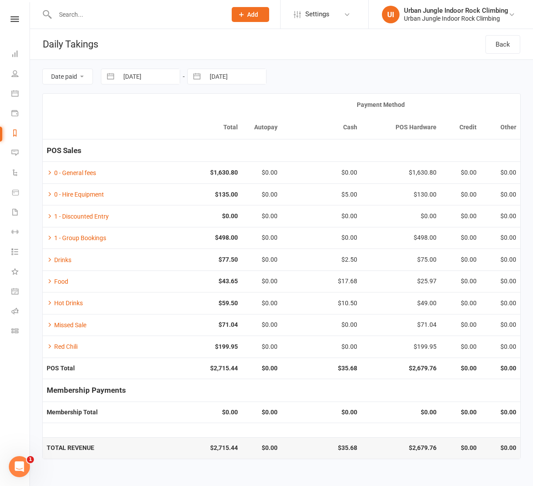
click at [15, 17] on icon at bounding box center [15, 19] width 8 height 6
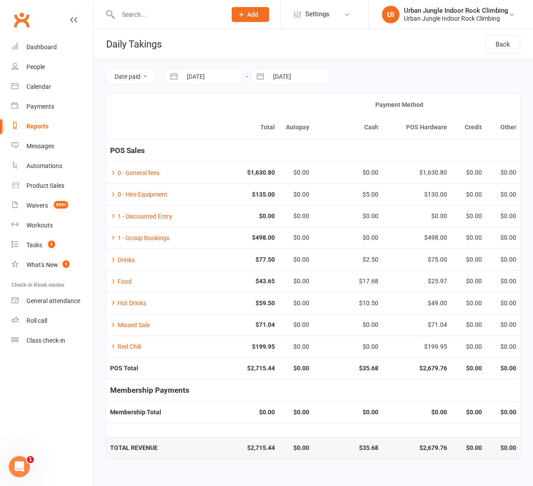
click at [125, 21] on div at bounding box center [163, 14] width 114 height 29
click at [133, 16] on input "text" at bounding box center [167, 14] width 105 height 12
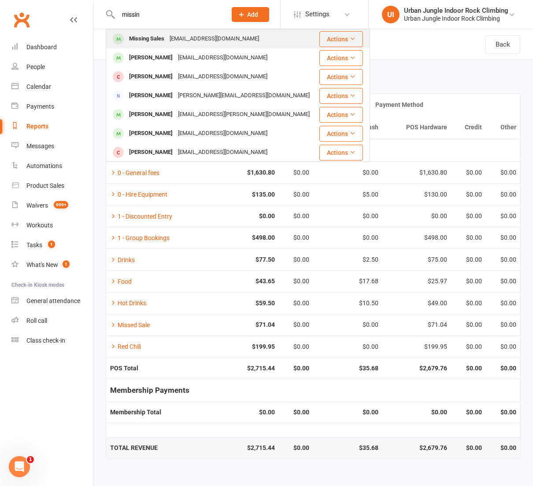
click at [155, 39] on div "Missing Sales" at bounding box center [146, 39] width 41 height 13
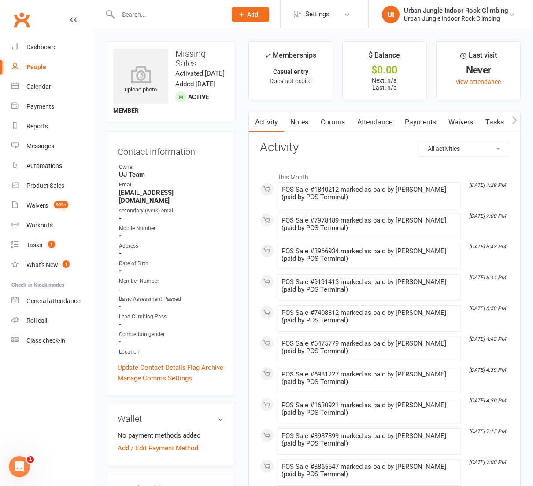
click at [79, 18] on div "Clubworx" at bounding box center [46, 25] width 93 height 33
click at [76, 18] on icon at bounding box center [73, 19] width 7 height 7
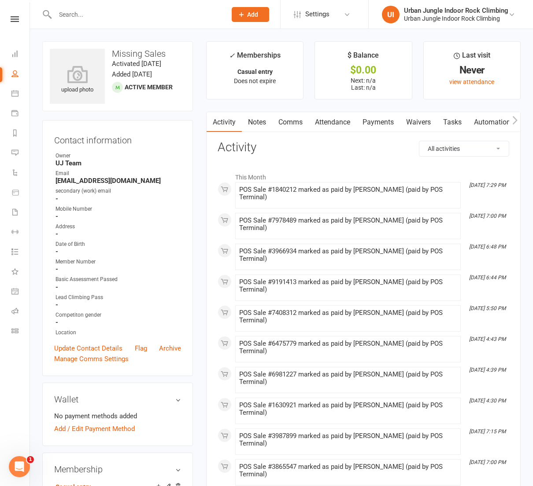
click at [379, 122] on link "Payments" at bounding box center [378, 122] width 44 height 20
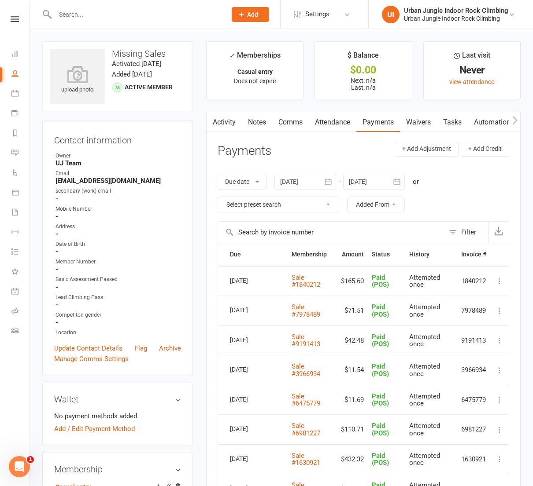
click at [292, 181] on div at bounding box center [305, 182] width 62 height 16
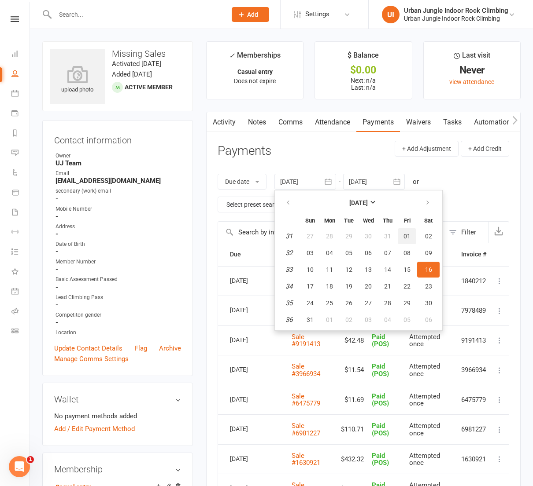
click at [406, 233] on span "01" at bounding box center [406, 236] width 7 height 7
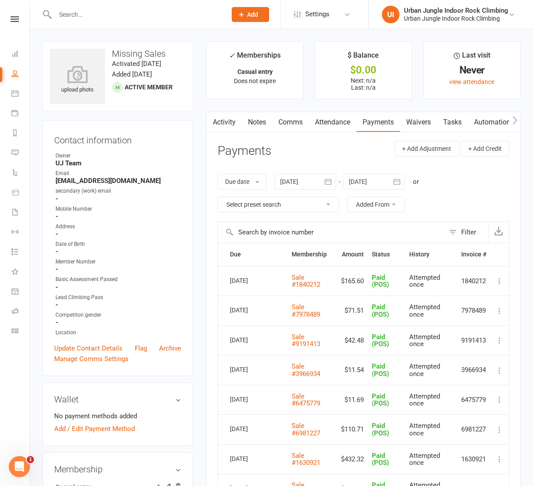
click at [361, 181] on div at bounding box center [374, 182] width 62 height 16
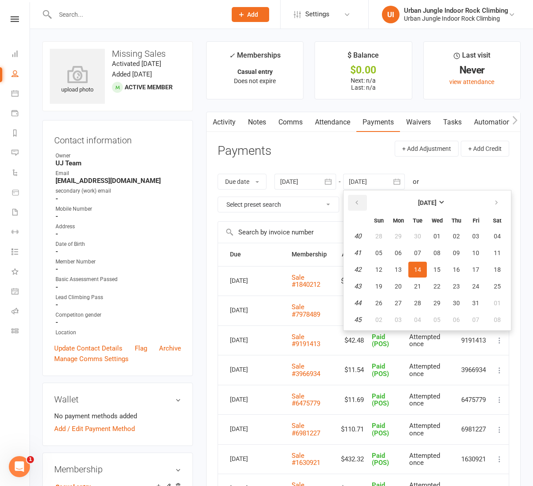
click at [357, 201] on icon "button" at bounding box center [357, 202] width 6 height 7
click at [382, 317] on span "31" at bounding box center [378, 320] width 7 height 7
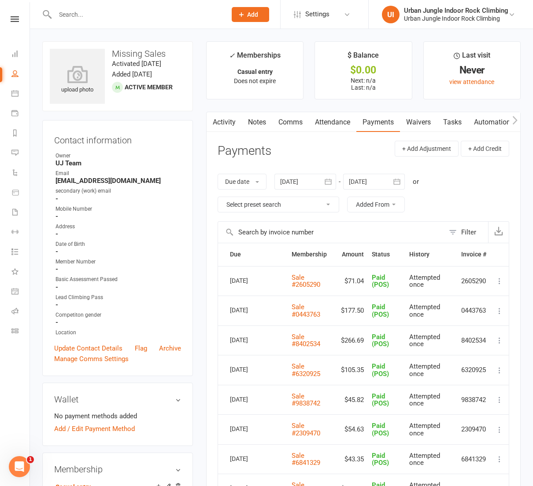
click at [498, 279] on icon at bounding box center [499, 281] width 9 height 9
click at [345, 284] on td "$71.04" at bounding box center [352, 281] width 31 height 30
click at [309, 280] on link "Sale #2605290" at bounding box center [305, 281] width 29 height 15
click at [301, 311] on link "Sale #0443763" at bounding box center [305, 310] width 29 height 15
click at [309, 342] on link "Sale #8402534" at bounding box center [305, 340] width 29 height 15
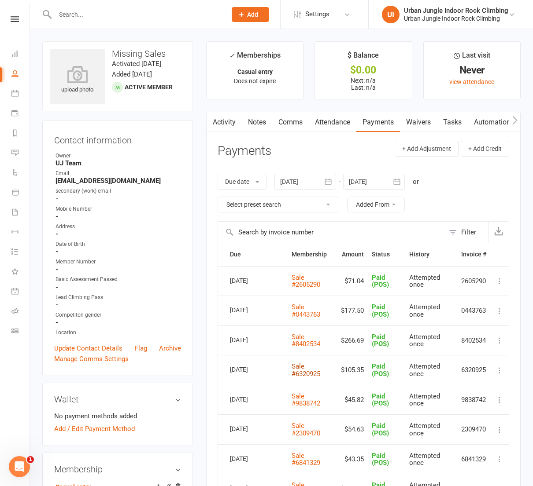
click at [305, 370] on link "Sale #6320925" at bounding box center [305, 370] width 29 height 15
click at [307, 400] on link "Sale #9838742" at bounding box center [305, 400] width 29 height 15
click at [303, 429] on link "Sale #2309470" at bounding box center [305, 429] width 29 height 15
click at [302, 454] on link "Sale #6841329" at bounding box center [305, 459] width 29 height 15
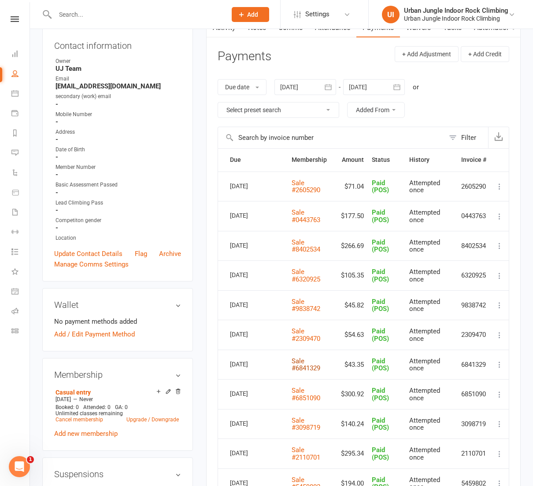
scroll to position [98, 0]
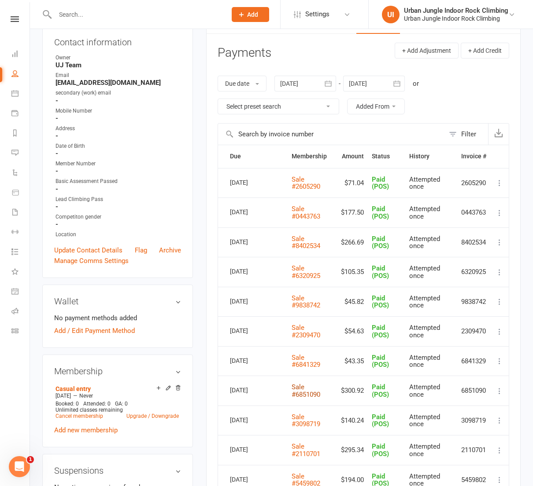
click at [303, 392] on link "Sale #6851090" at bounding box center [305, 390] width 29 height 15
click at [305, 424] on link "Sale #3098719" at bounding box center [305, 420] width 29 height 15
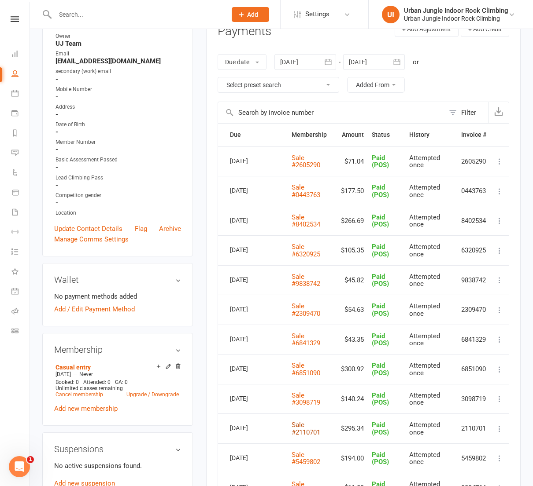
scroll to position [120, 0]
click at [303, 428] on link "Sale #2110701" at bounding box center [305, 428] width 29 height 15
click at [302, 454] on link "Sale #5459802" at bounding box center [305, 458] width 29 height 15
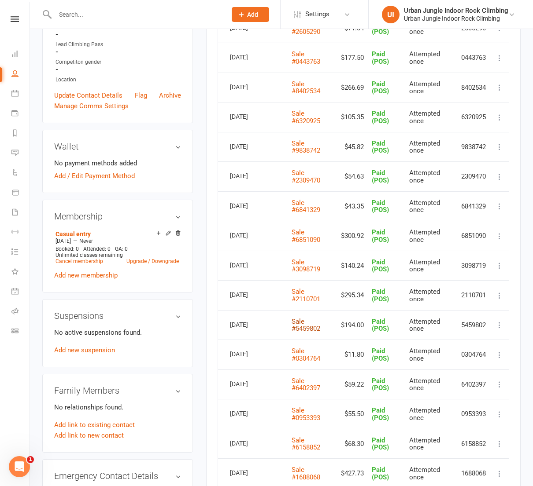
scroll to position [252, 0]
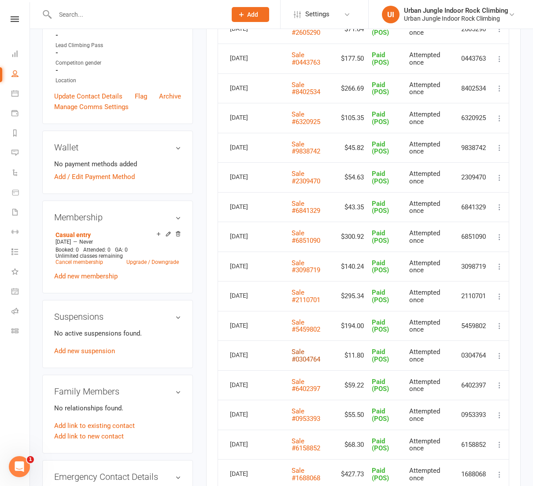
click at [307, 356] on link "Sale #0304764" at bounding box center [305, 355] width 29 height 15
click at [301, 383] on link "Sale #6402397" at bounding box center [305, 385] width 29 height 15
click at [306, 414] on link "Sale #0953393" at bounding box center [305, 415] width 29 height 15
click at [300, 439] on link "Sale #6158852" at bounding box center [305, 445] width 29 height 15
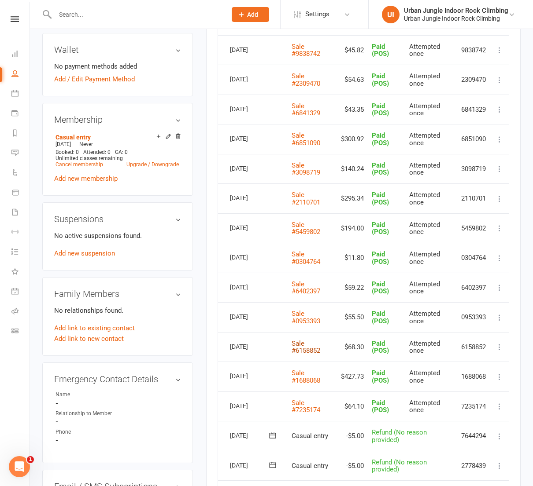
scroll to position [352, 0]
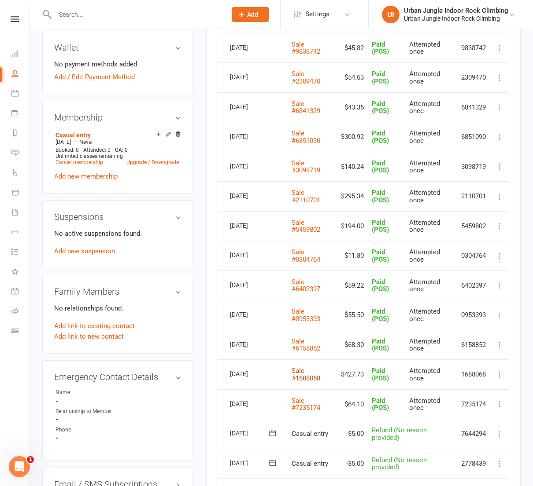
click at [305, 373] on link "Sale #1688068" at bounding box center [305, 374] width 29 height 15
click at [303, 403] on link "Sale #7235174" at bounding box center [305, 404] width 29 height 15
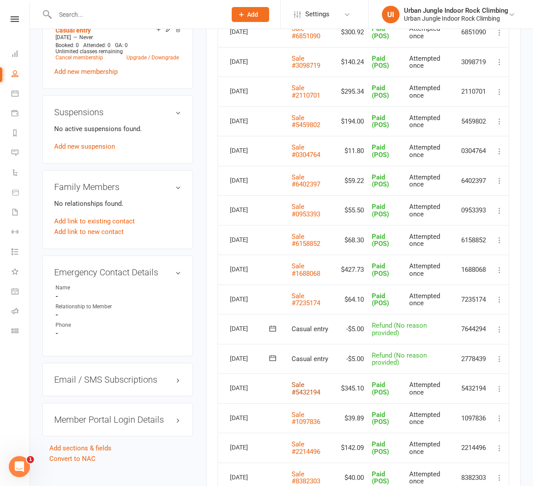
scroll to position [457, 0]
click at [298, 384] on link "Sale #5432194" at bounding box center [305, 388] width 29 height 15
click at [302, 416] on link "Sale #1097836" at bounding box center [305, 418] width 29 height 15
click at [299, 443] on link "Sale #2214496" at bounding box center [305, 448] width 29 height 15
click at [301, 471] on link "Sale #8382303" at bounding box center [305, 478] width 29 height 15
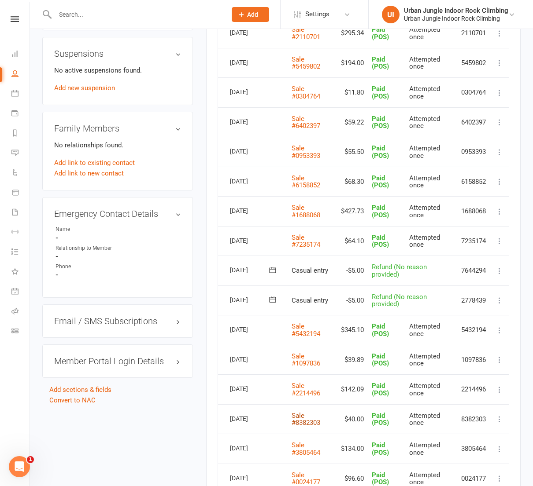
scroll to position [554, 0]
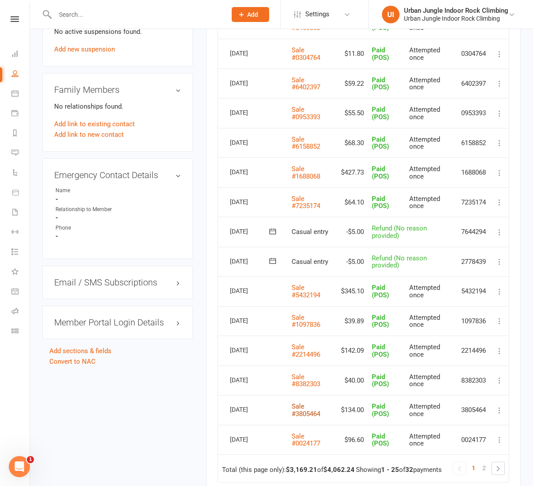
click at [301, 405] on link "Sale #3805464" at bounding box center [305, 410] width 29 height 15
click at [307, 435] on link "Sale #0024177" at bounding box center [305, 440] width 29 height 15
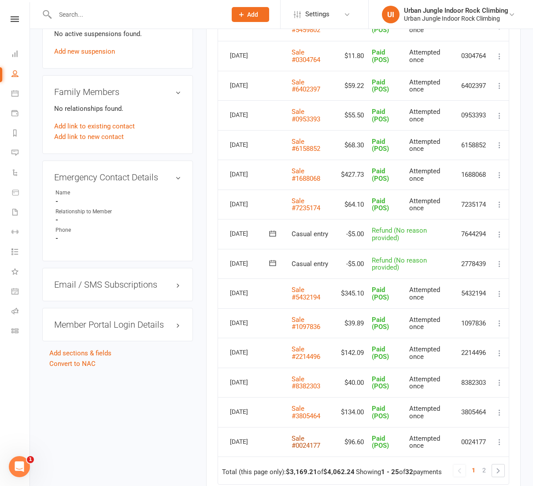
scroll to position [552, 0]
click at [494, 465] on link at bounding box center [498, 471] width 12 height 12
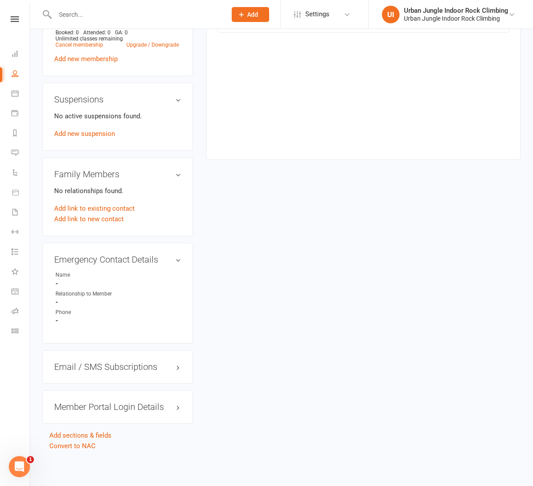
scroll to position [0, 0]
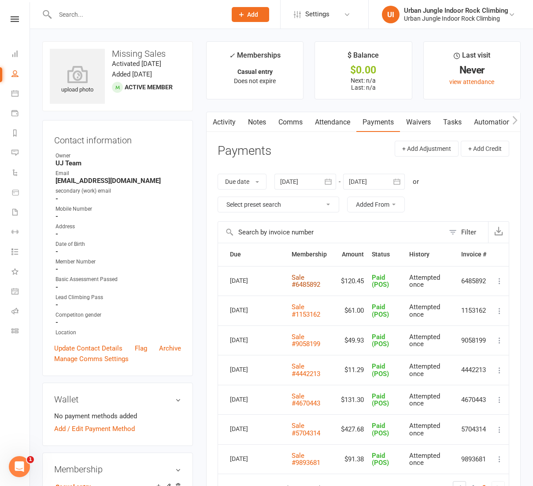
click at [297, 280] on link "Sale #6485892" at bounding box center [305, 281] width 29 height 15
click at [298, 309] on link "Sale #1153162" at bounding box center [305, 310] width 29 height 15
click at [302, 342] on link "Sale #9058199" at bounding box center [305, 340] width 29 height 15
click at [300, 368] on link "Sale #4442213" at bounding box center [305, 370] width 29 height 15
click at [298, 397] on link "Sale #4670443" at bounding box center [305, 400] width 29 height 15
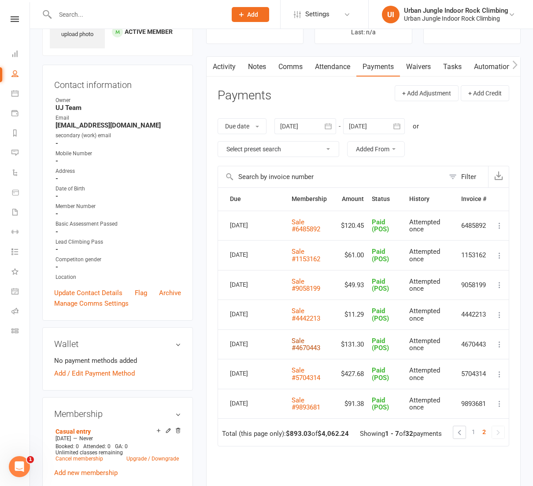
scroll to position [63, 0]
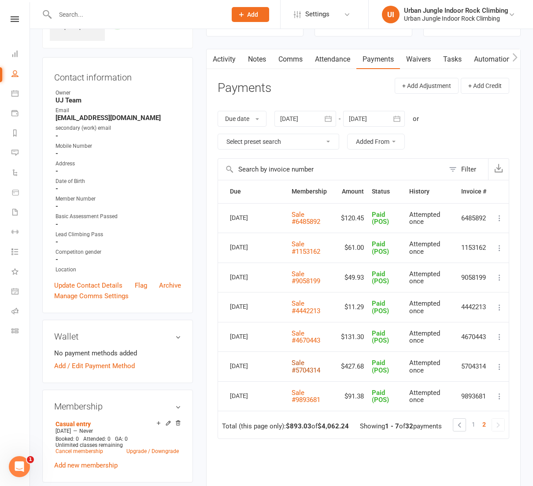
click at [299, 365] on link "Sale #5704314" at bounding box center [305, 366] width 29 height 15
click at [296, 395] on link "Sale #9893681" at bounding box center [305, 396] width 29 height 15
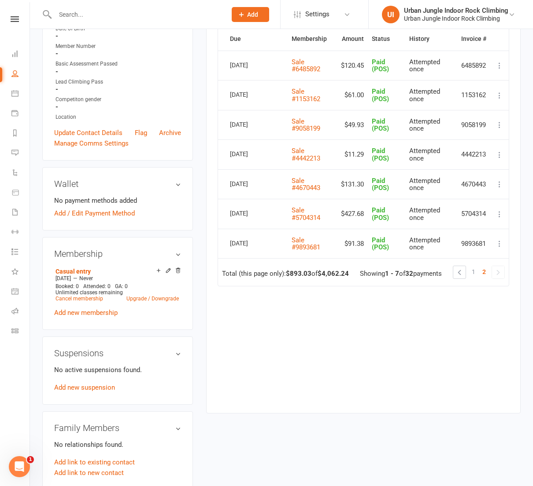
scroll to position [214, 0]
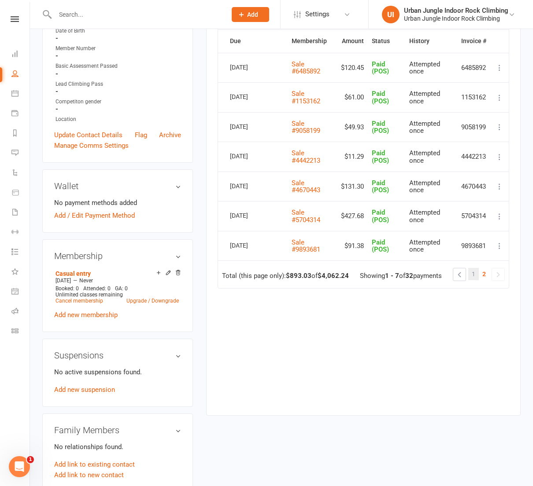
click at [473, 271] on span "1" at bounding box center [473, 274] width 4 height 12
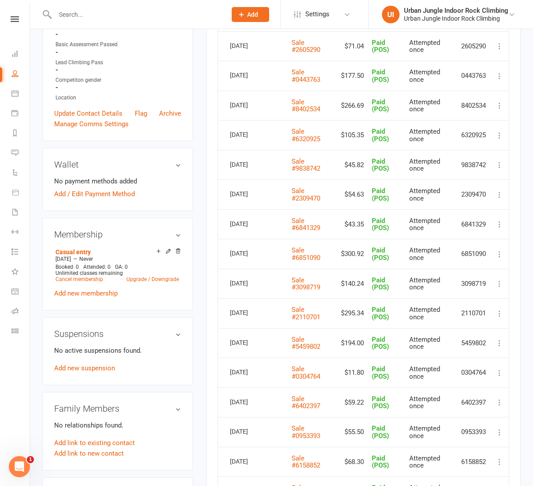
scroll to position [0, 0]
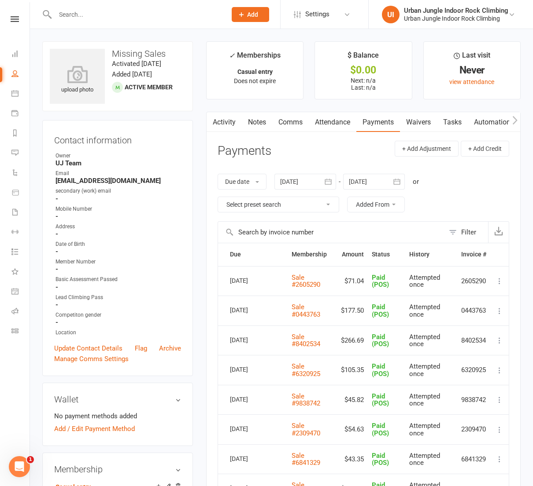
click at [396, 181] on icon "button" at bounding box center [396, 181] width 9 height 9
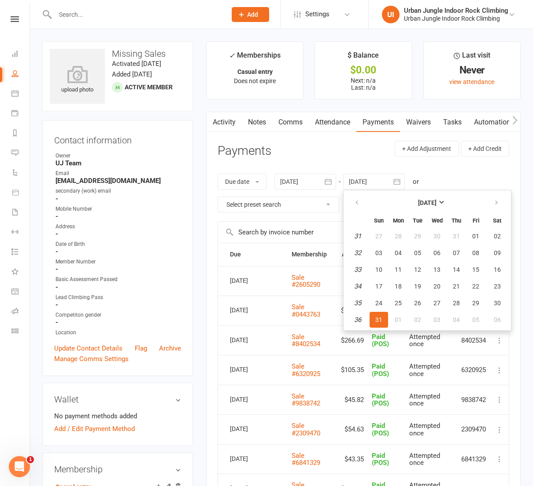
click at [396, 181] on icon "button" at bounding box center [396, 181] width 9 height 9
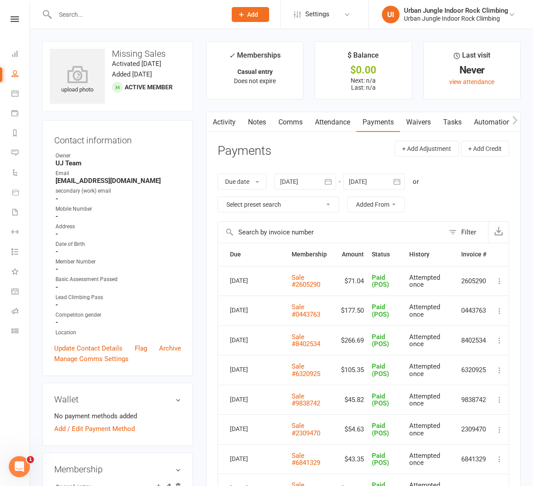
click at [328, 180] on icon "button" at bounding box center [327, 182] width 7 height 6
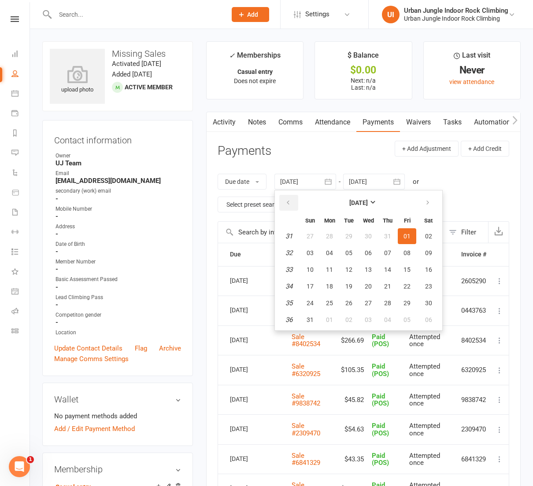
click at [291, 203] on icon "button" at bounding box center [288, 202] width 6 height 7
click at [352, 236] on span "01" at bounding box center [348, 236] width 7 height 7
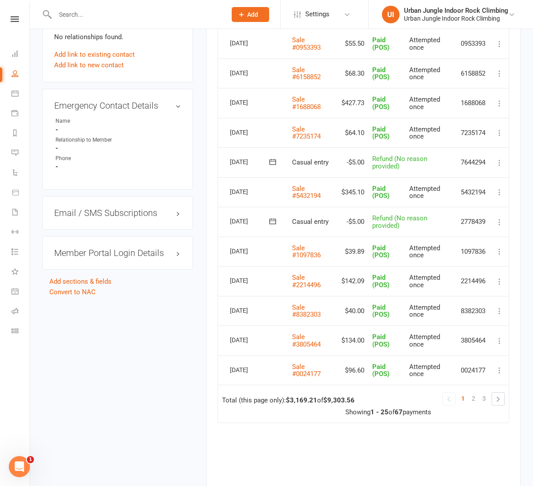
scroll to position [626, 0]
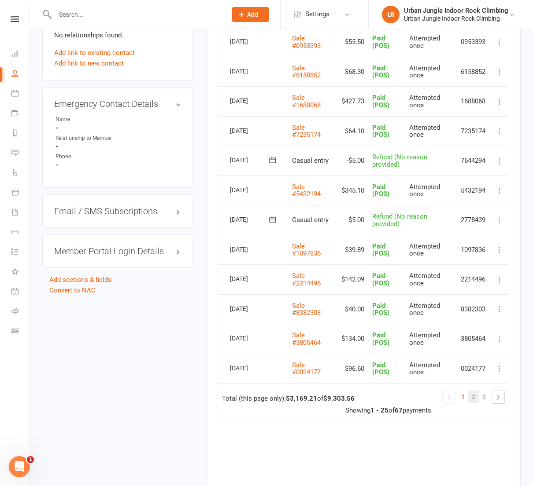
click at [474, 391] on span "2" at bounding box center [473, 397] width 4 height 12
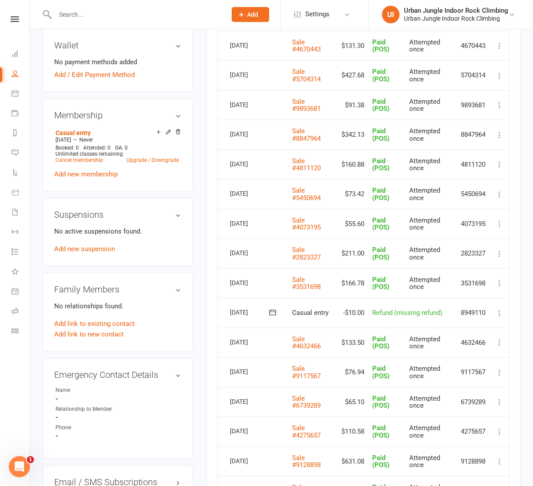
scroll to position [355, 0]
